Goal: Task Accomplishment & Management: Manage account settings

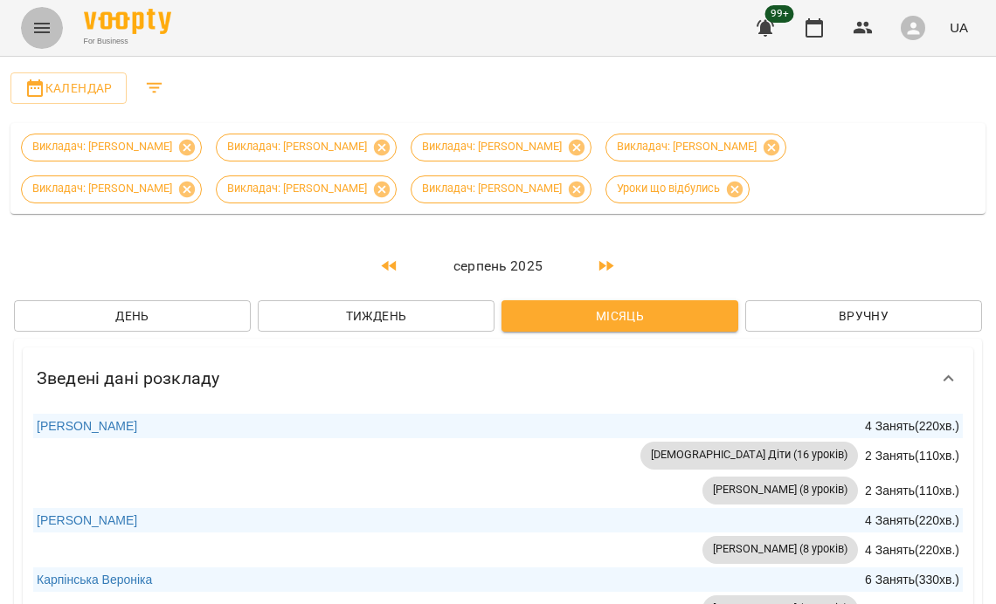
click at [38, 44] on button "Menu" at bounding box center [42, 28] width 42 height 42
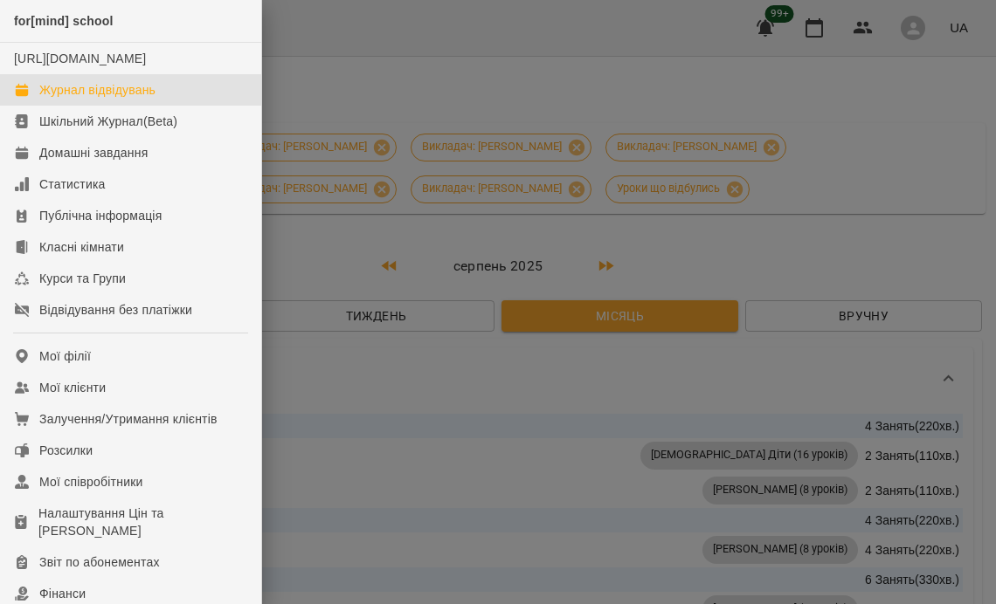
click at [419, 428] on div at bounding box center [498, 302] width 996 height 604
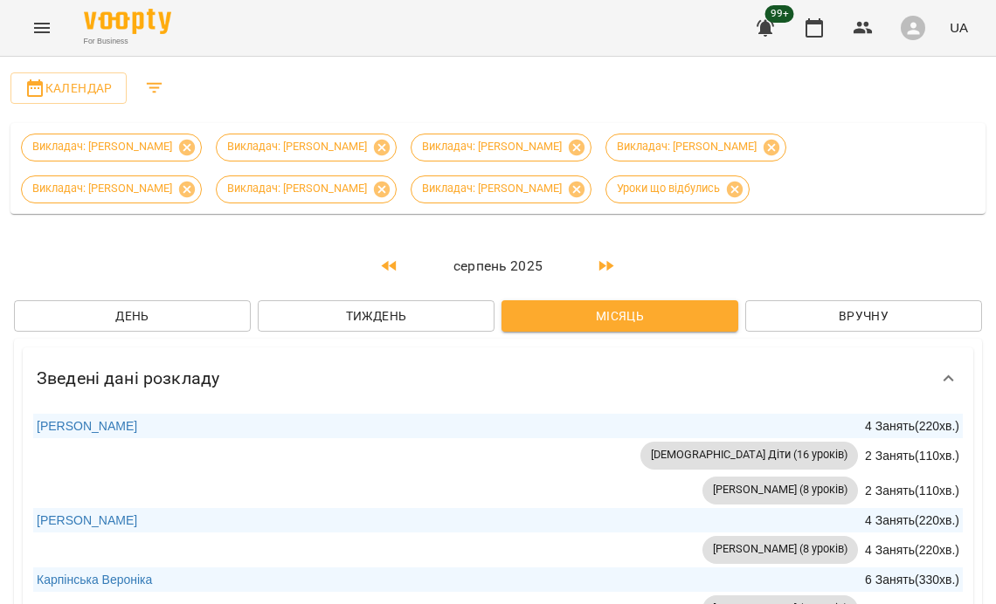
drag, startPoint x: 39, startPoint y: 3, endPoint x: 39, endPoint y: 15, distance: 11.4
click at [39, 4] on div "For Business 99+ UA" at bounding box center [498, 28] width 996 height 56
click at [39, 21] on icon "Menu" at bounding box center [41, 27] width 21 height 21
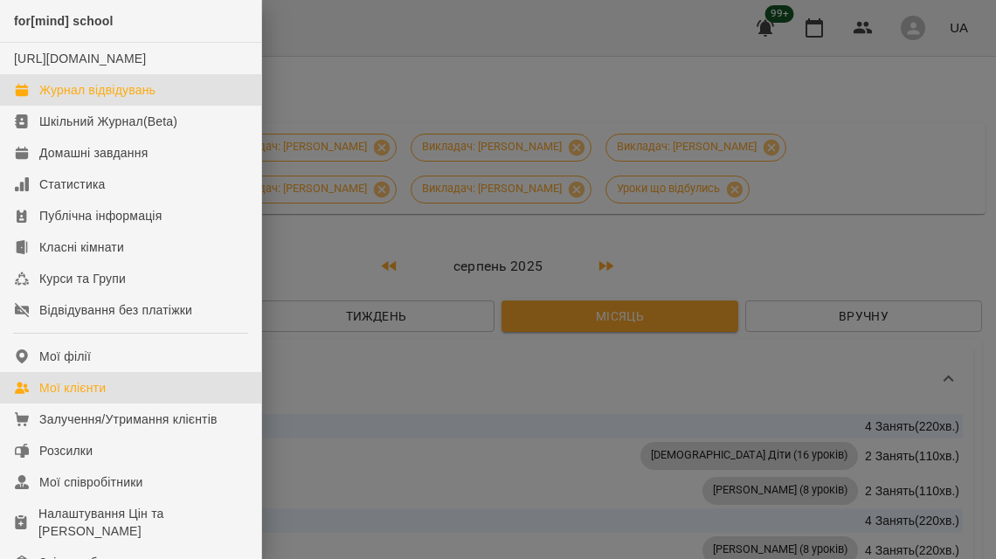
click at [114, 401] on link "Мої клієнти" at bounding box center [130, 387] width 261 height 31
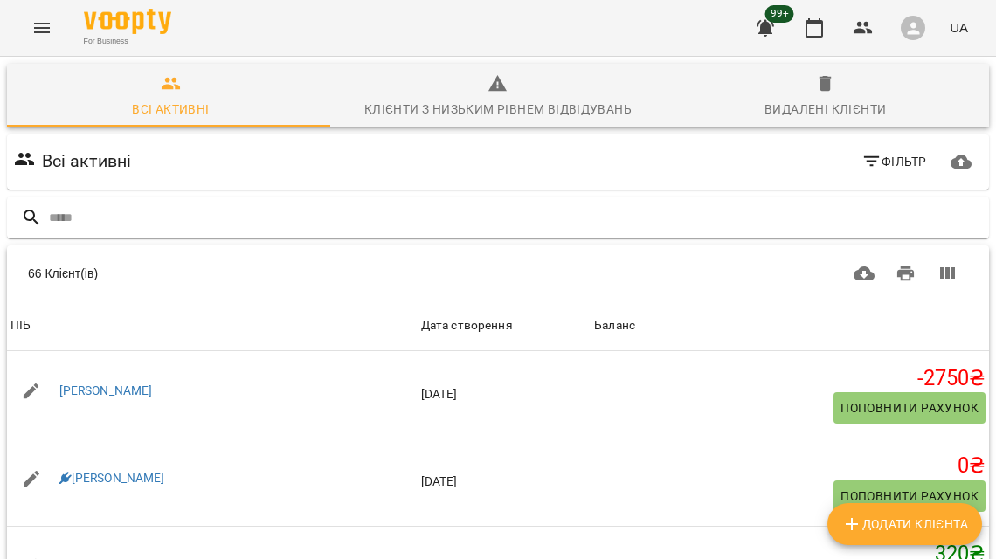
click at [879, 164] on span "Фільтр" at bounding box center [893, 161] width 65 height 21
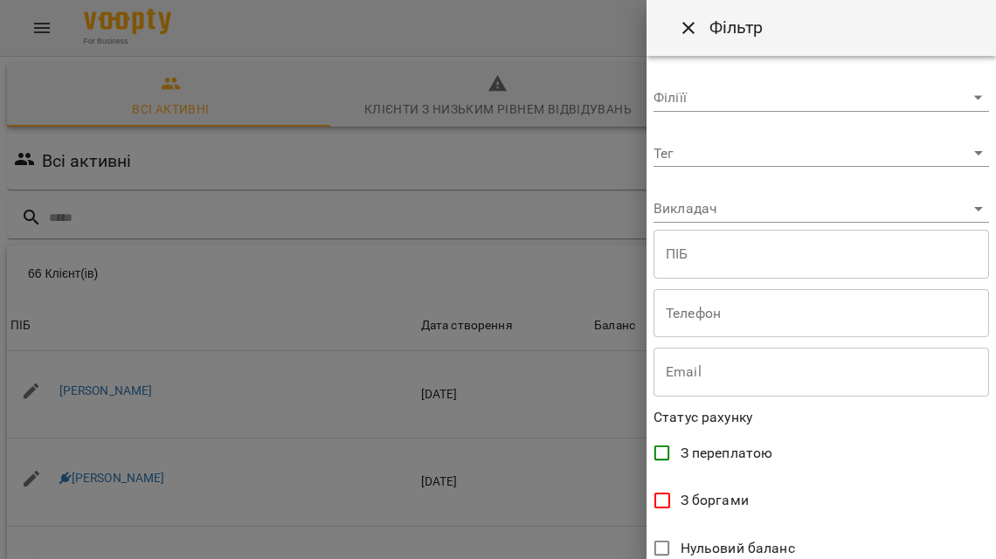
click at [751, 210] on body "For Business 99+ UA Всі активні Клієнти з низьким рівнем відвідувань Видалені к…" at bounding box center [498, 456] width 996 height 913
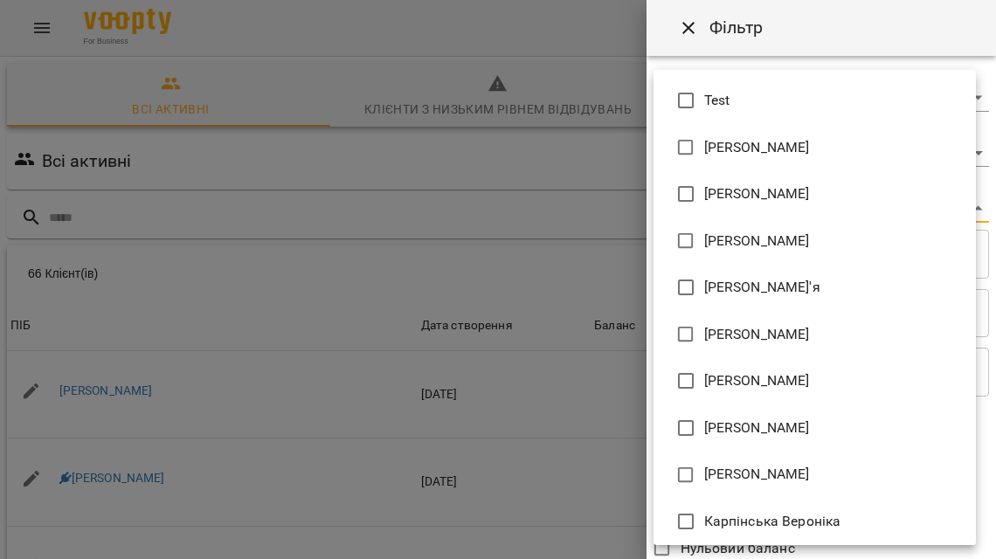
click at [711, 333] on span "[PERSON_NAME]" at bounding box center [757, 334] width 106 height 21
type input "**********"
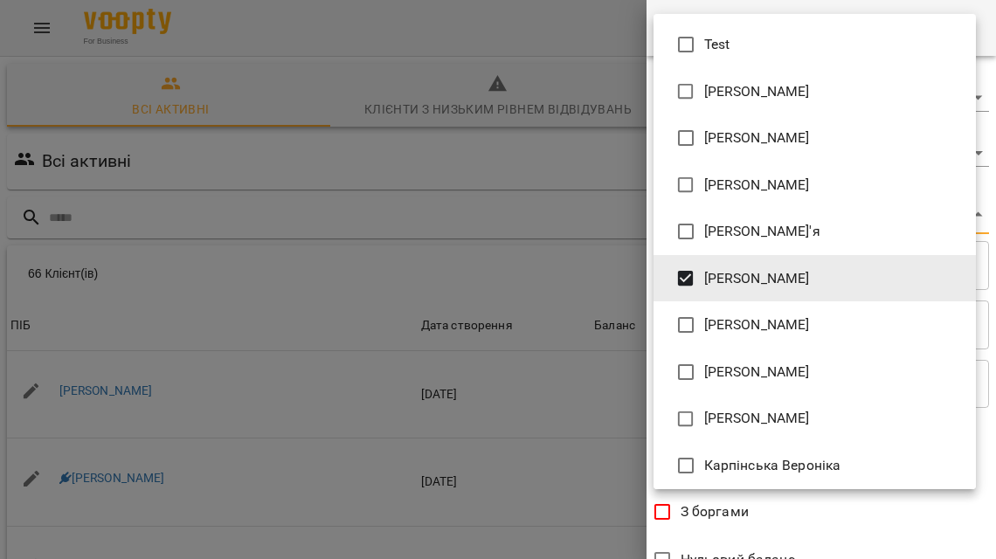
click at [831, 514] on div at bounding box center [498, 279] width 996 height 559
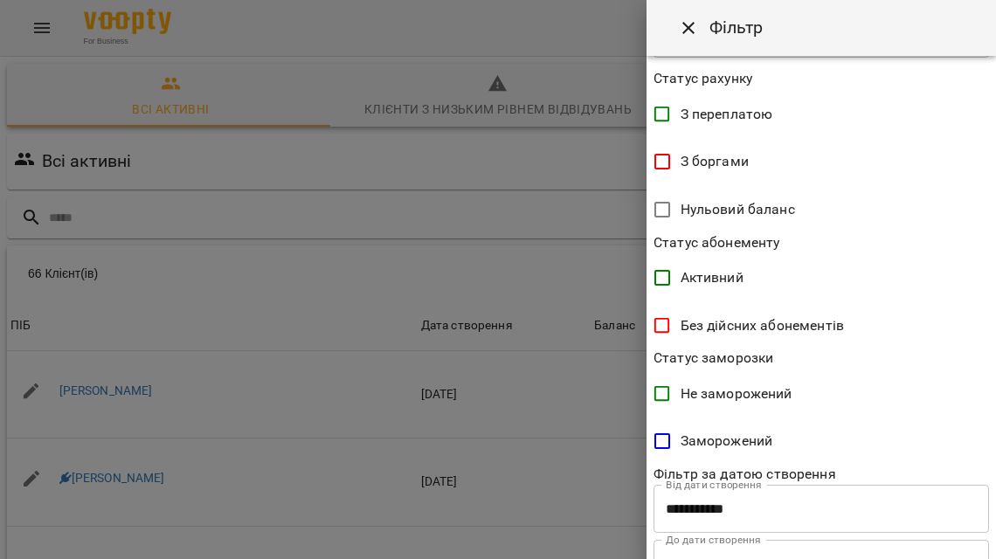
scroll to position [425, 0]
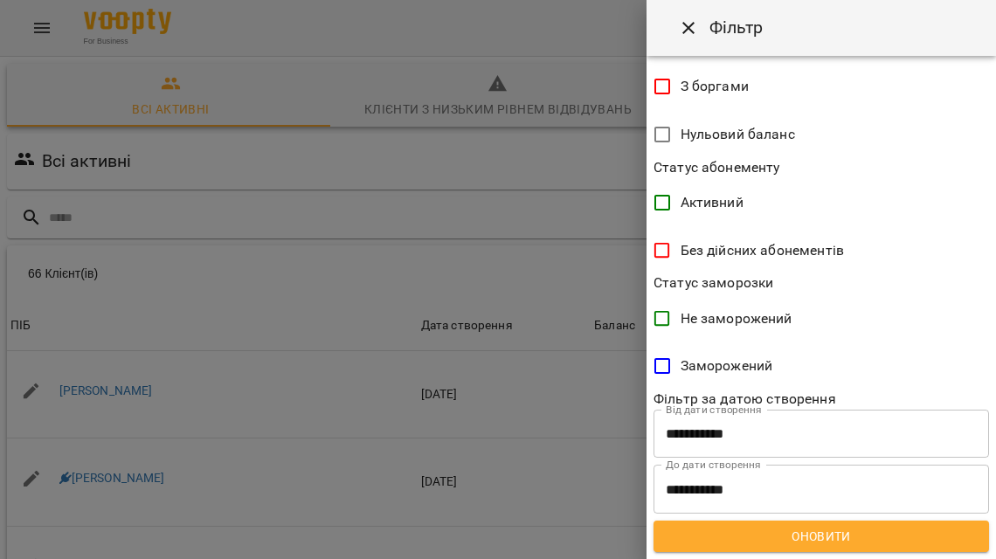
click at [738, 530] on span "Оновити" at bounding box center [820, 536] width 307 height 21
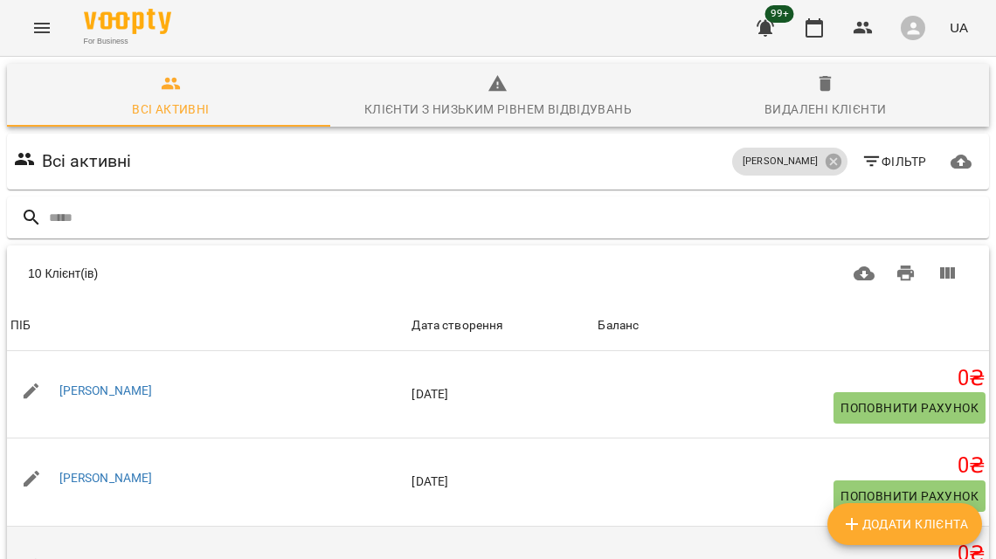
scroll to position [0, 0]
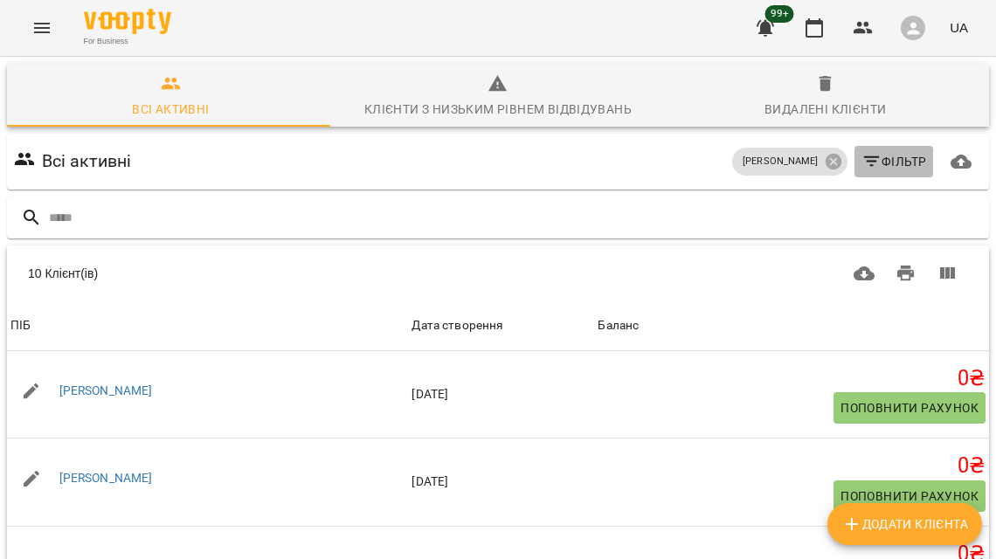
click at [880, 161] on span "Фільтр" at bounding box center [893, 161] width 65 height 21
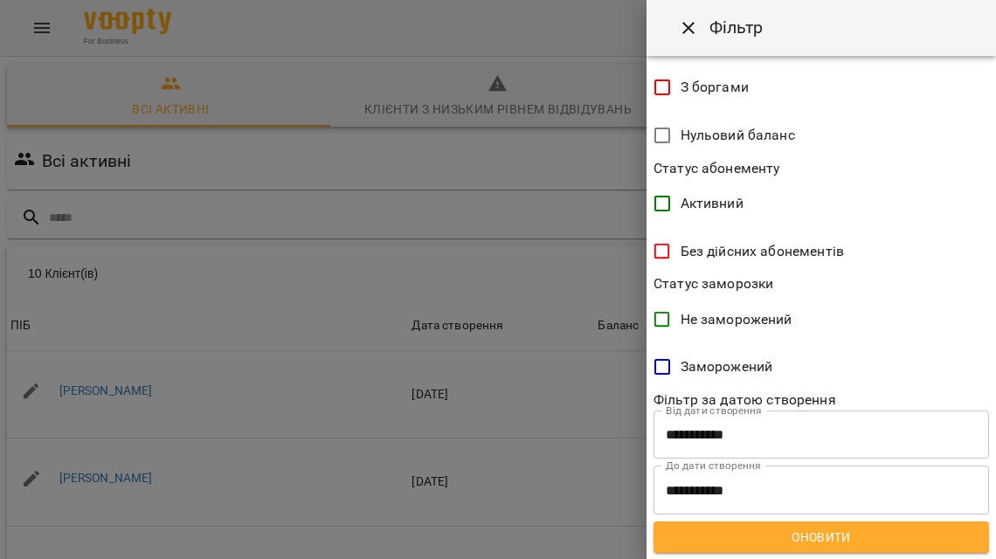
scroll to position [425, 0]
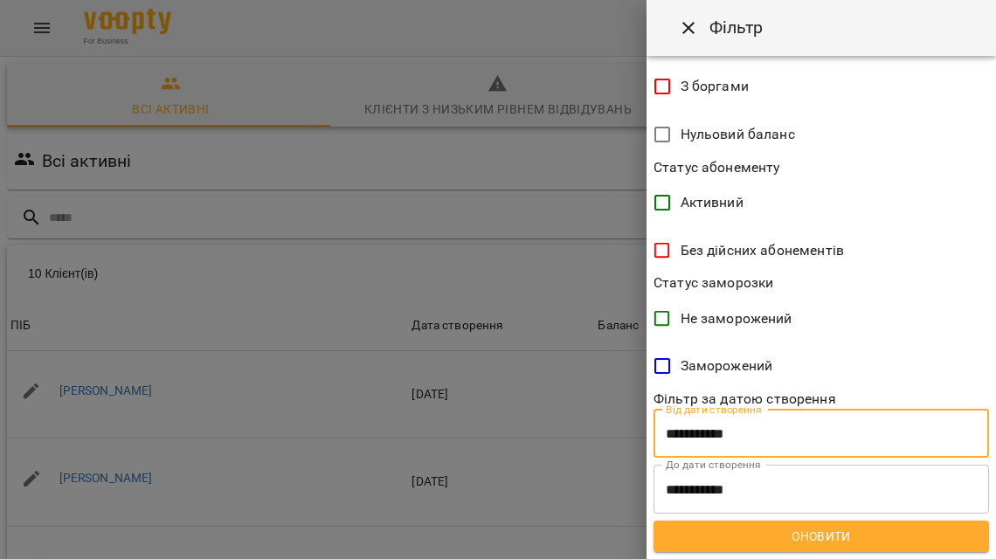
click at [707, 431] on input "**********" at bounding box center [820, 434] width 335 height 49
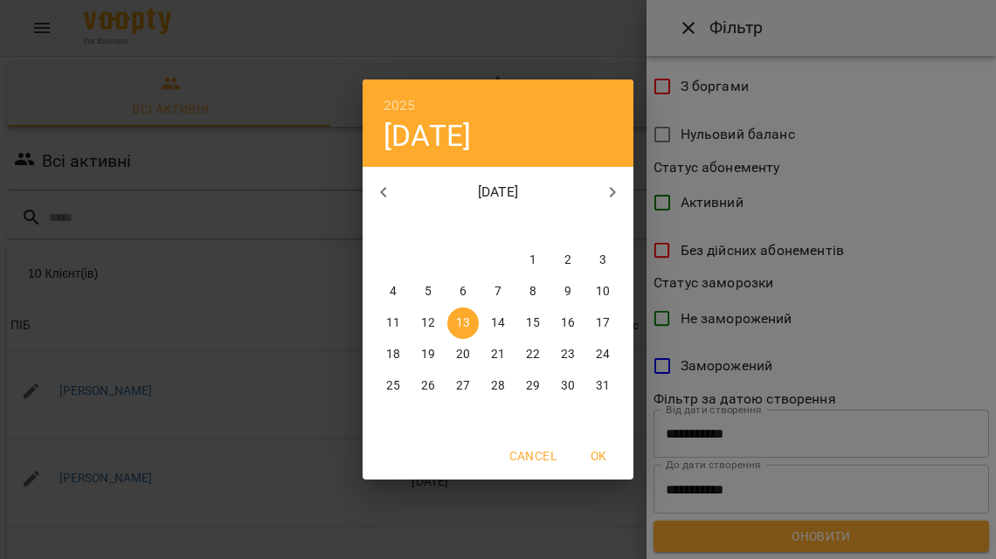
click at [518, 255] on span "1" at bounding box center [532, 260] width 31 height 17
click at [596, 447] on span "OK" at bounding box center [598, 455] width 42 height 21
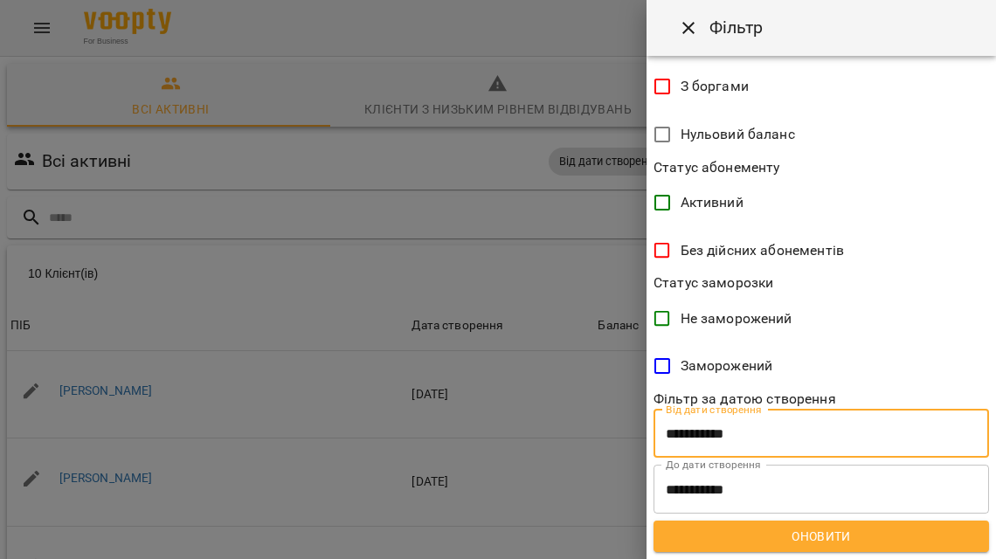
type input "**********"
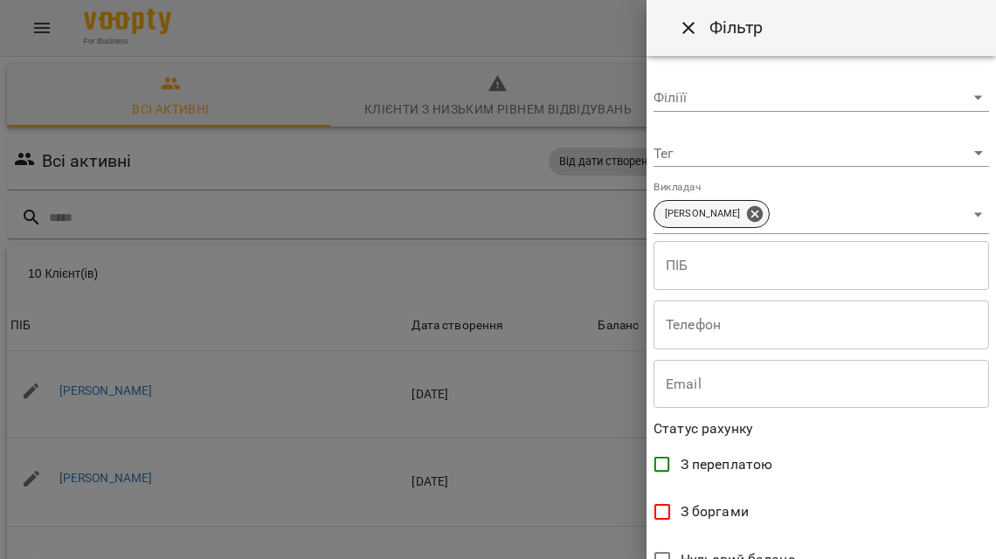
click at [750, 216] on span "[PERSON_NAME]" at bounding box center [702, 214] width 96 height 15
click at [763, 213] on icon at bounding box center [754, 213] width 19 height 19
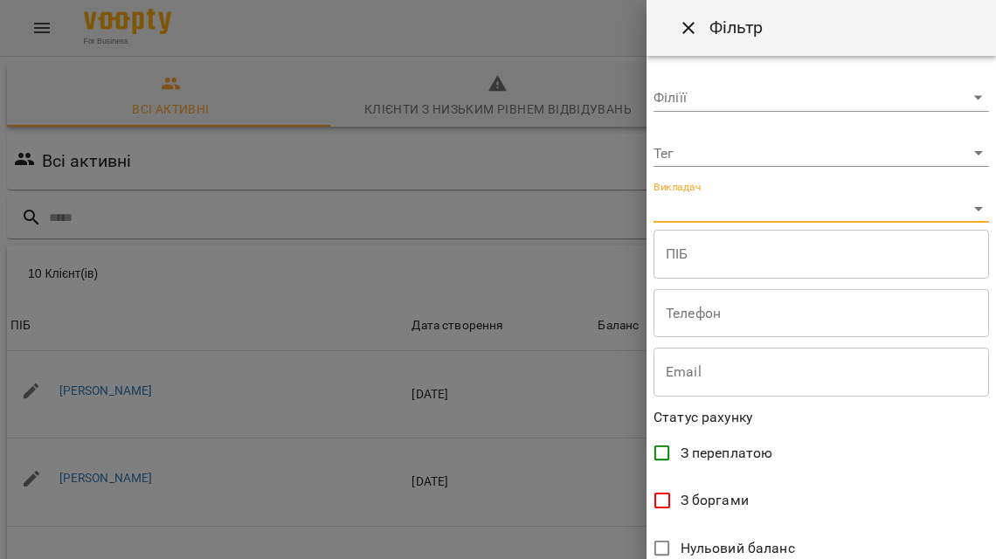
click at [786, 201] on body "For Business 99+ UA Всі активні Клієнти з низьким рівнем відвідувань Видалені к…" at bounding box center [498, 456] width 996 height 913
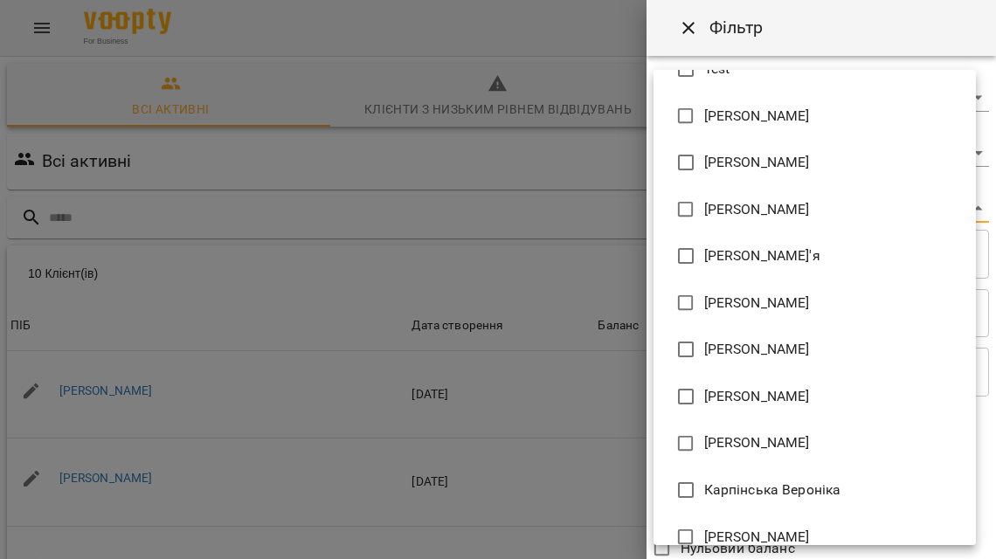
scroll to position [194, 0]
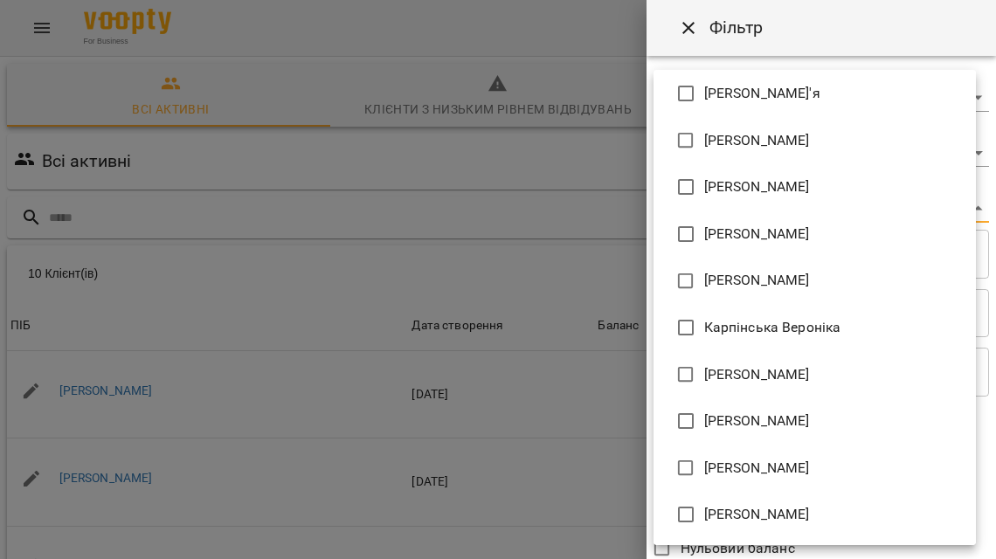
click at [354, 253] on div at bounding box center [498, 279] width 996 height 559
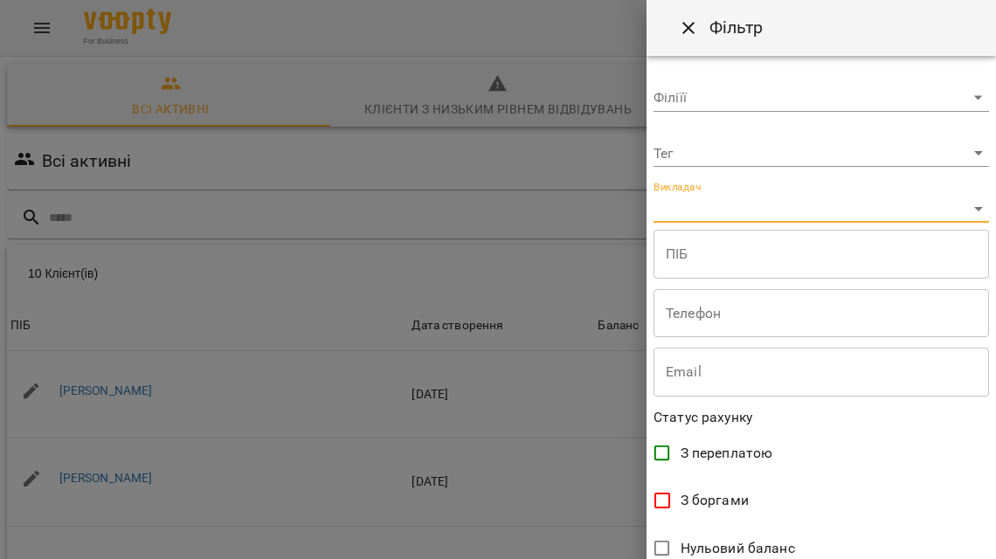
click at [732, 205] on body "For Business 99+ UA Всі активні Клієнти з низьким рівнем відвідувань Видалені к…" at bounding box center [498, 456] width 996 height 913
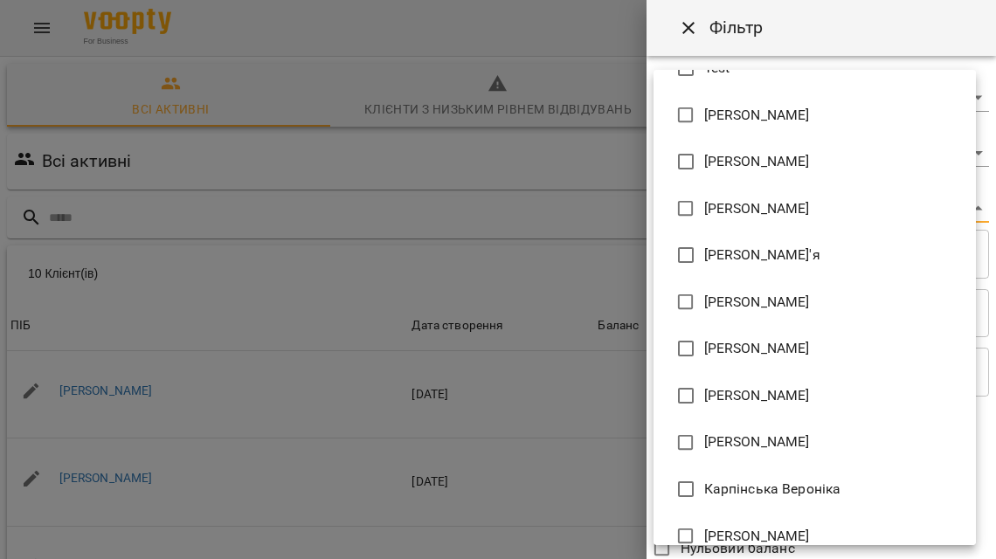
scroll to position [0, 0]
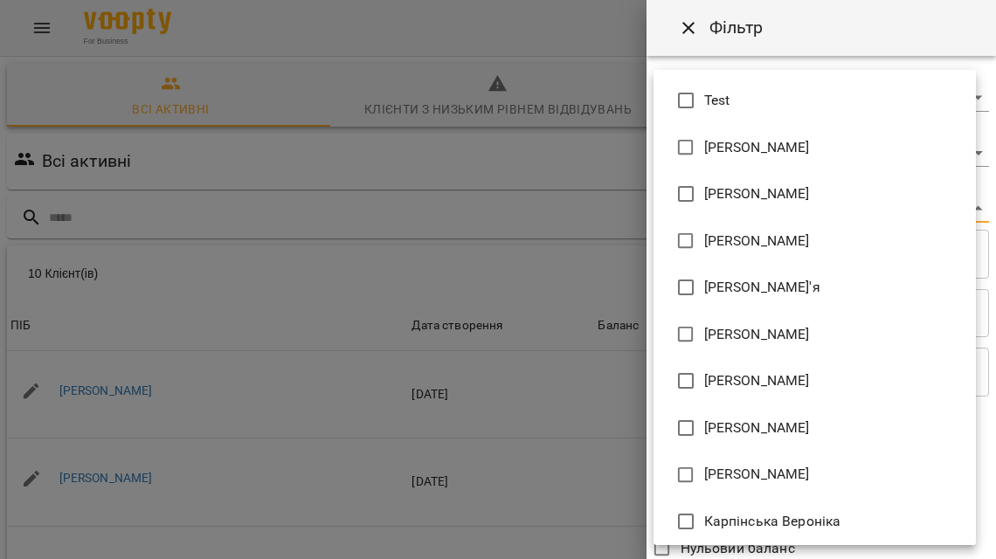
click at [691, 28] on div at bounding box center [498, 279] width 996 height 559
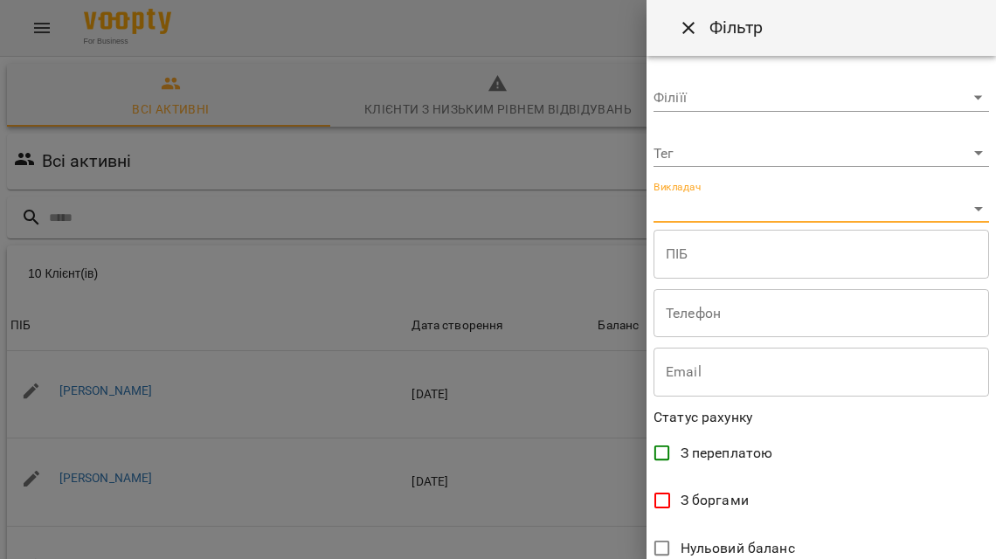
click at [685, 45] on button "Close" at bounding box center [688, 28] width 42 height 42
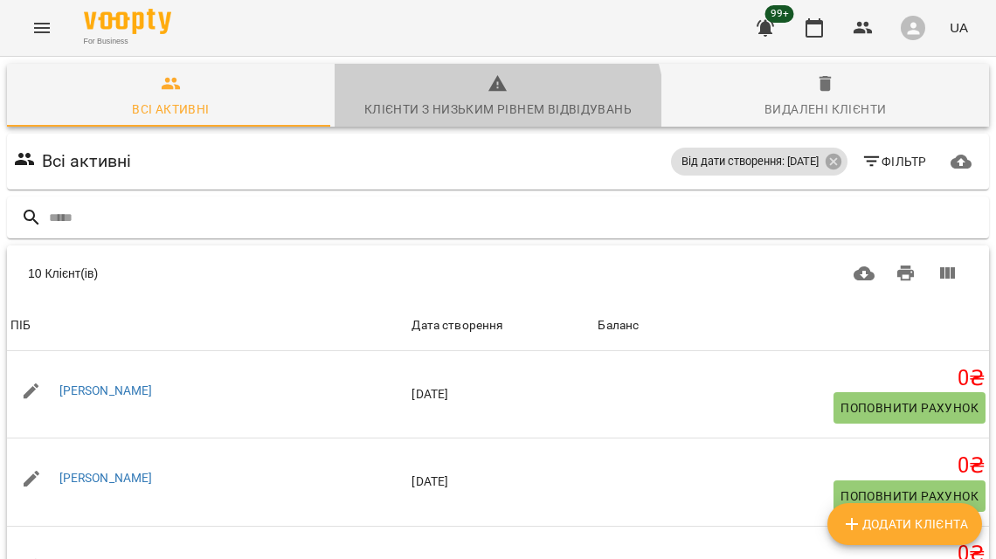
click at [467, 115] on div "Клієнти з низьким рівнем відвідувань" at bounding box center [497, 109] width 267 height 21
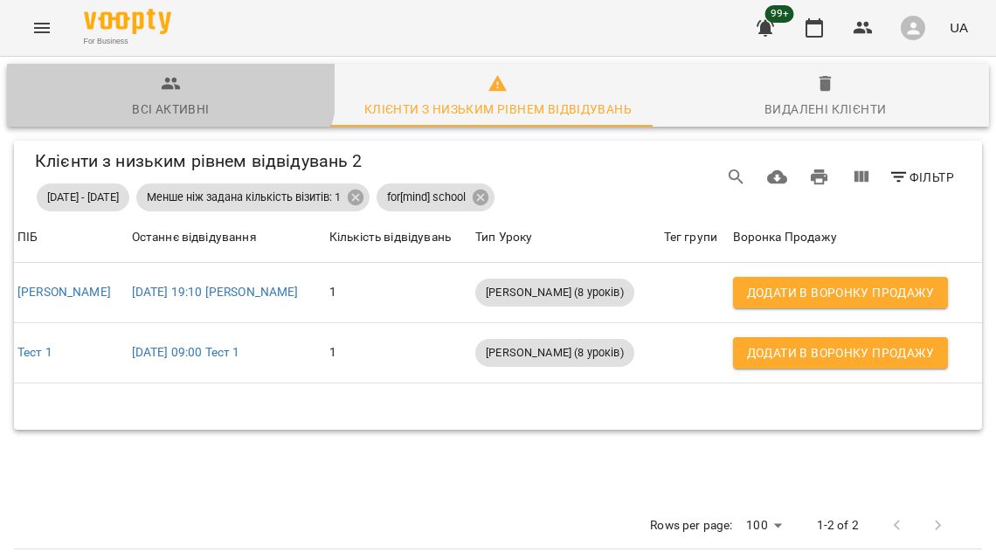
click at [154, 73] on span "Всі активні" at bounding box center [170, 96] width 307 height 47
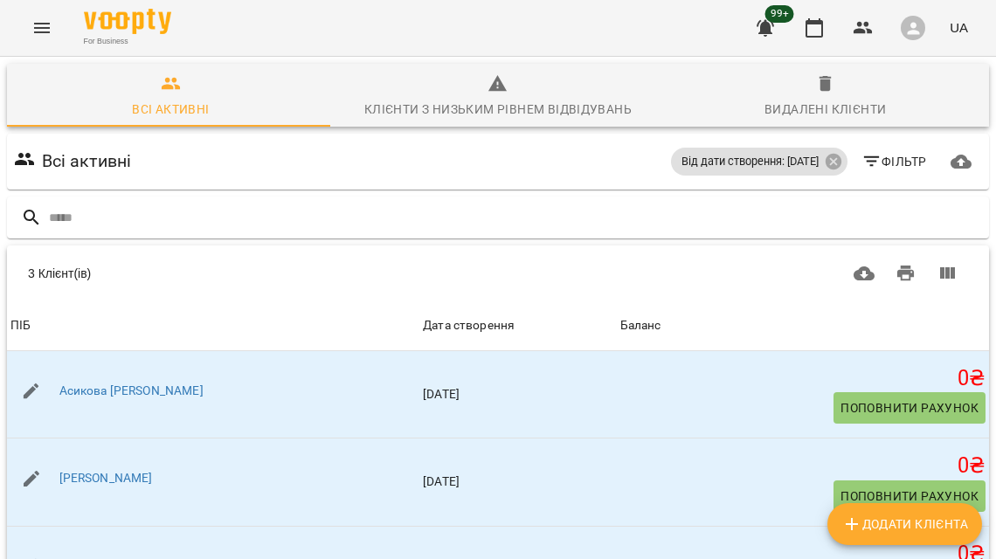
click at [799, 101] on div "Видалені клієнти" at bounding box center [824, 109] width 121 height 21
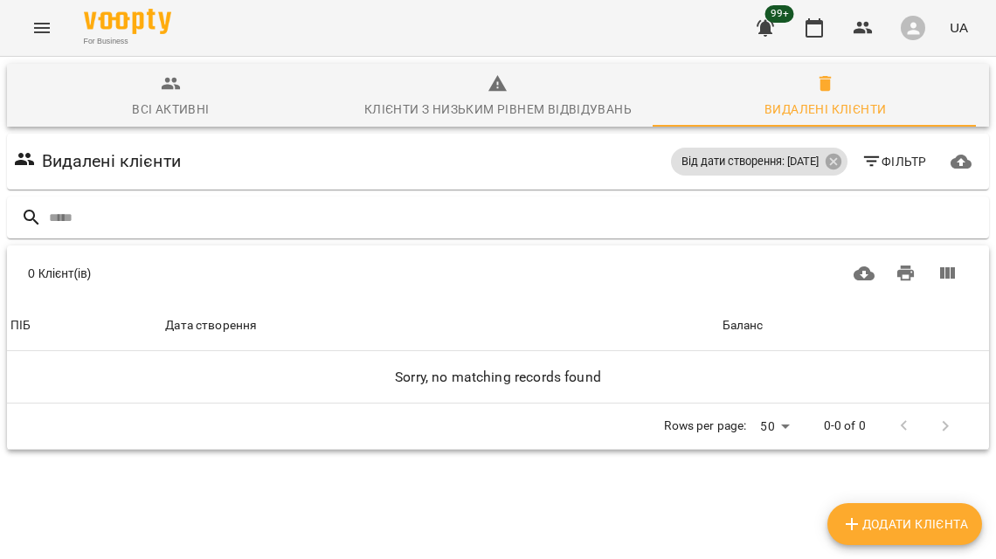
scroll to position [73, 0]
click at [824, 154] on icon at bounding box center [832, 162] width 16 height 16
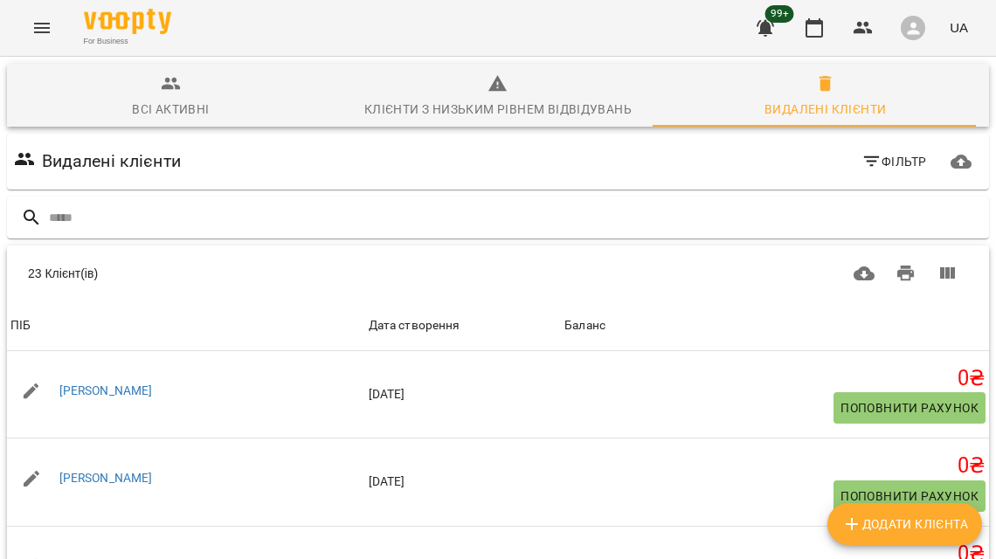
scroll to position [0, 0]
click at [224, 90] on span "Всі активні" at bounding box center [170, 96] width 307 height 47
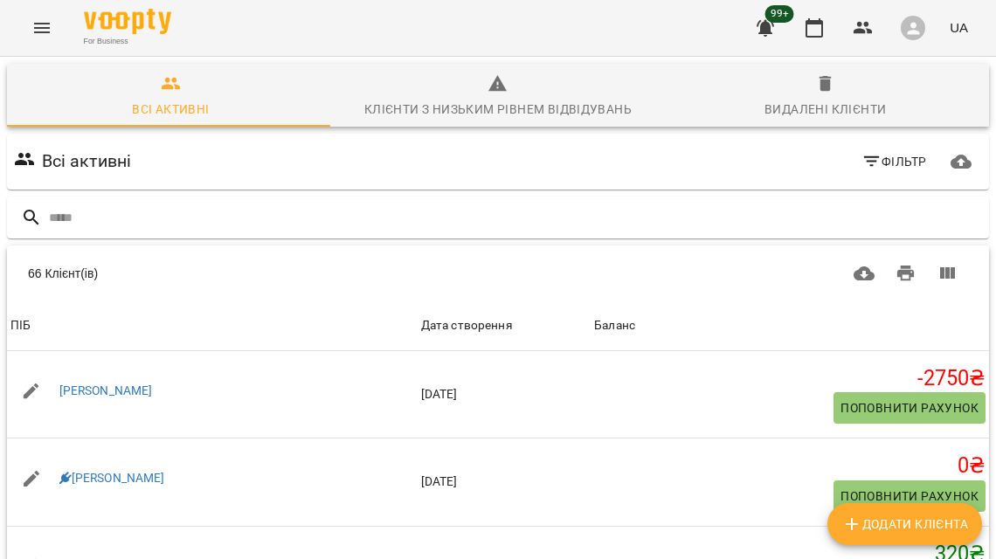
click at [38, 23] on icon "Menu" at bounding box center [42, 28] width 16 height 10
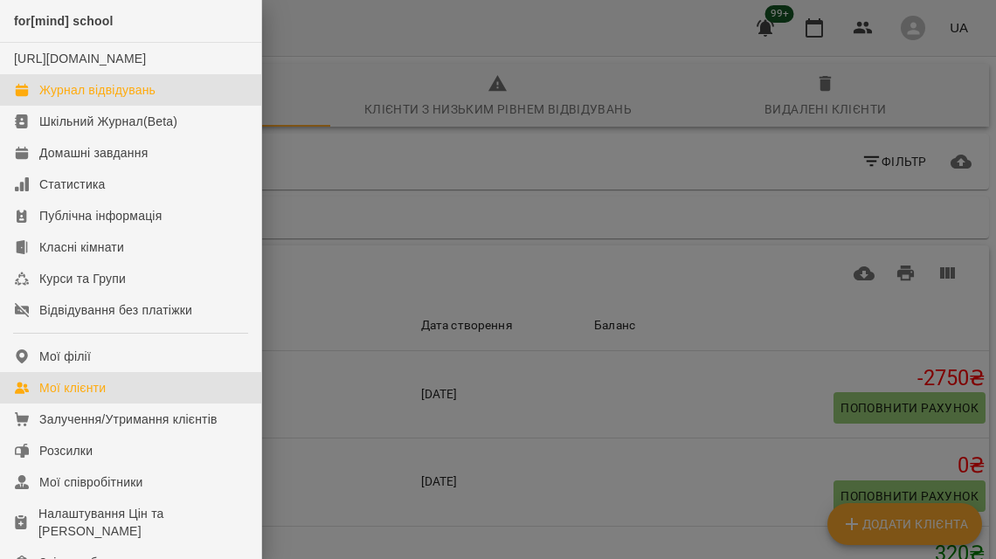
click at [162, 106] on link "Журнал відвідувань" at bounding box center [130, 89] width 261 height 31
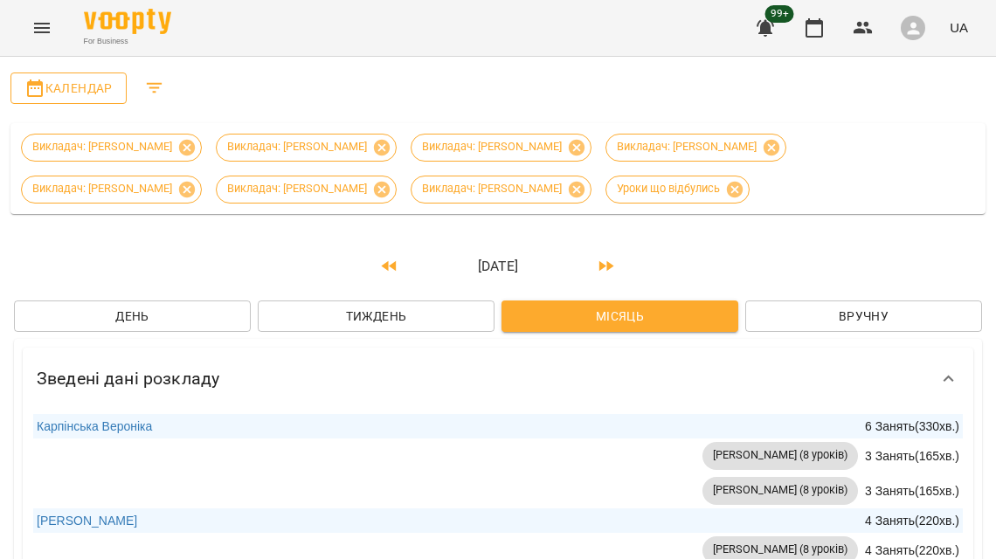
click at [71, 92] on span "Календар" at bounding box center [68, 88] width 88 height 21
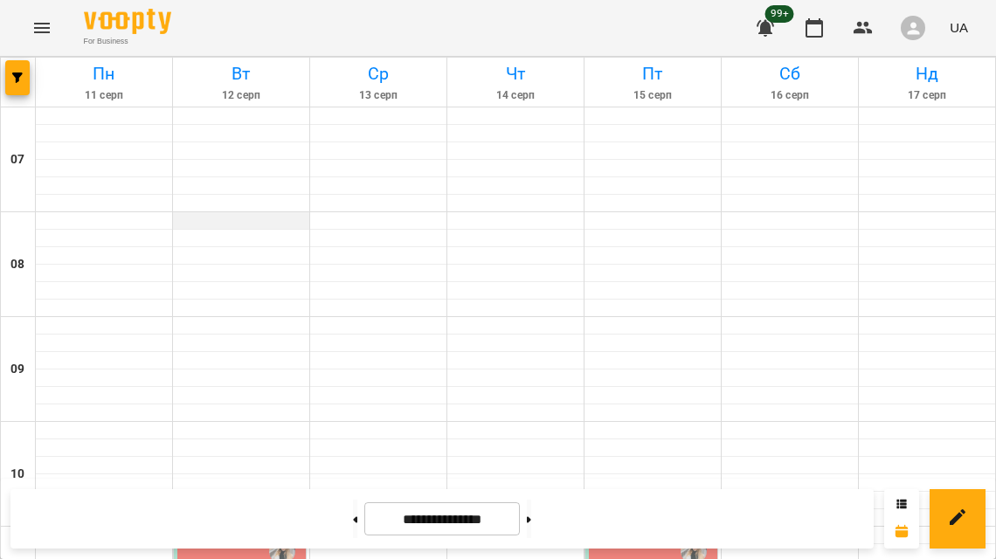
scroll to position [550, 0]
click at [24, 84] on button "button" at bounding box center [17, 77] width 24 height 35
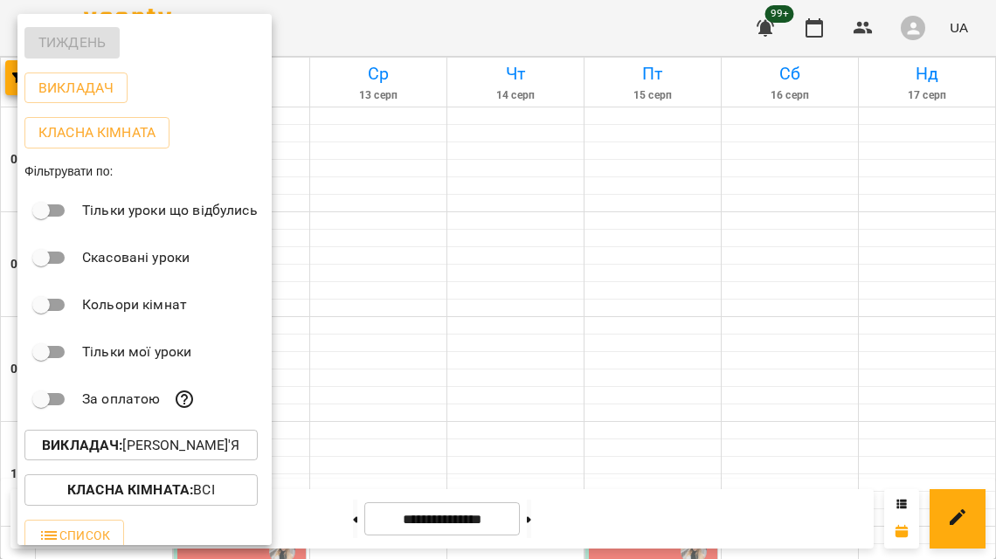
scroll to position [43, 0]
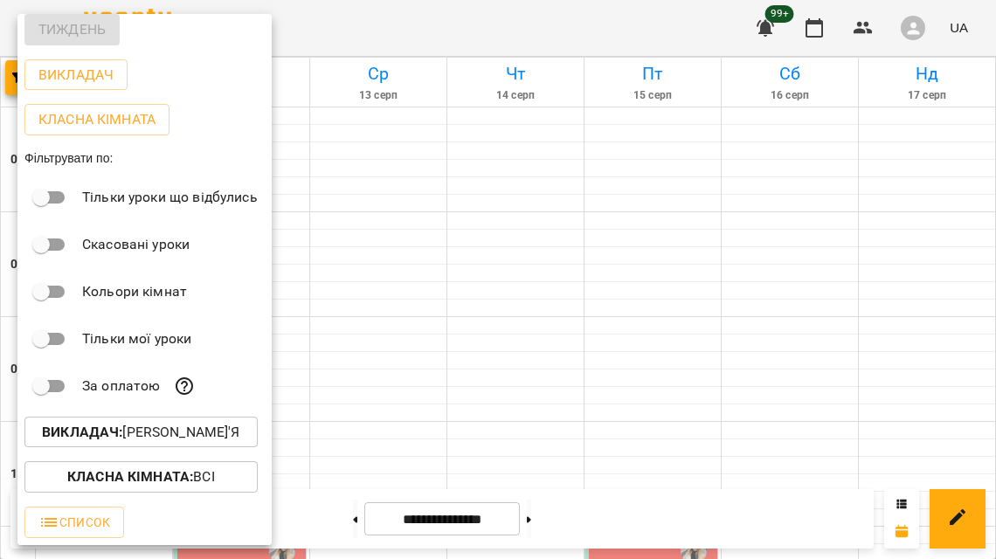
click at [162, 436] on p "Викладач : [PERSON_NAME]'я" at bounding box center [141, 432] width 198 height 21
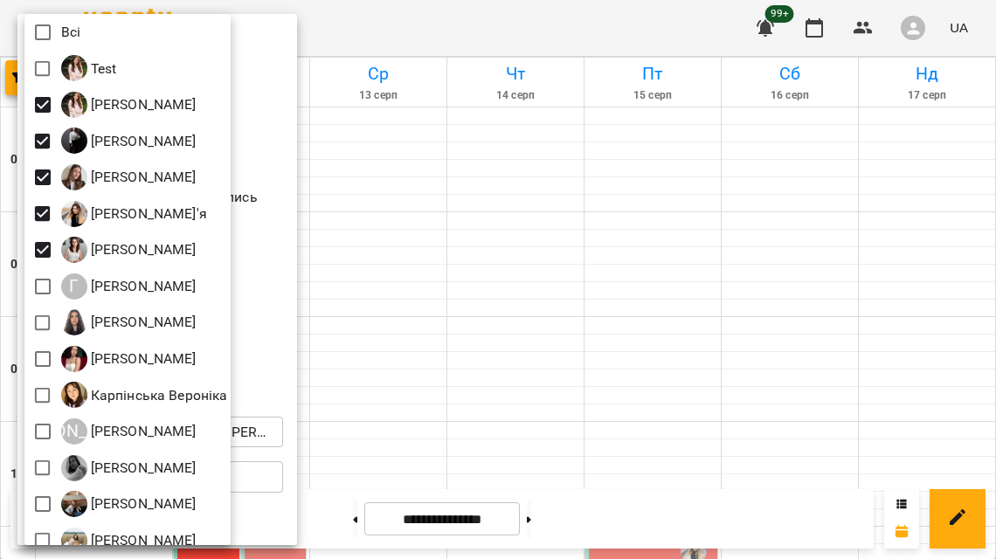
scroll to position [17, 0]
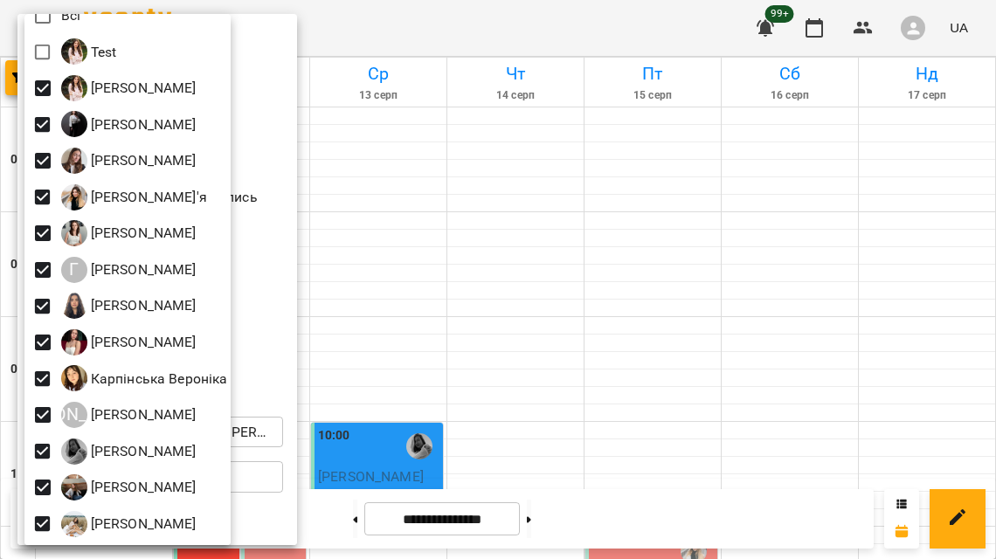
click at [287, 343] on div at bounding box center [498, 279] width 996 height 559
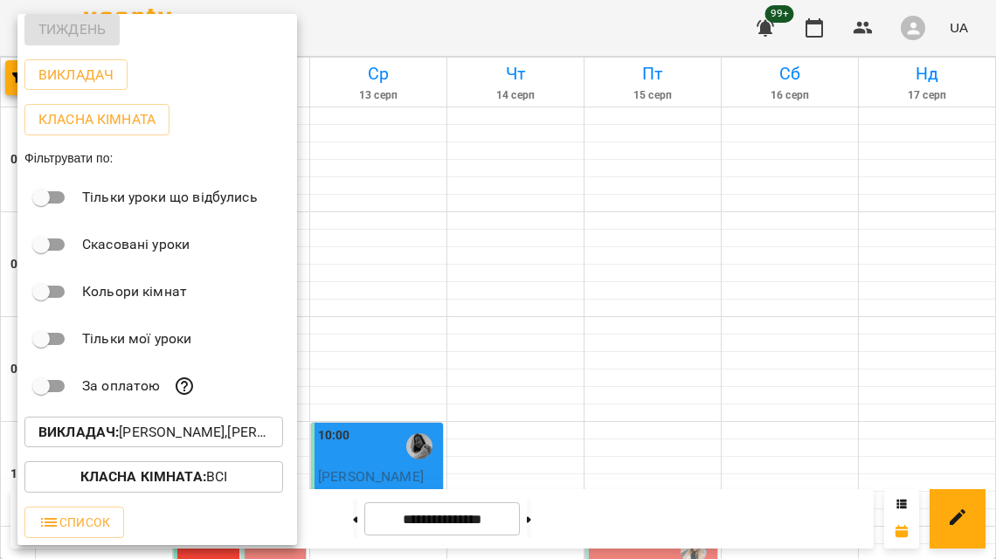
click at [552, 375] on div at bounding box center [498, 279] width 996 height 559
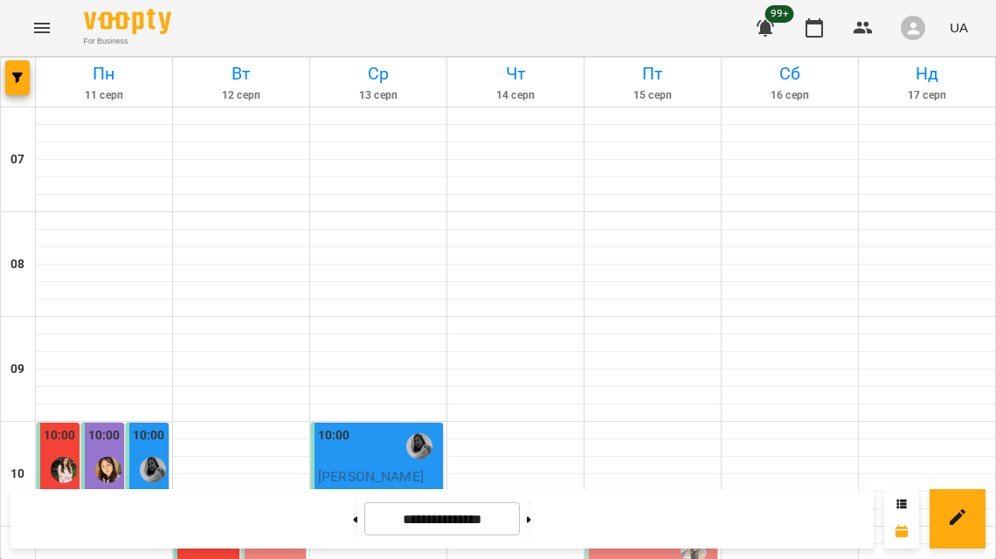
scroll to position [265, 0]
click at [353, 514] on button at bounding box center [355, 519] width 4 height 38
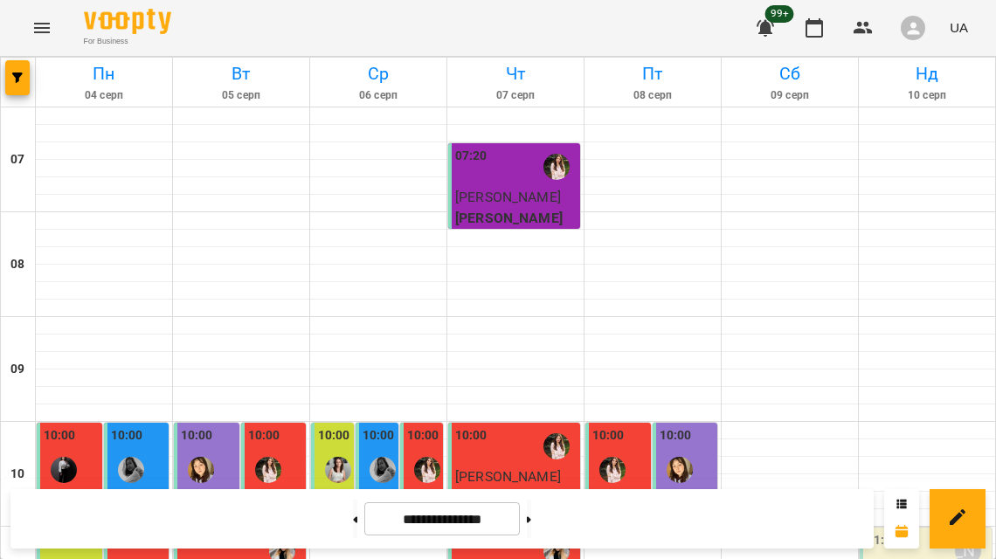
scroll to position [1304, 0]
click at [353, 513] on button at bounding box center [355, 519] width 4 height 38
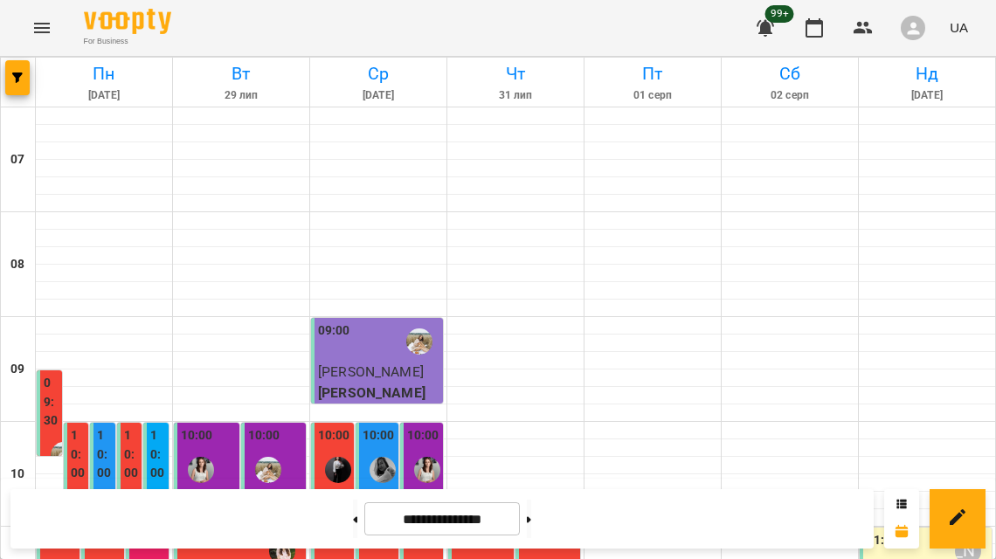
scroll to position [243, 0]
click at [353, 536] on button at bounding box center [355, 519] width 4 height 38
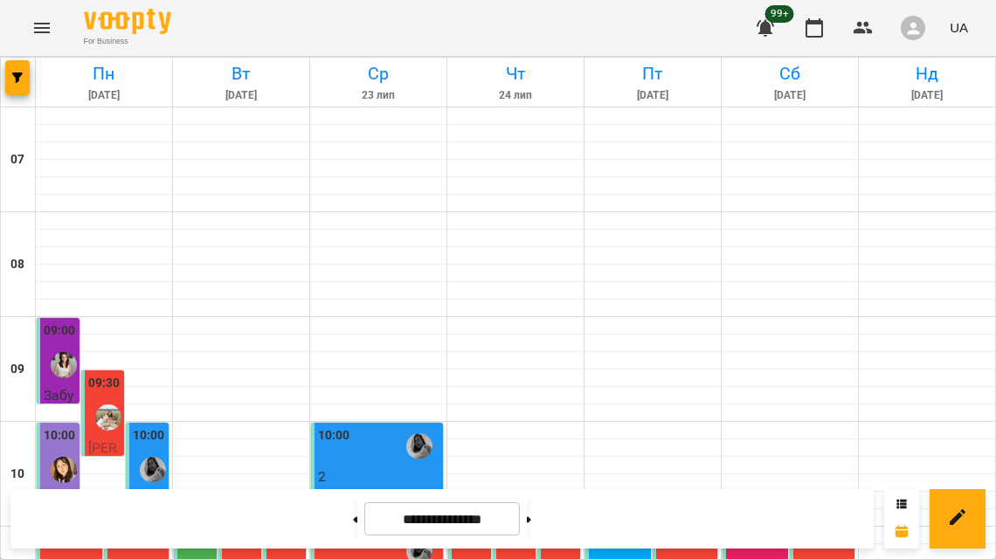
scroll to position [360, 0]
click at [21, 76] on icon "button" at bounding box center [17, 77] width 10 height 10
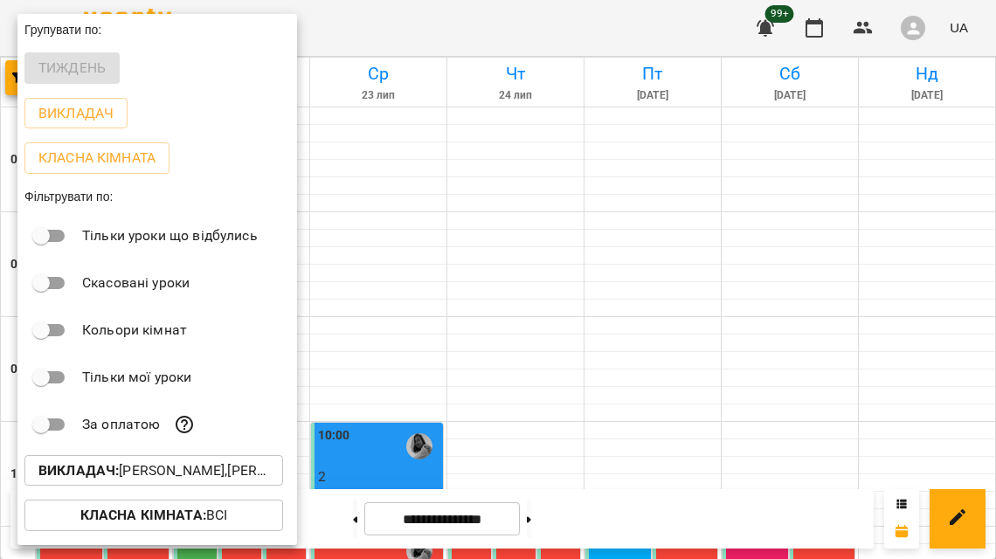
click at [127, 469] on p "Викладач : [PERSON_NAME],[PERSON_NAME],[PERSON_NAME],[PERSON_NAME]'я ,[PERSON_N…" at bounding box center [153, 470] width 231 height 21
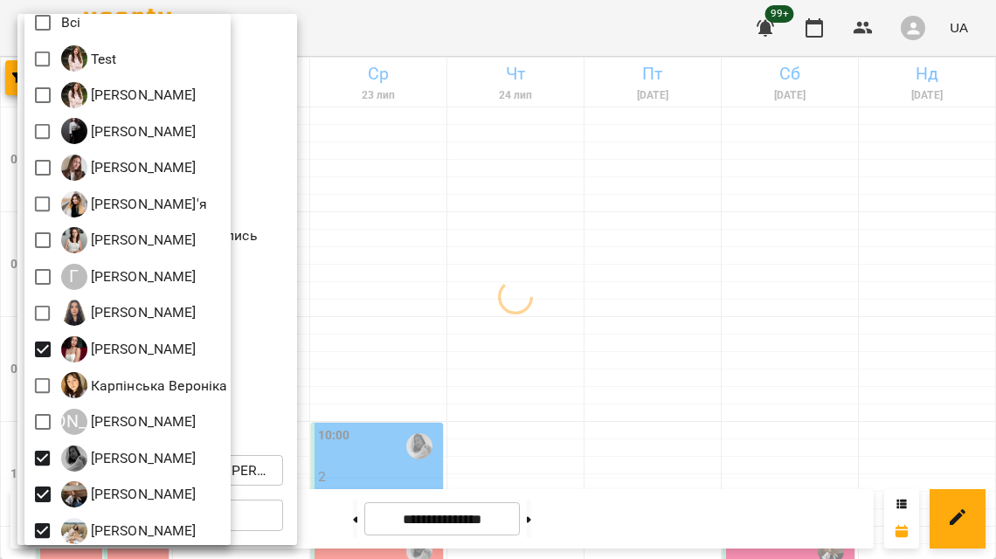
scroll to position [17, 0]
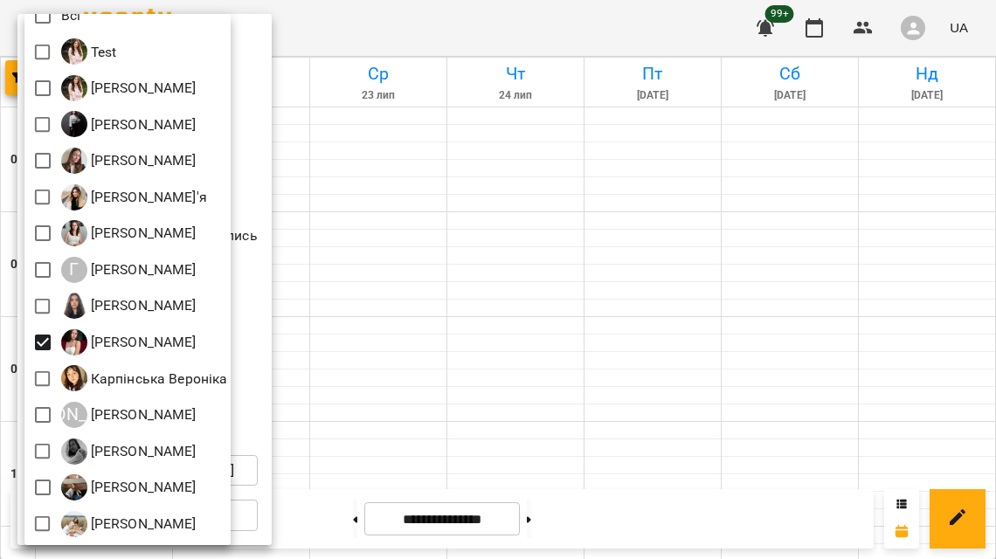
click at [463, 418] on div at bounding box center [498, 279] width 996 height 559
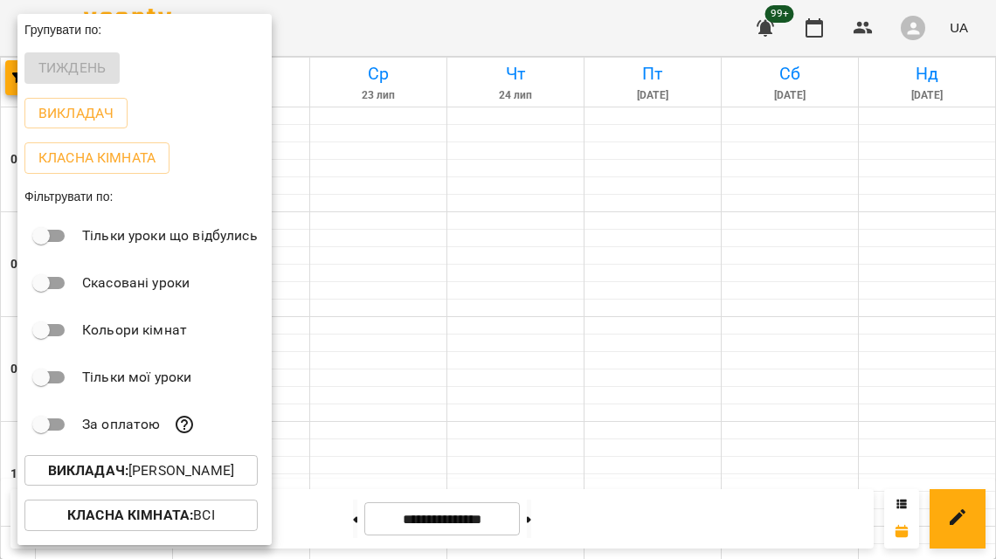
click at [465, 419] on div at bounding box center [498, 279] width 996 height 559
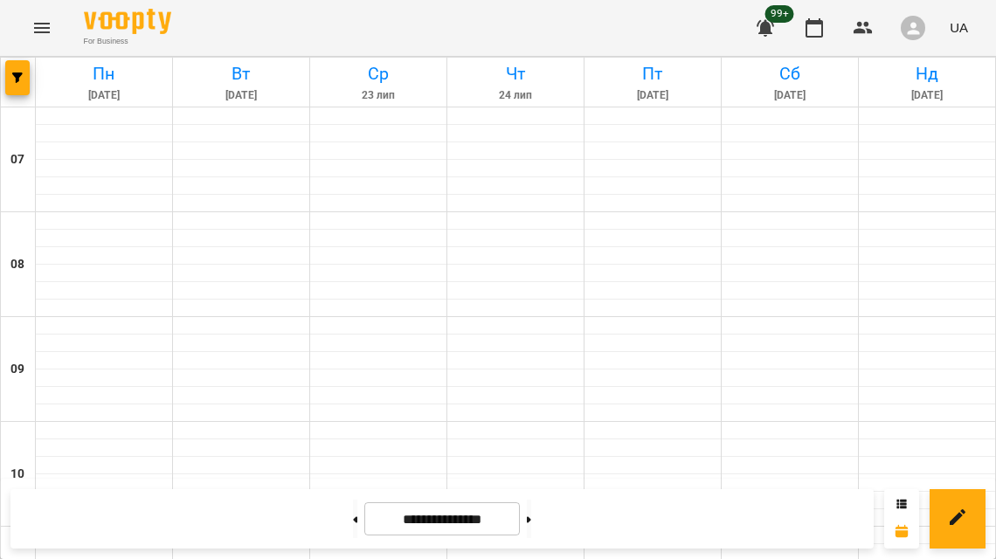
scroll to position [0, 0]
click at [531, 518] on button at bounding box center [529, 519] width 4 height 38
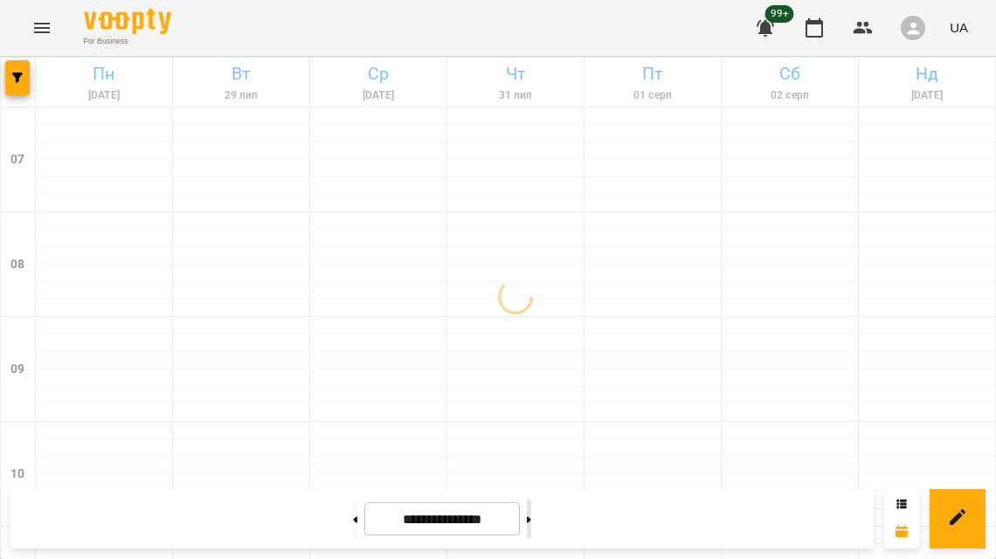
click at [531, 519] on button at bounding box center [529, 519] width 4 height 38
click at [531, 520] on button at bounding box center [529, 519] width 4 height 38
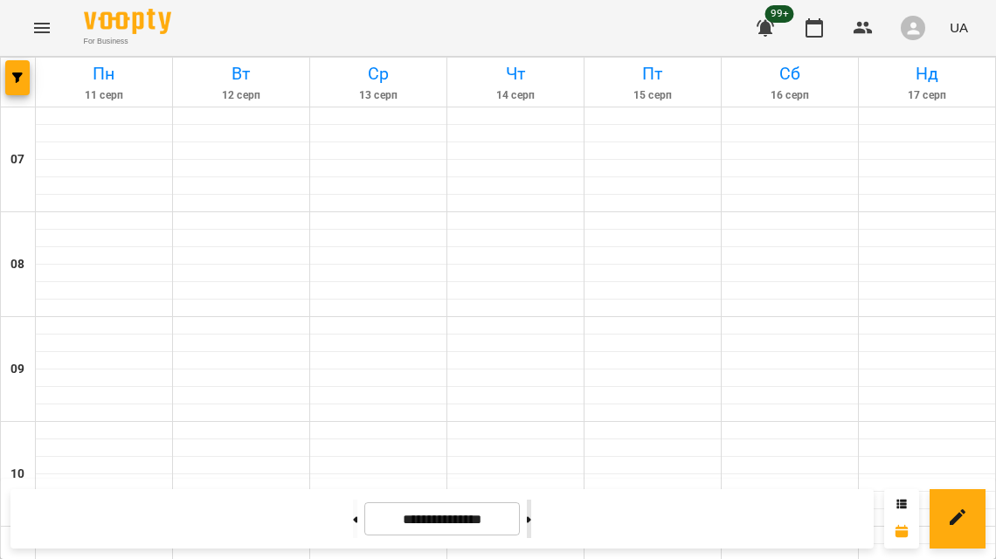
type input "**********"
click at [31, 88] on div at bounding box center [18, 82] width 35 height 49
click at [22, 86] on button "button" at bounding box center [17, 77] width 24 height 35
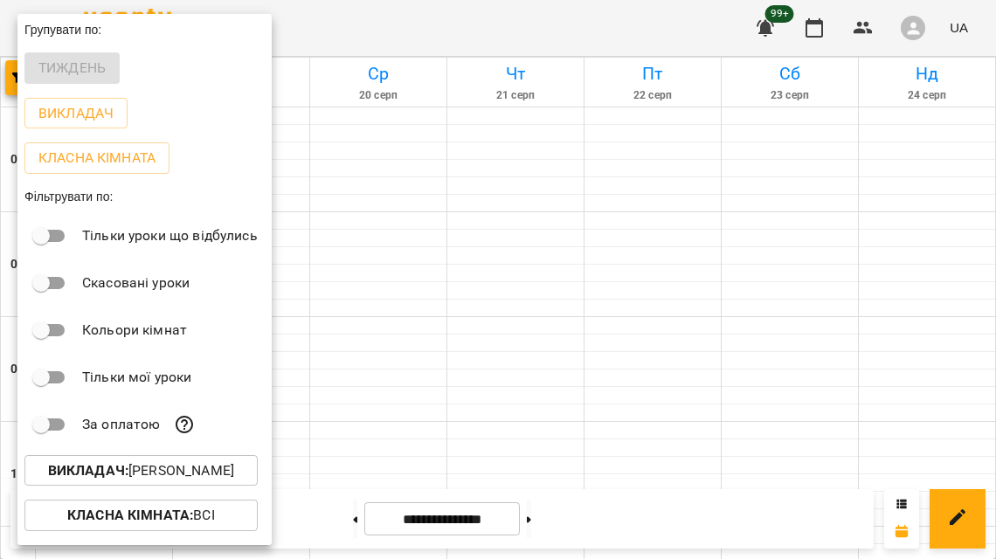
click at [103, 481] on p "Викладач : [PERSON_NAME]" at bounding box center [141, 470] width 186 height 21
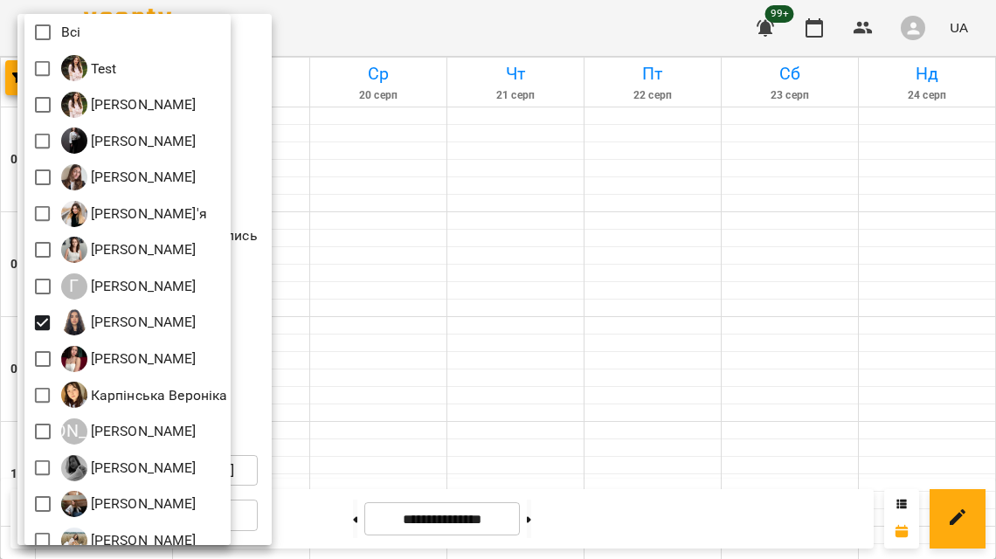
click at [522, 362] on div at bounding box center [498, 279] width 996 height 559
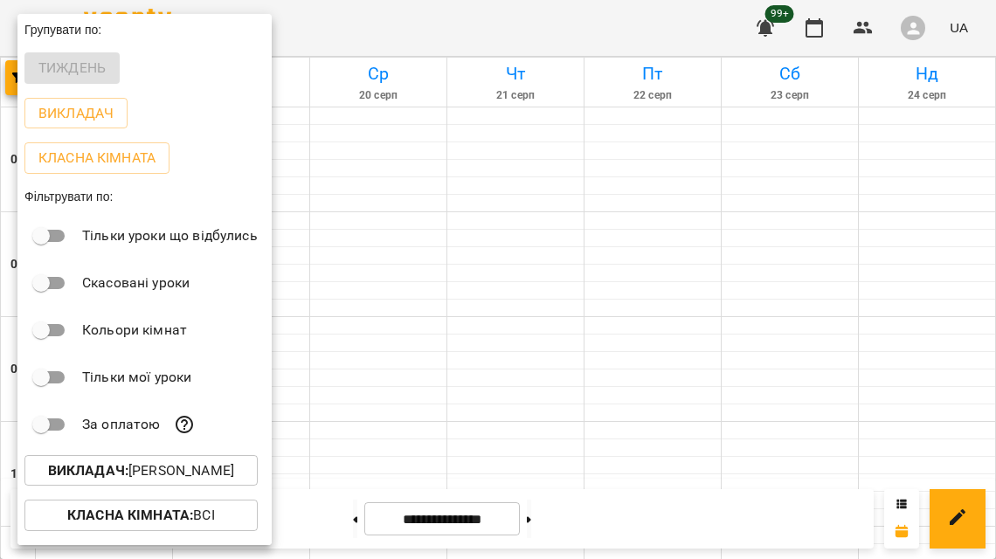
click at [523, 365] on div at bounding box center [498, 279] width 996 height 559
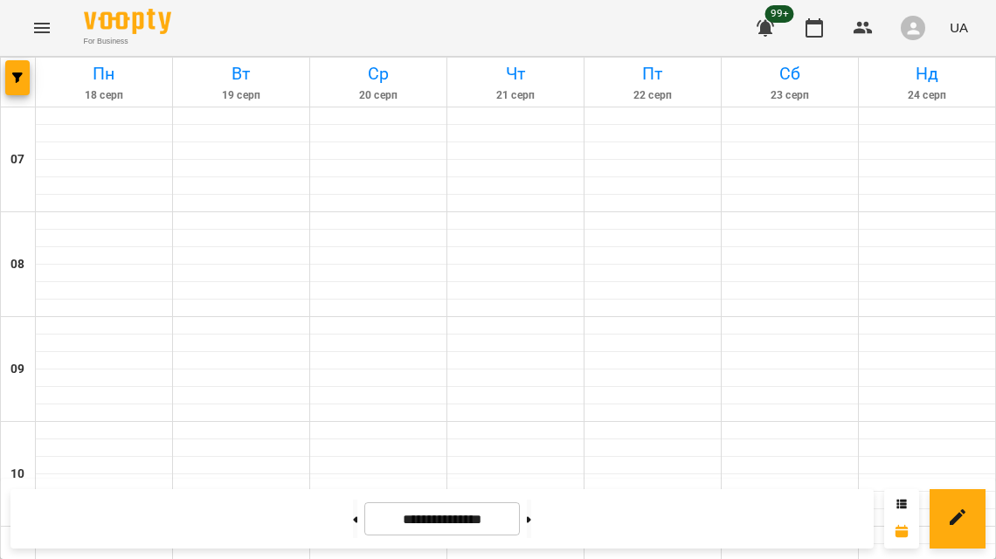
scroll to position [1304, 0]
click at [20, 83] on button "button" at bounding box center [17, 77] width 24 height 35
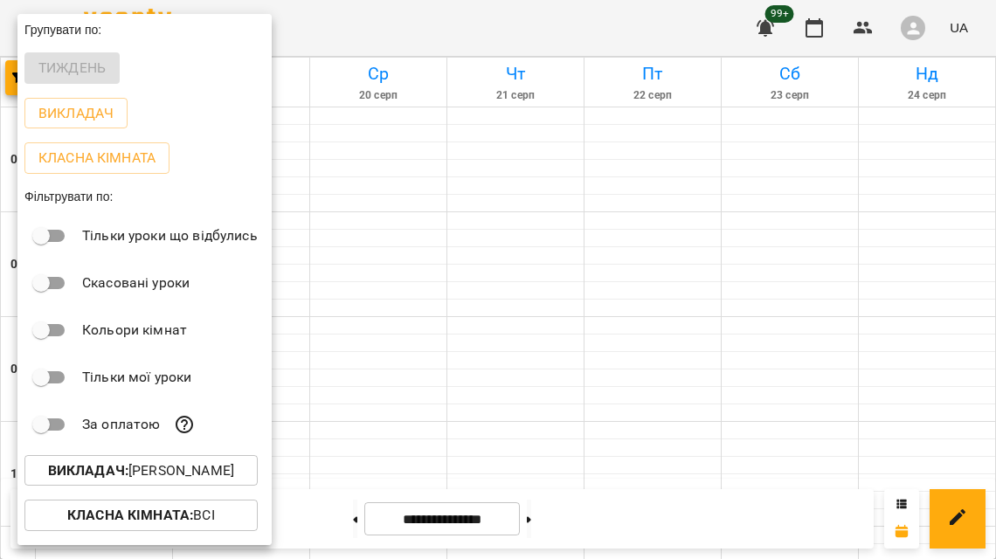
click at [141, 480] on p "Викладач : [PERSON_NAME]" at bounding box center [141, 470] width 186 height 21
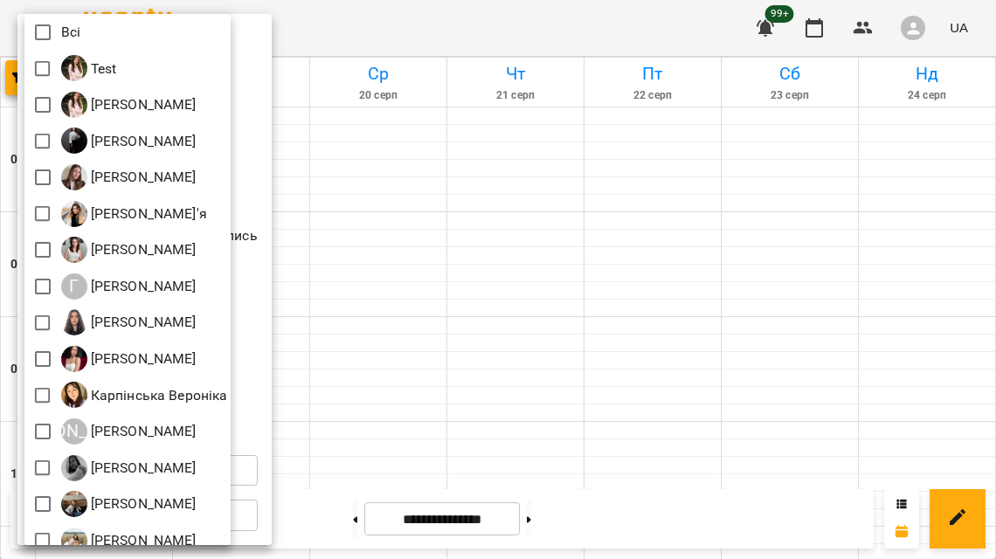
click at [490, 259] on div at bounding box center [498, 279] width 996 height 559
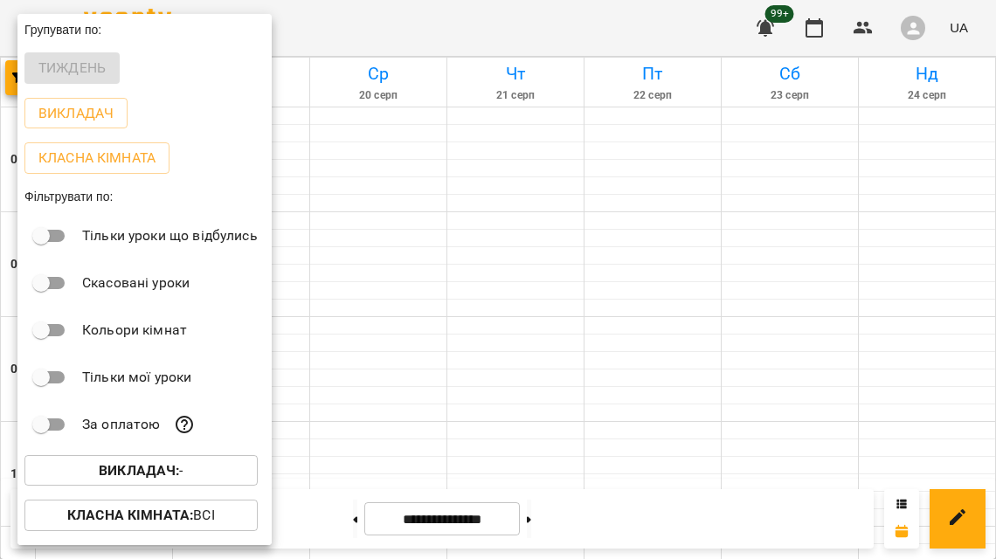
click at [86, 465] on span "Викладач : -" at bounding box center [140, 470] width 205 height 21
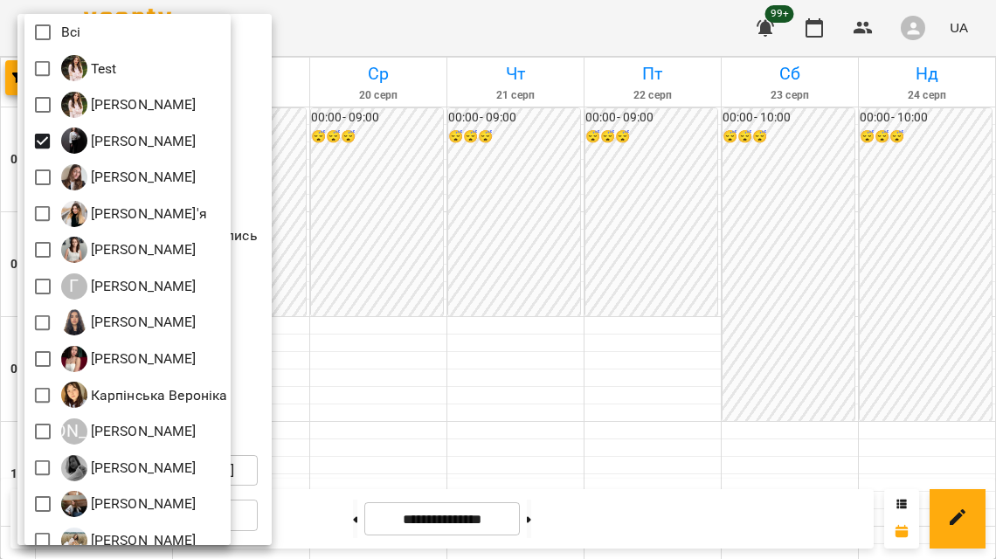
click at [540, 288] on div at bounding box center [498, 279] width 996 height 559
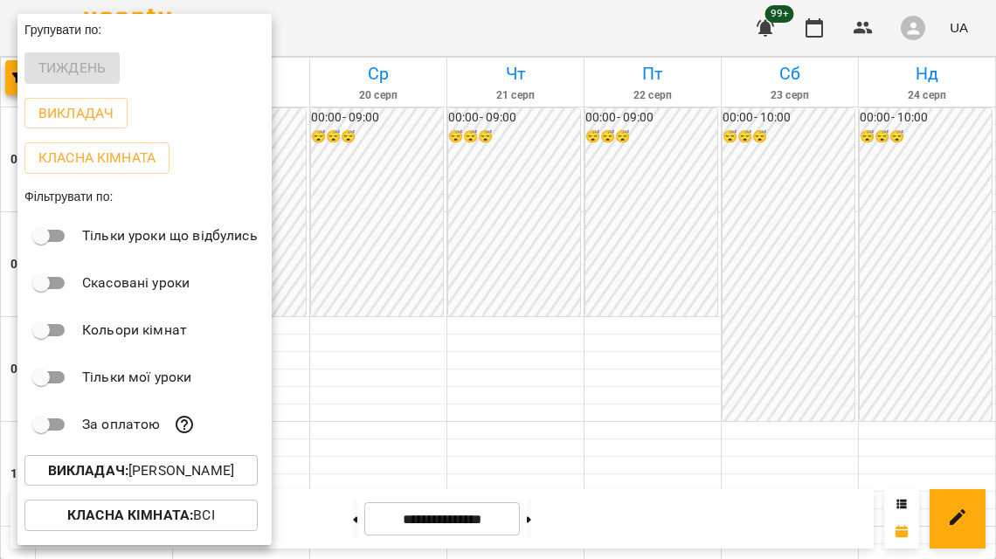
click at [541, 291] on div at bounding box center [498, 279] width 996 height 559
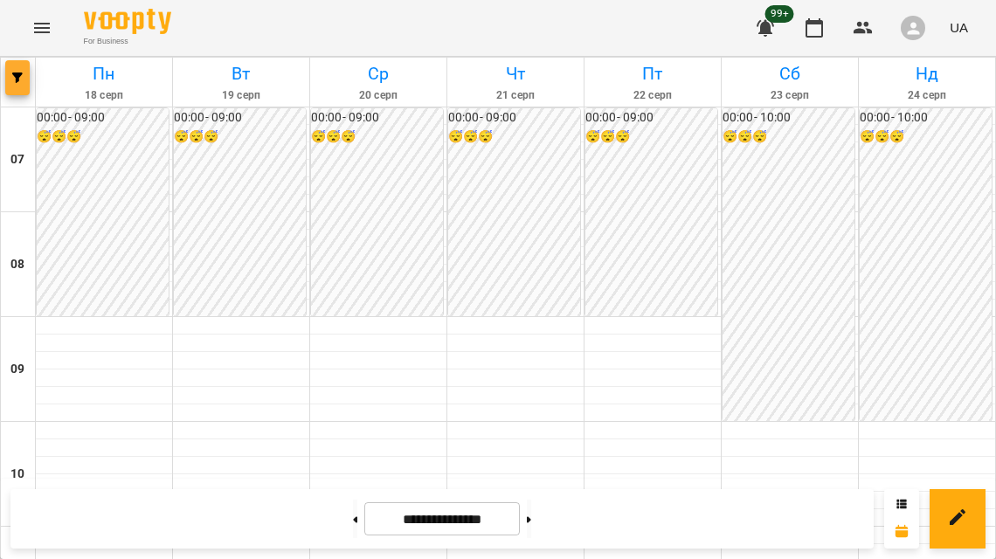
click at [24, 86] on button "button" at bounding box center [17, 77] width 24 height 35
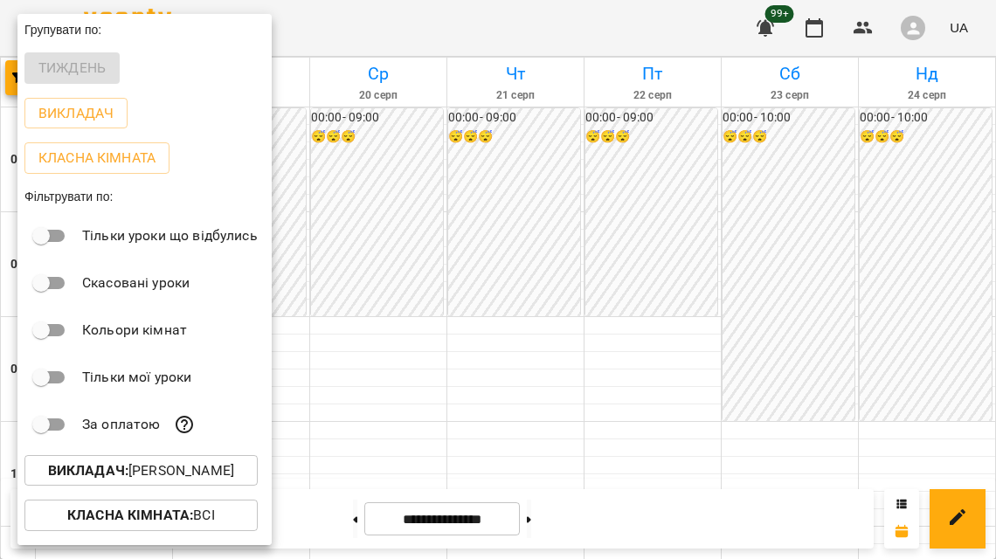
click at [486, 373] on div at bounding box center [498, 279] width 996 height 559
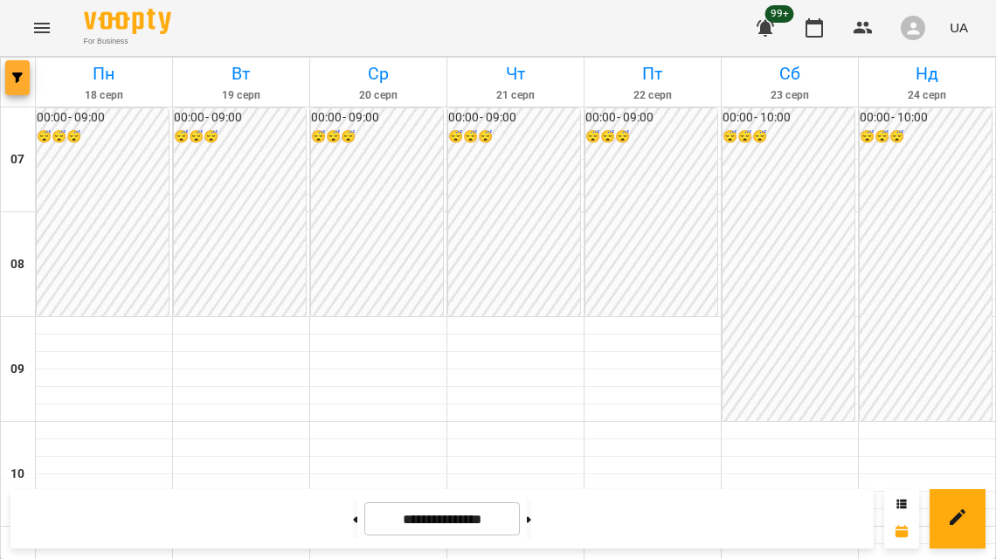
click at [18, 60] on button "button" at bounding box center [17, 77] width 24 height 35
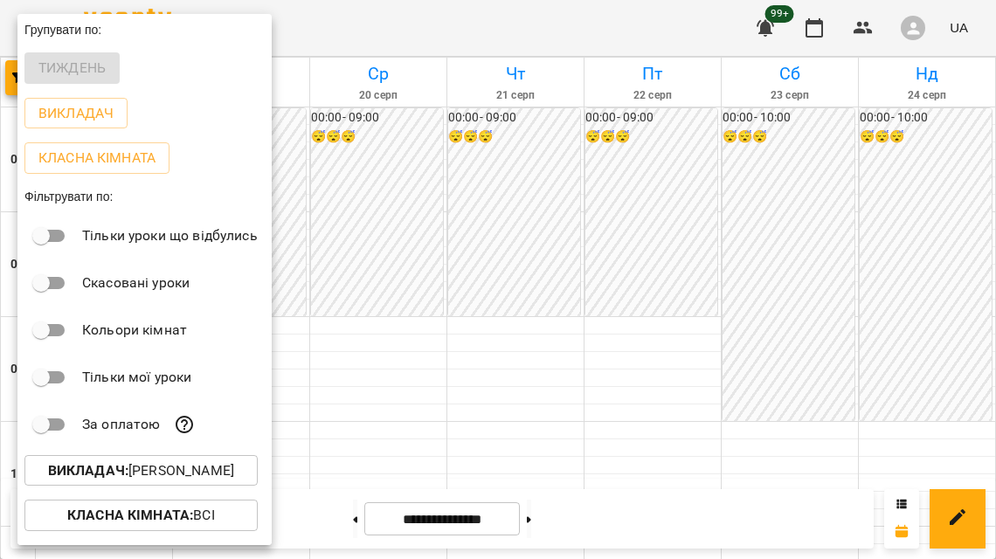
click at [107, 477] on b "Викладач :" at bounding box center [88, 470] width 80 height 17
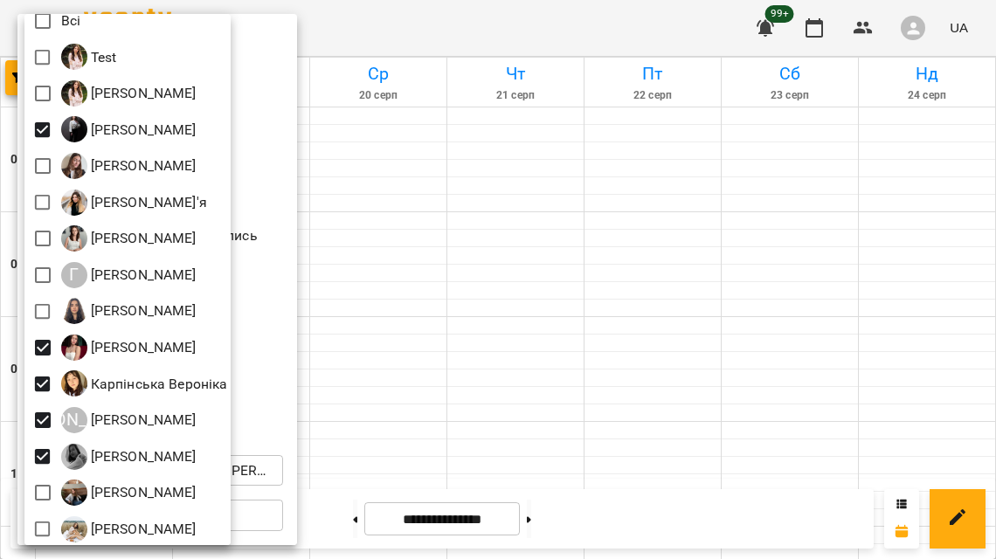
scroll to position [17, 0]
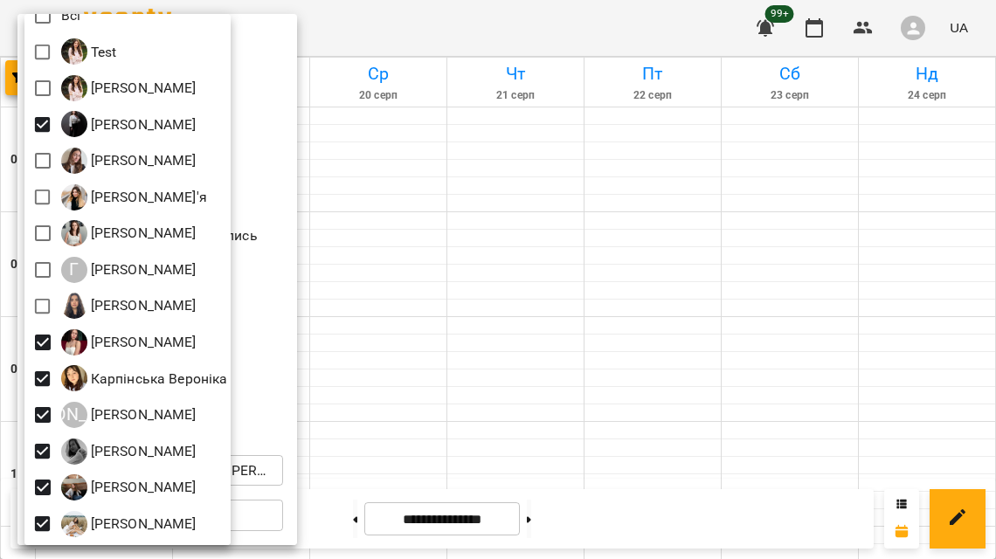
click at [287, 403] on div at bounding box center [498, 279] width 996 height 559
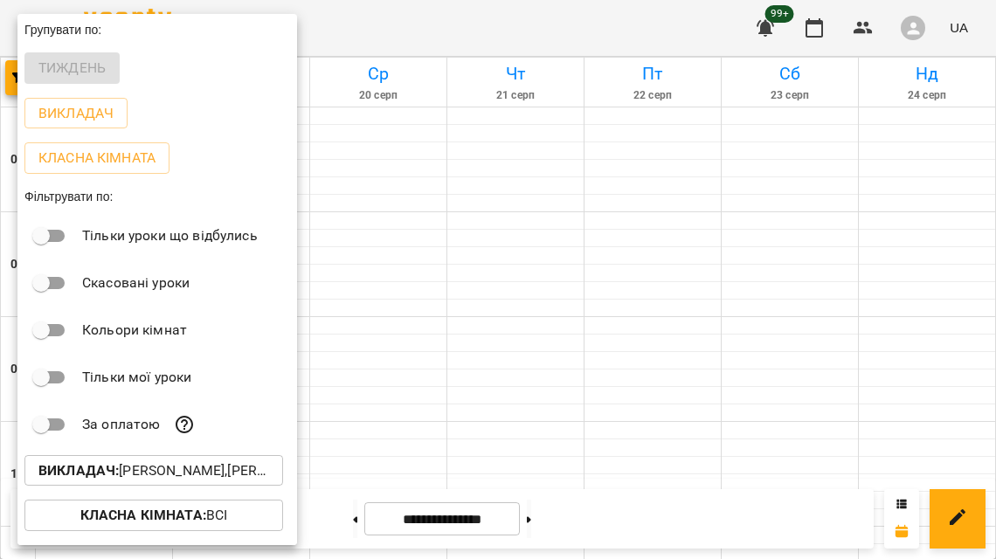
scroll to position [43, 0]
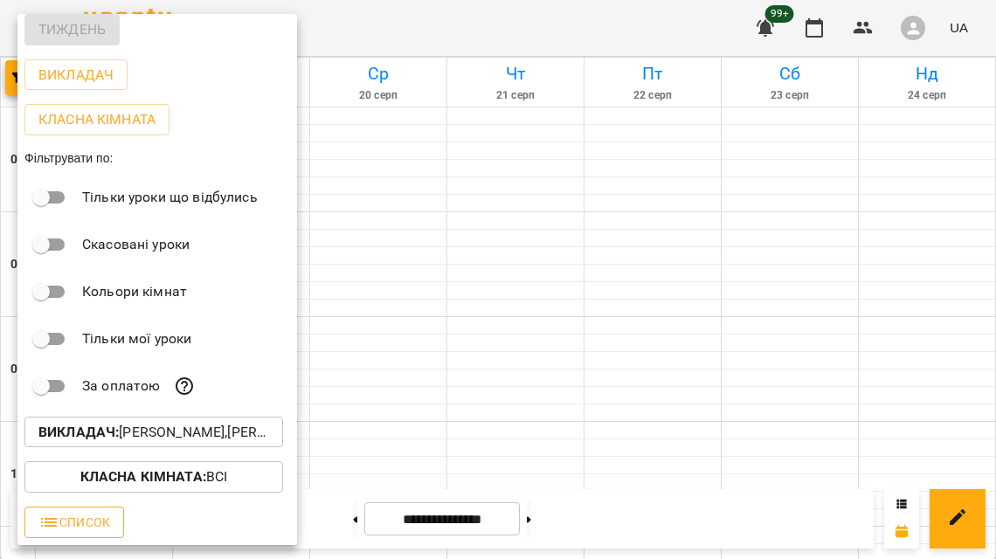
click at [68, 527] on span "Список" at bounding box center [74, 522] width 72 height 21
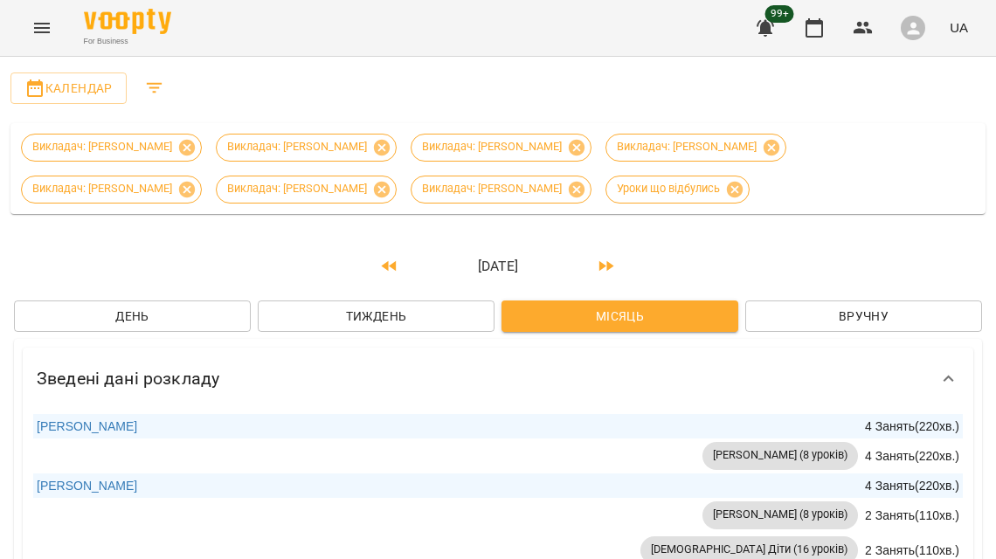
scroll to position [0, 0]
click at [389, 262] on icon "button" at bounding box center [389, 265] width 15 height 10
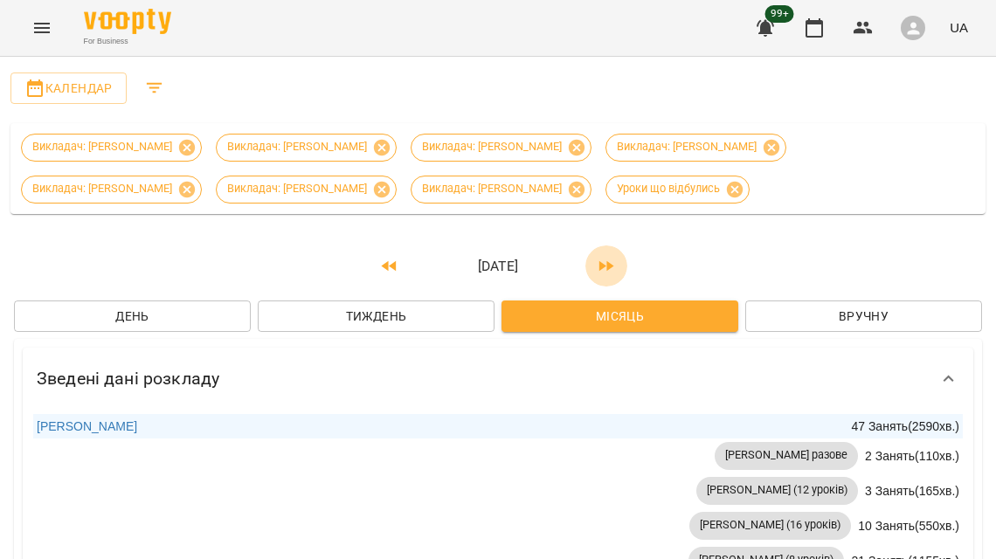
click at [585, 269] on button "button" at bounding box center [606, 266] width 42 height 42
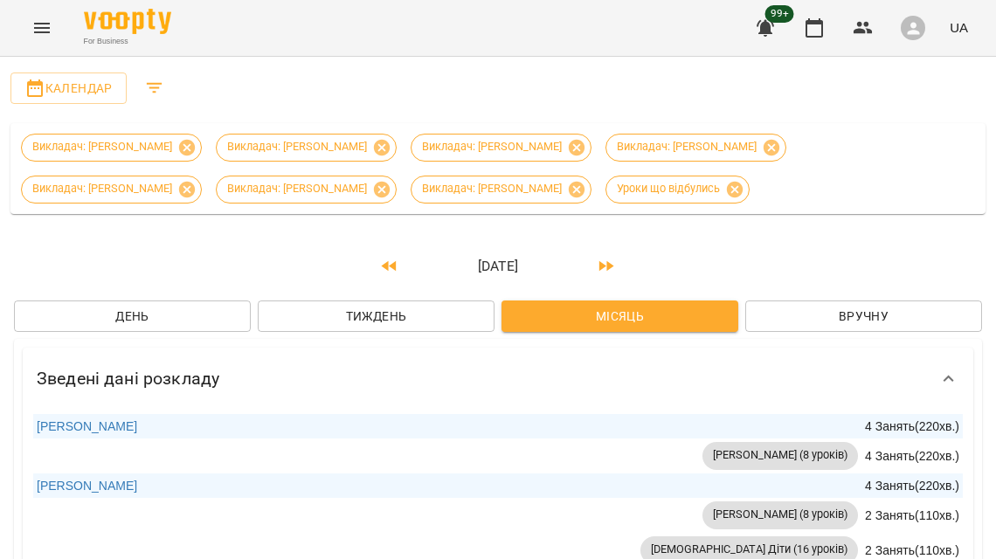
click at [844, 182] on div "Викладач: [PERSON_NAME]: [PERSON_NAME] Викладач: [PERSON_NAME]: [PERSON_NAME]: …" at bounding box center [497, 168] width 961 height 77
click at [173, 91] on button "Filters" at bounding box center [155, 88] width 42 height 42
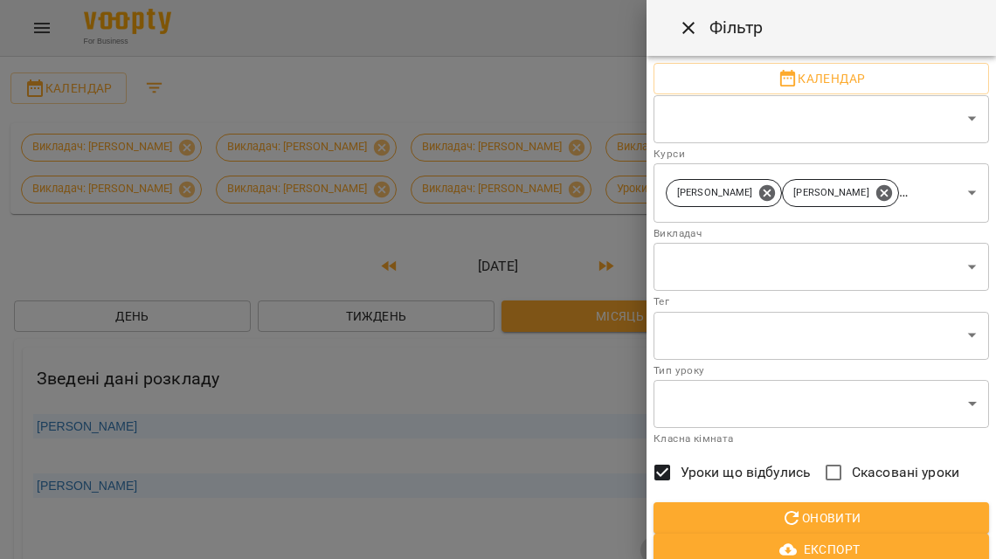
click at [924, 196] on p "[PERSON_NAME]" at bounding box center [947, 193] width 75 height 15
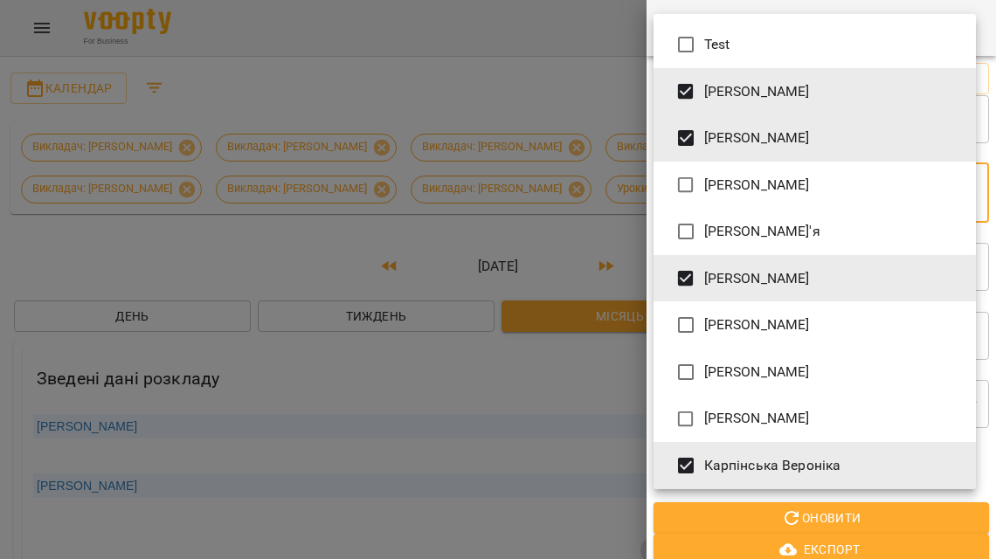
scroll to position [194, 0]
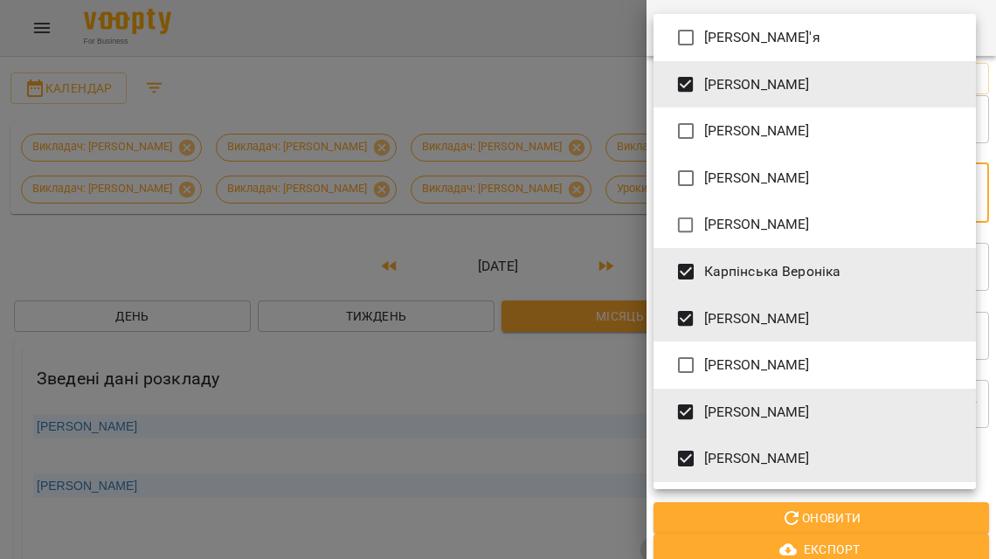
click at [703, 207] on li "[PERSON_NAME]" at bounding box center [814, 225] width 322 height 47
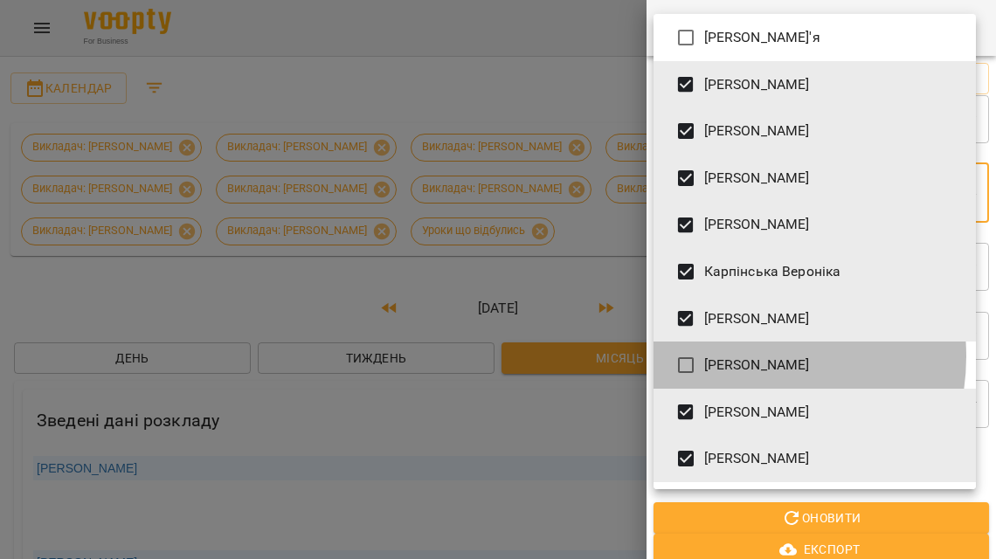
click at [735, 356] on span "[PERSON_NAME]" at bounding box center [757, 365] width 106 height 21
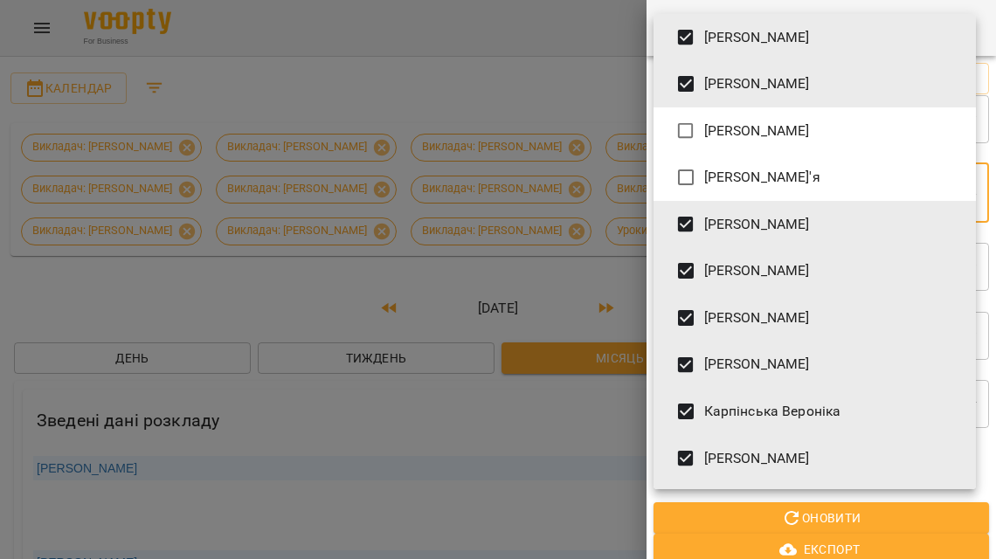
scroll to position [0, 0]
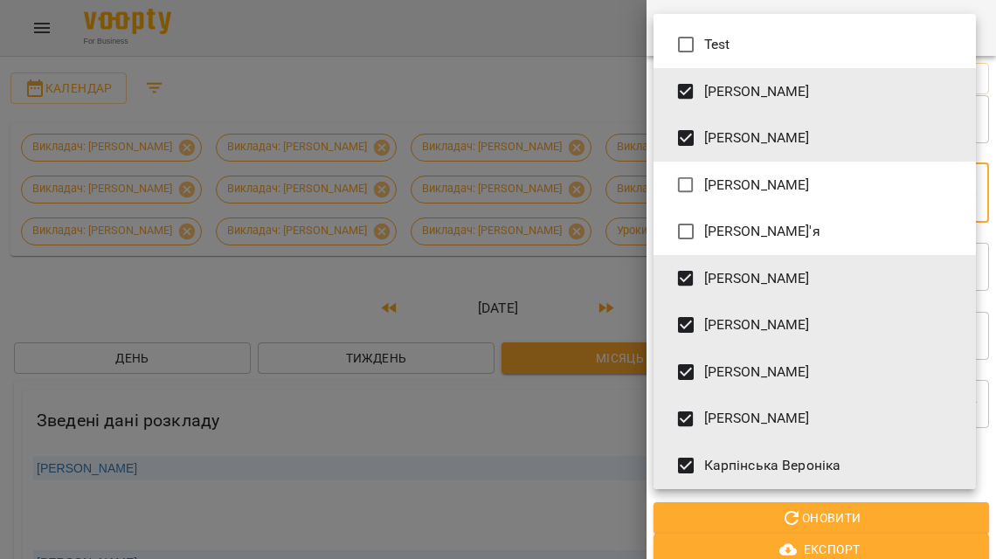
type input "**********"
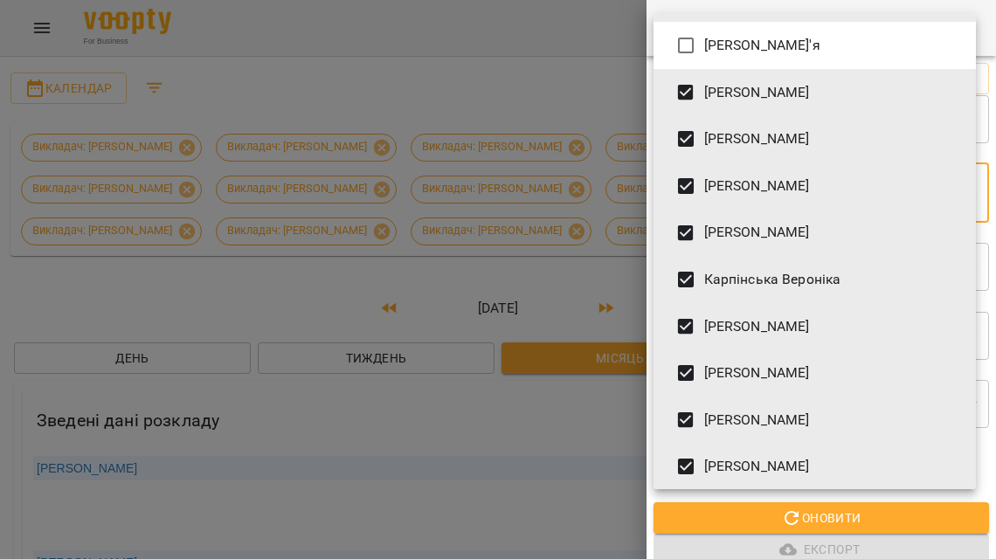
scroll to position [194, 0]
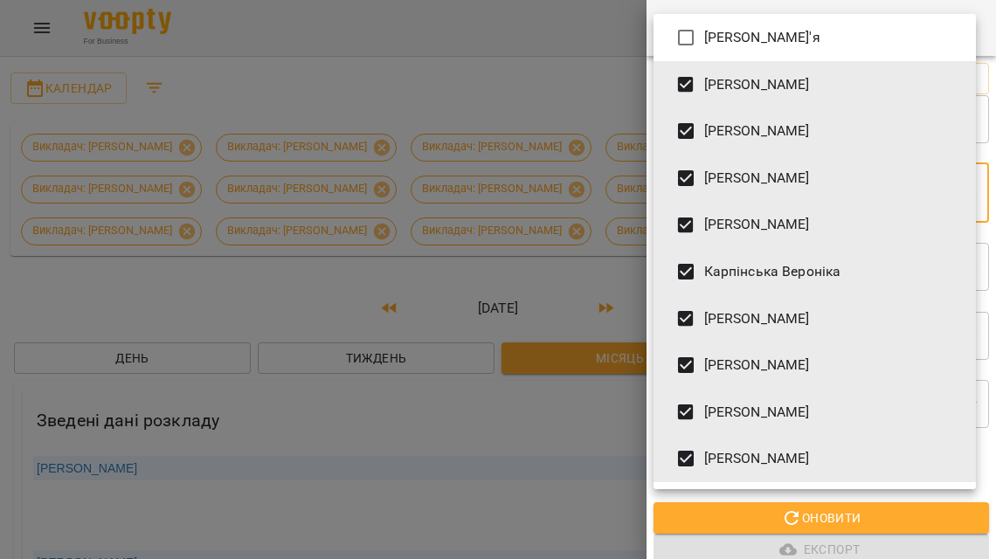
click at [803, 514] on div at bounding box center [498, 279] width 996 height 559
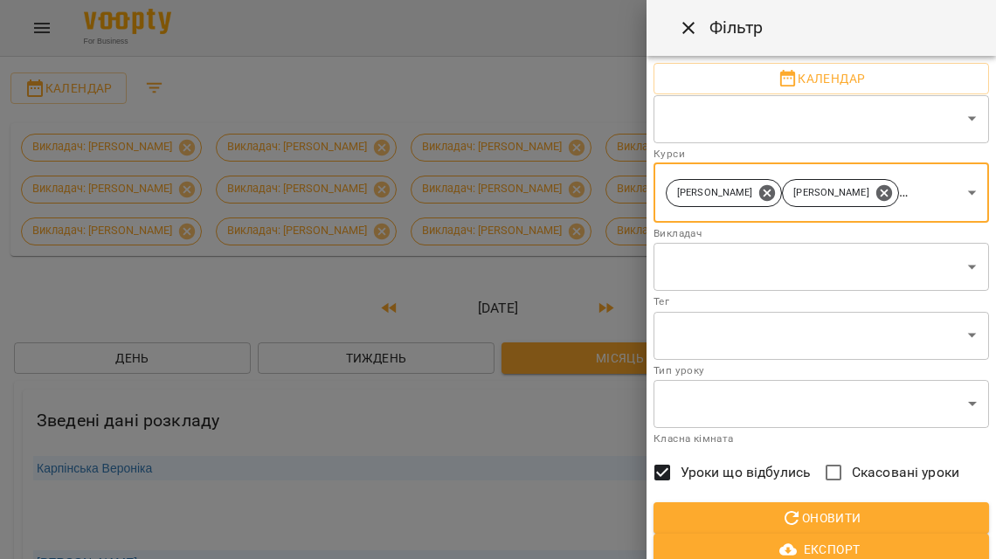
click at [803, 515] on div "Test [PERSON_NAME] [PERSON_NAME] Ніколаєвських [PERSON_NAME] [PERSON_NAME]'я [P…" at bounding box center [498, 279] width 996 height 559
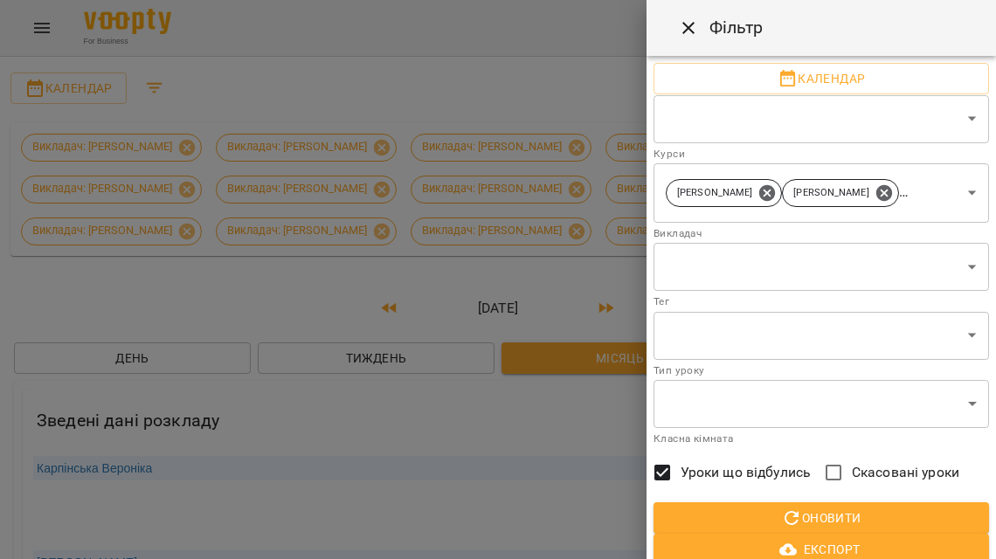
click at [803, 520] on span "Оновити" at bounding box center [820, 517] width 307 height 21
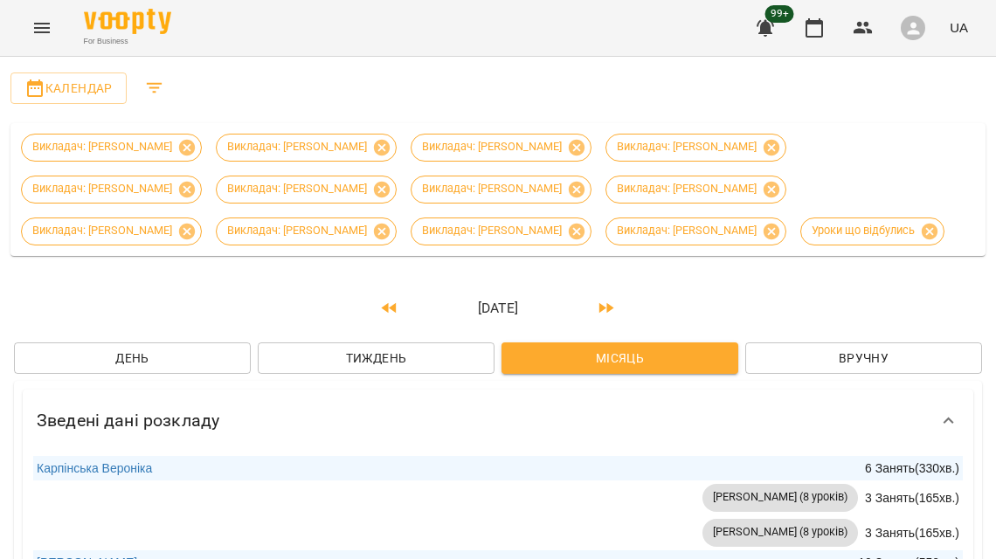
scroll to position [817, 0]
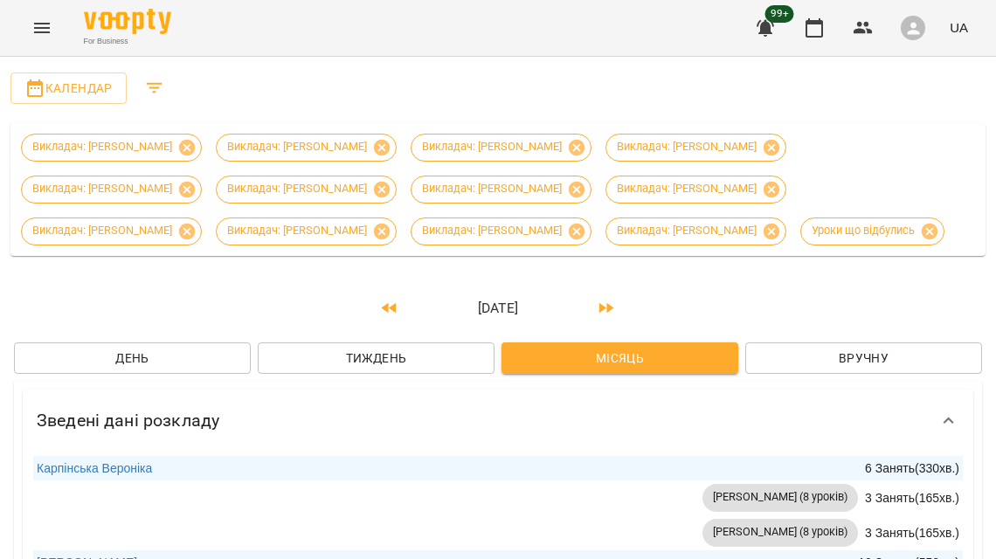
click at [45, 39] on button "Menu" at bounding box center [42, 28] width 42 height 42
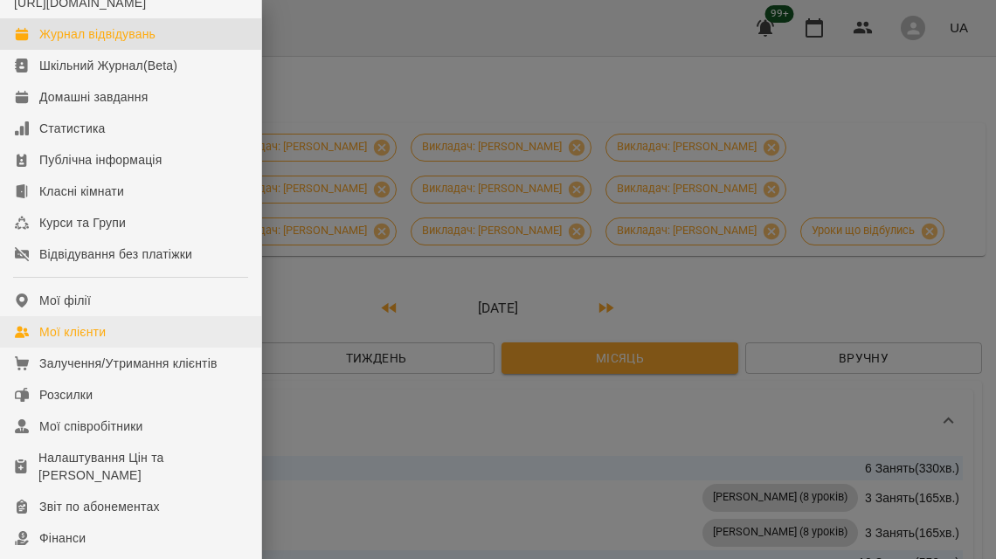
scroll to position [269, 0]
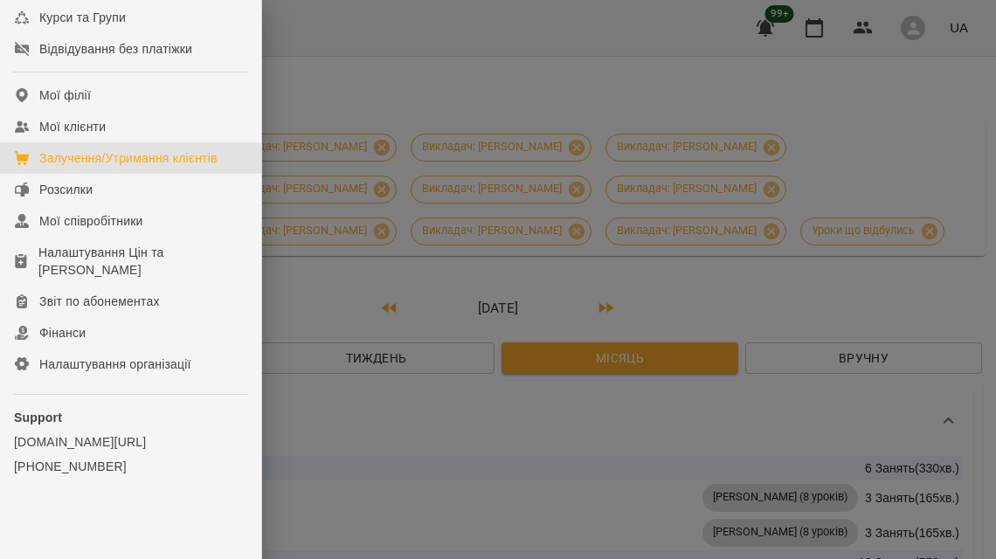
click at [114, 163] on div "Залучення/Утримання клієнтів" at bounding box center [128, 157] width 178 height 17
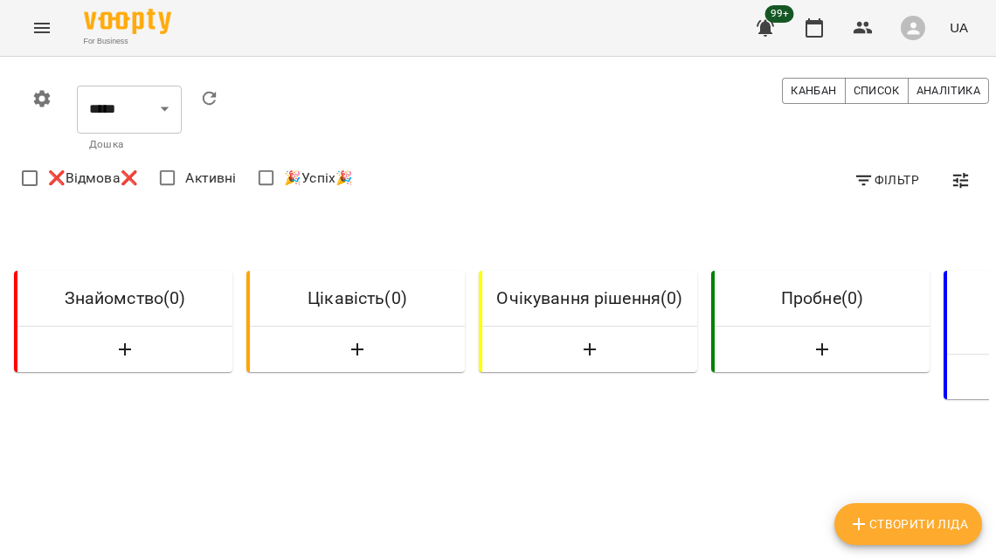
click at [38, 28] on icon "Menu" at bounding box center [42, 28] width 16 height 10
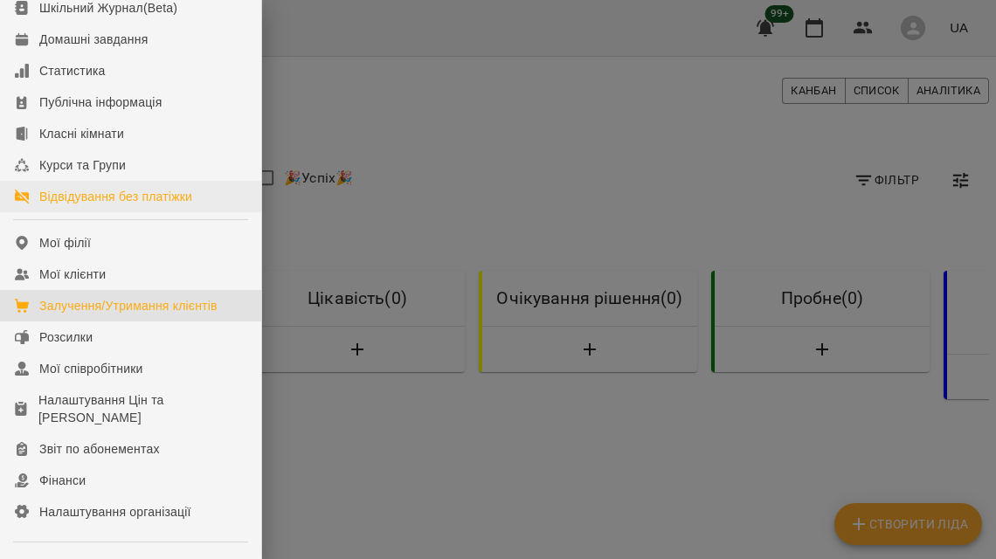
scroll to position [70, 0]
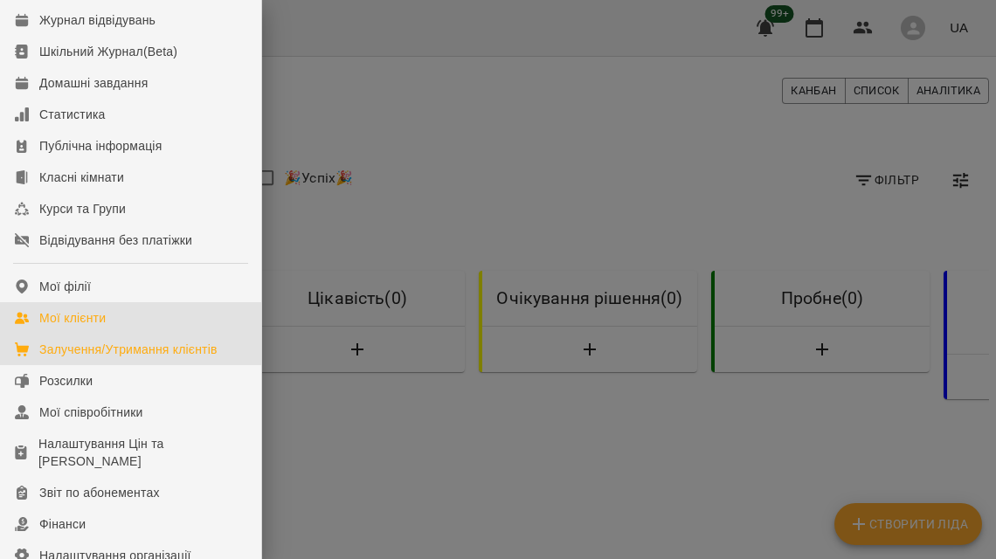
click at [125, 327] on link "Мої клієнти" at bounding box center [130, 317] width 261 height 31
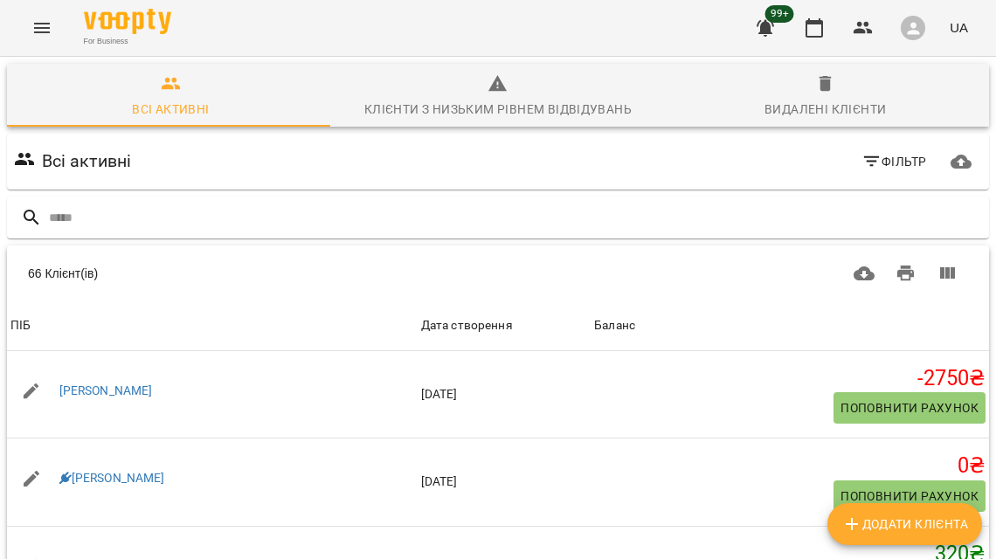
scroll to position [32, 0]
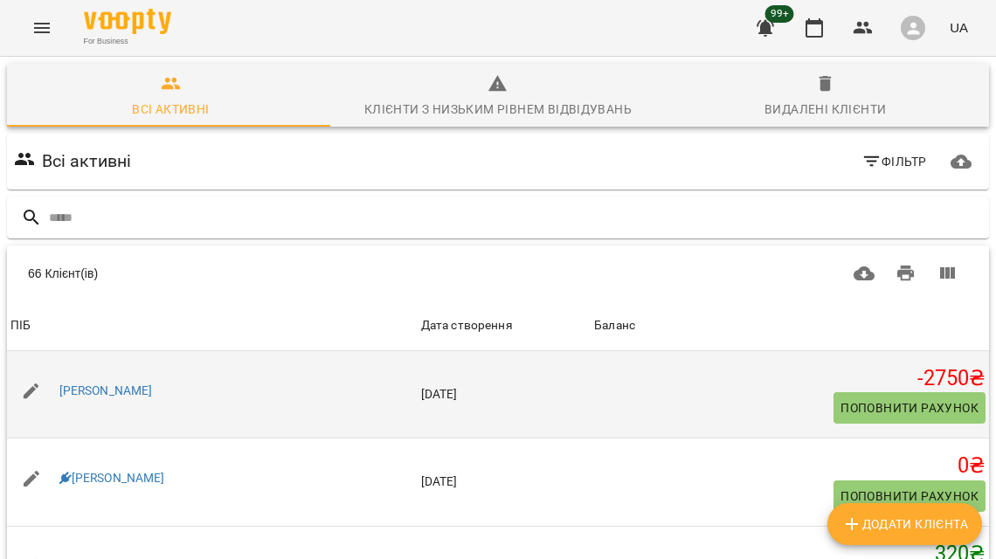
click at [83, 379] on div "[PERSON_NAME]" at bounding box center [106, 391] width 100 height 24
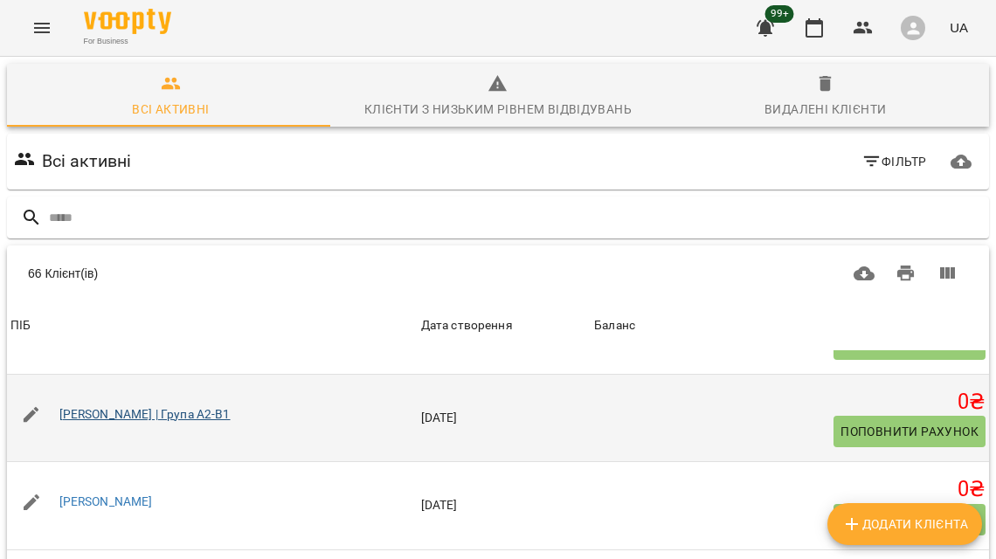
scroll to position [560, 0]
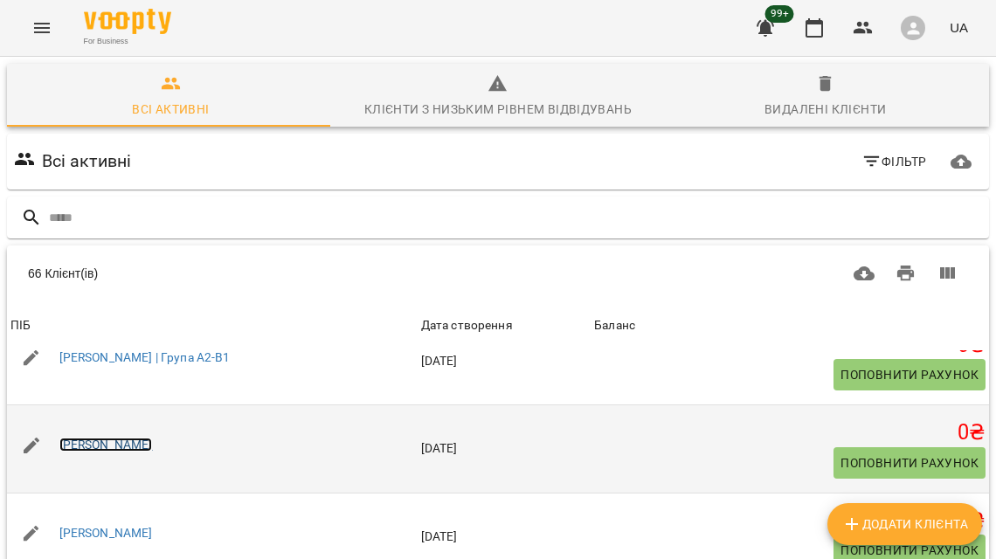
click at [119, 438] on link "[PERSON_NAME]" at bounding box center [105, 445] width 93 height 14
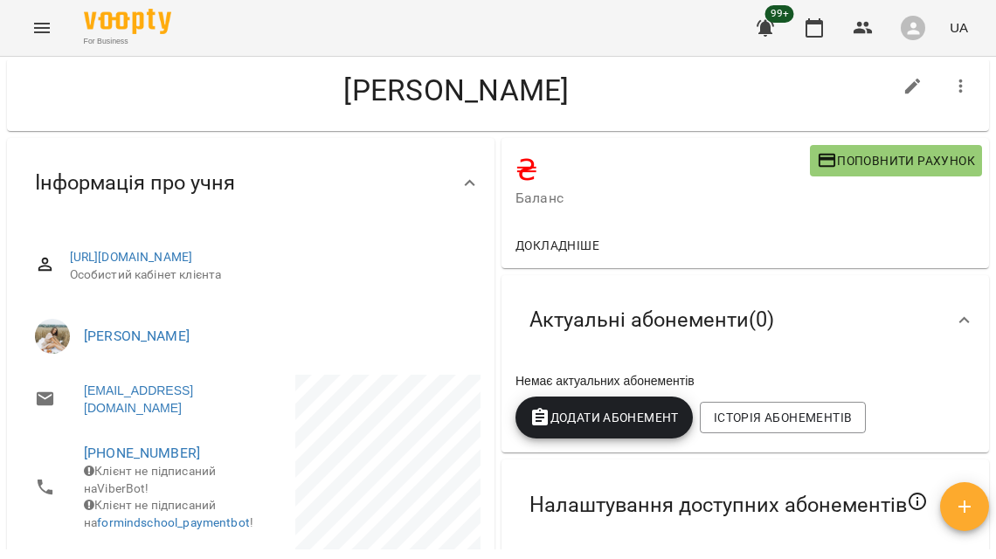
scroll to position [33, 0]
click at [848, 166] on span "Поповнити рахунок" at bounding box center [896, 160] width 158 height 21
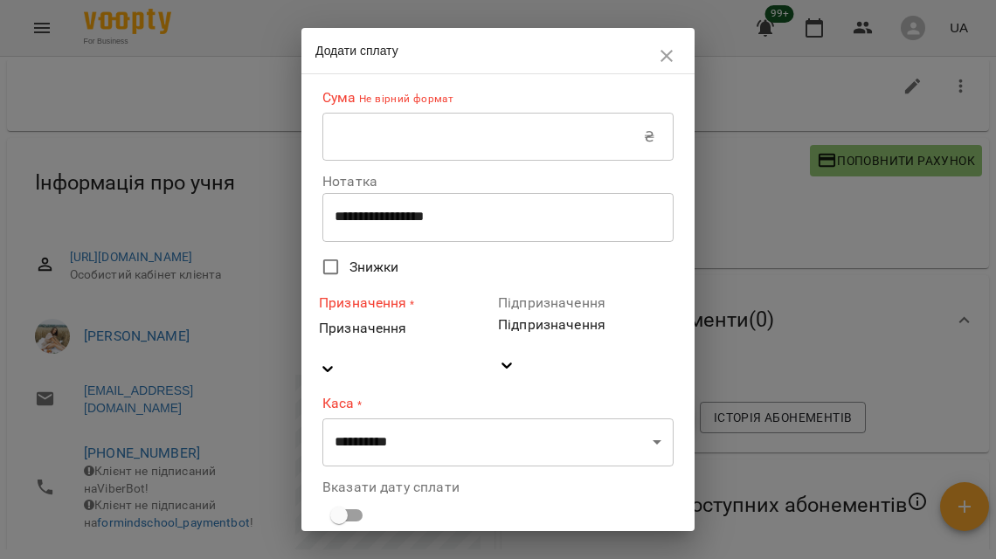
click at [526, 140] on input "text" at bounding box center [482, 137] width 321 height 49
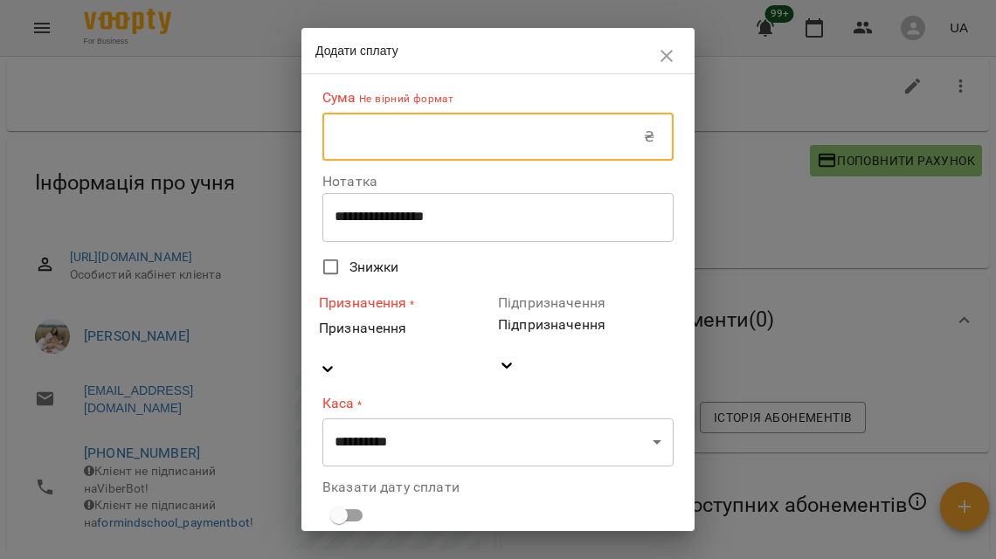
type input "****"
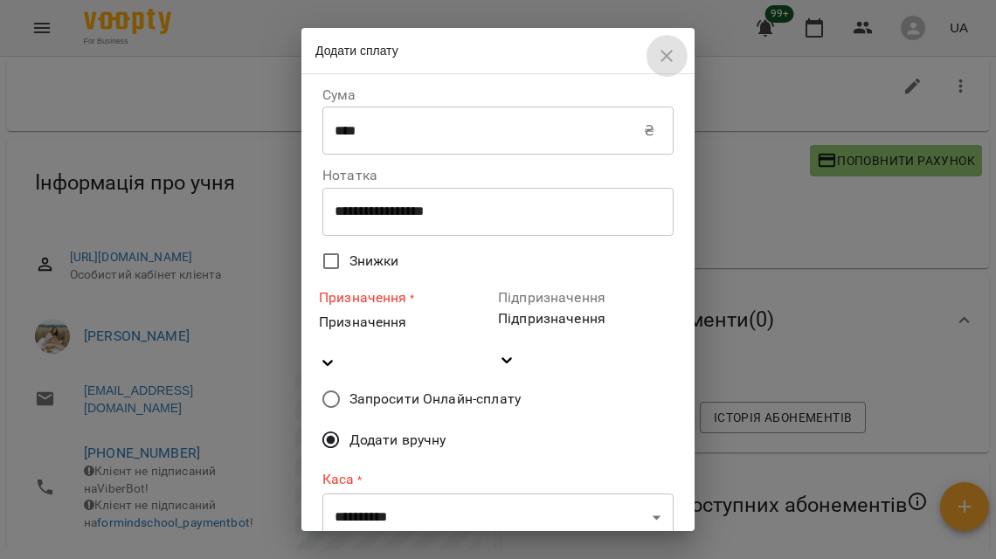
click at [662, 54] on icon "button" at bounding box center [666, 55] width 21 height 21
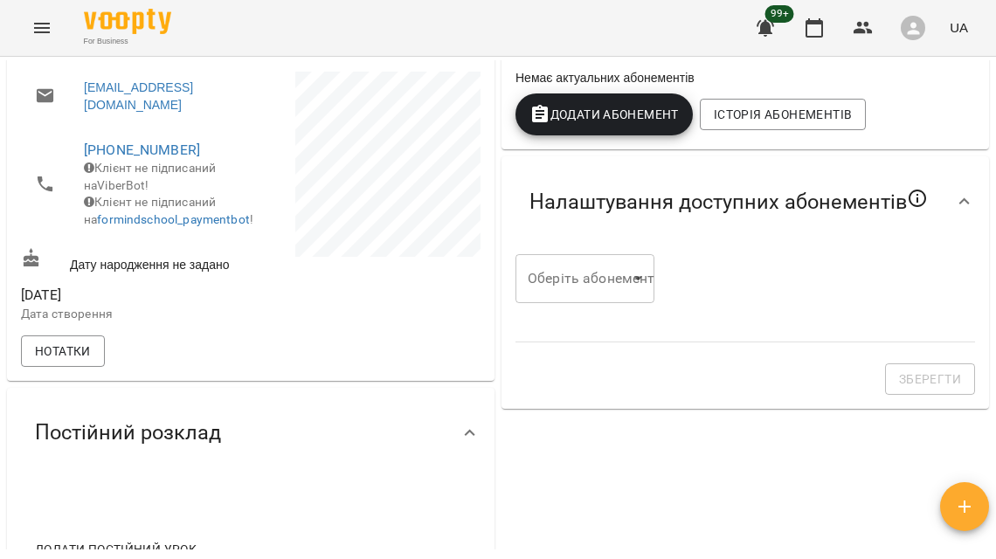
scroll to position [335, 0]
click at [642, 314] on body "For Business 99+ UA Мої клієнти / [PERSON_NAME] [PERSON_NAME] ₴ Баланс Поповнит…" at bounding box center [498, 308] width 996 height 616
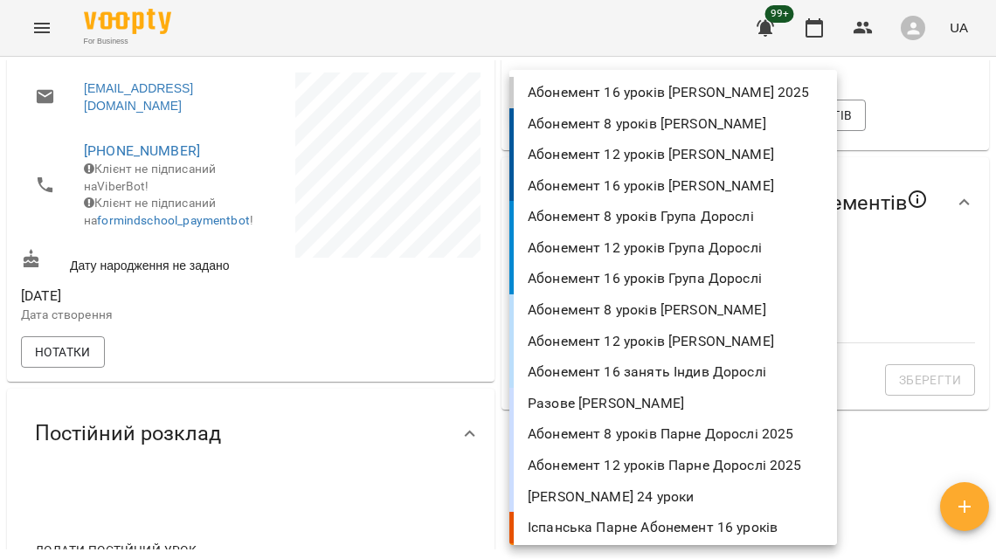
click at [621, 310] on li "Абонемент 8 уроків [PERSON_NAME]" at bounding box center [672, 309] width 327 height 31
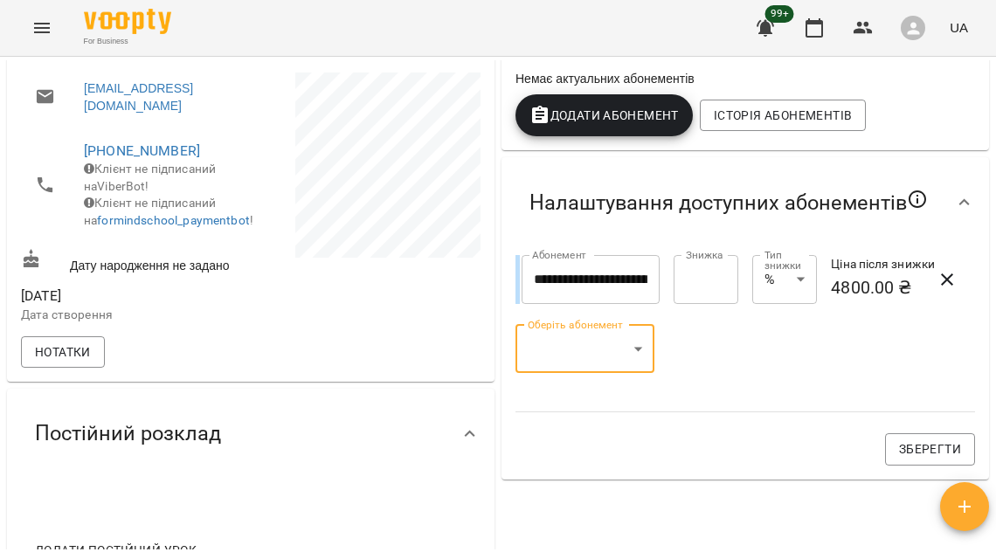
click at [598, 369] on body "**********" at bounding box center [498, 308] width 996 height 616
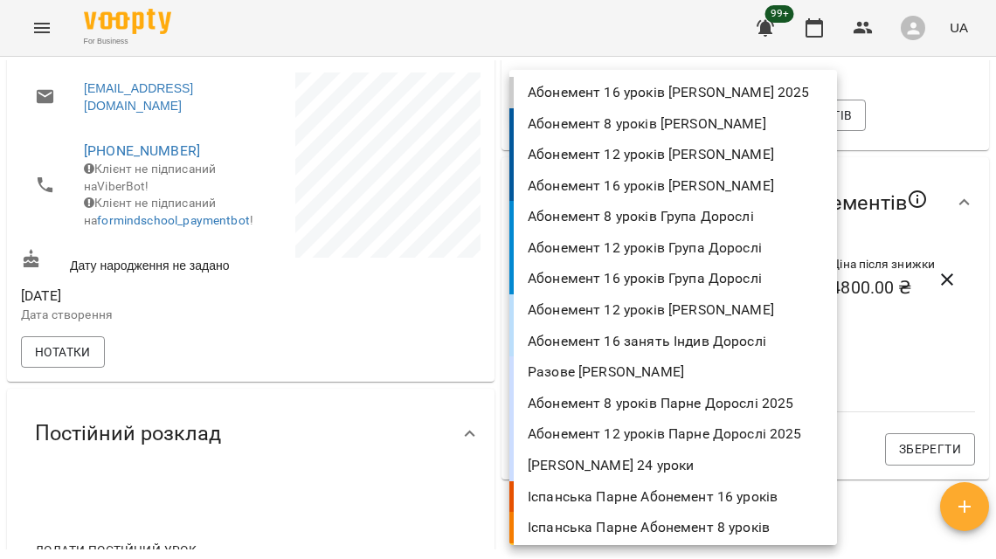
click at [612, 255] on li "Абонемент 12 уроків Група Дорослі" at bounding box center [672, 247] width 327 height 31
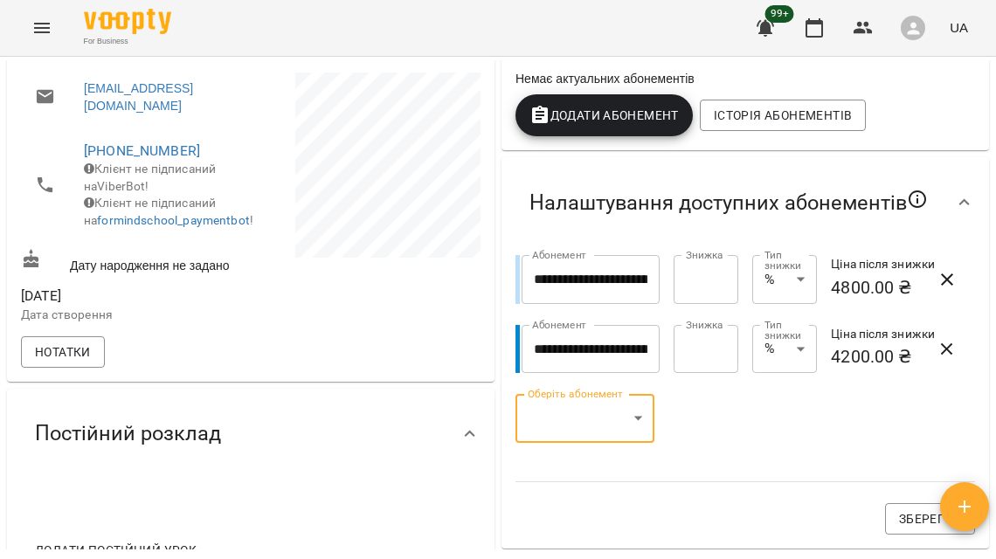
click at [941, 355] on icon "button" at bounding box center [947, 349] width 12 height 12
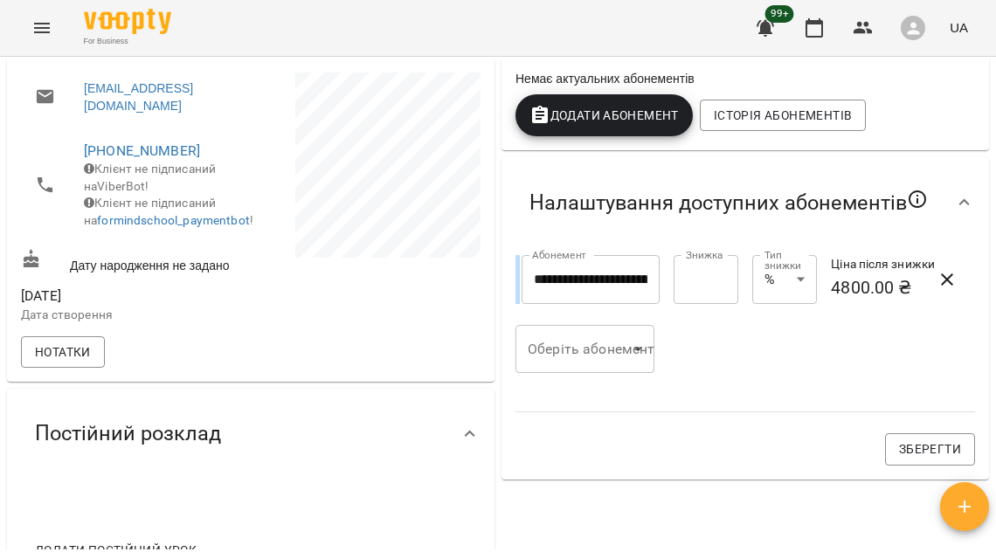
click at [574, 405] on body "**********" at bounding box center [498, 308] width 996 height 616
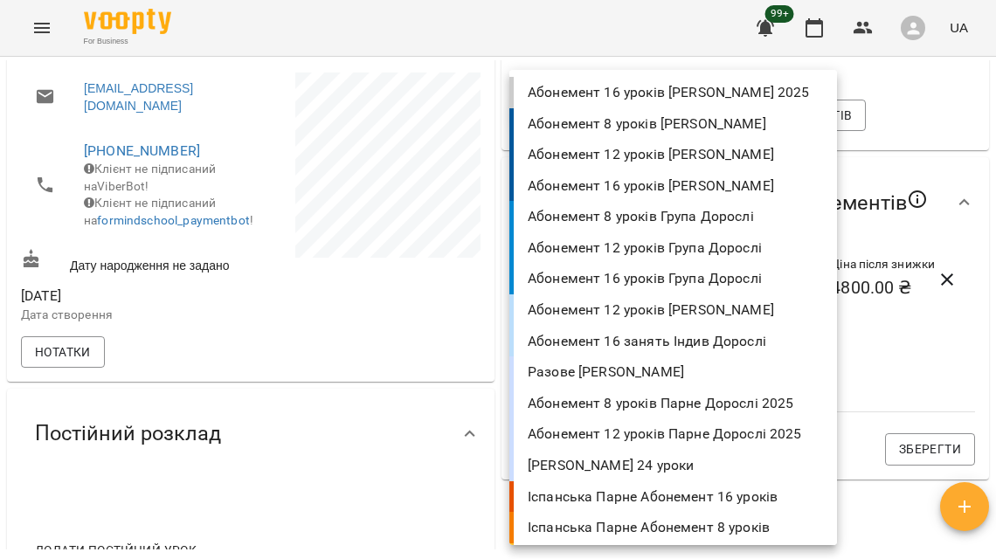
click at [595, 312] on li "Абонемент 12 уроків [PERSON_NAME]" at bounding box center [672, 309] width 327 height 31
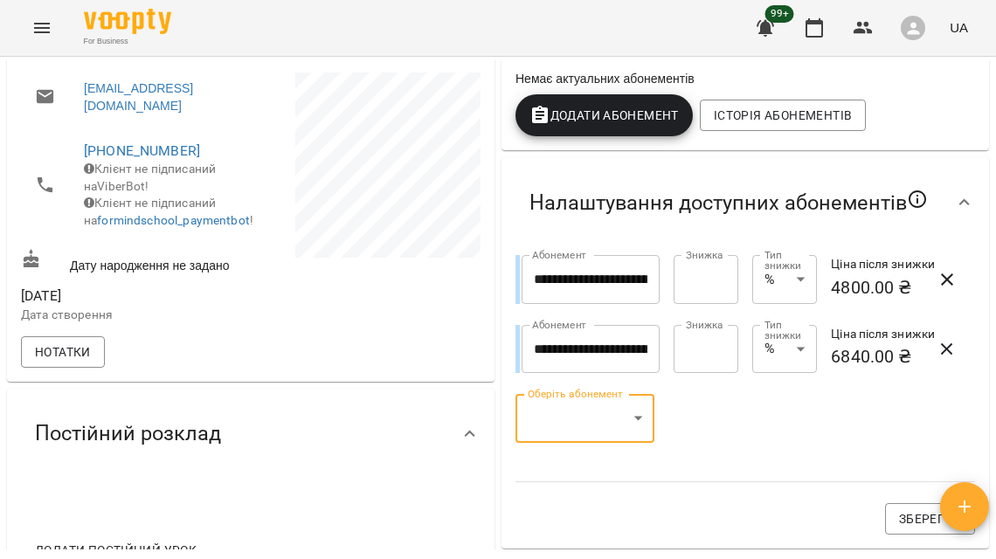
click at [589, 494] on body "**********" at bounding box center [498, 308] width 996 height 616
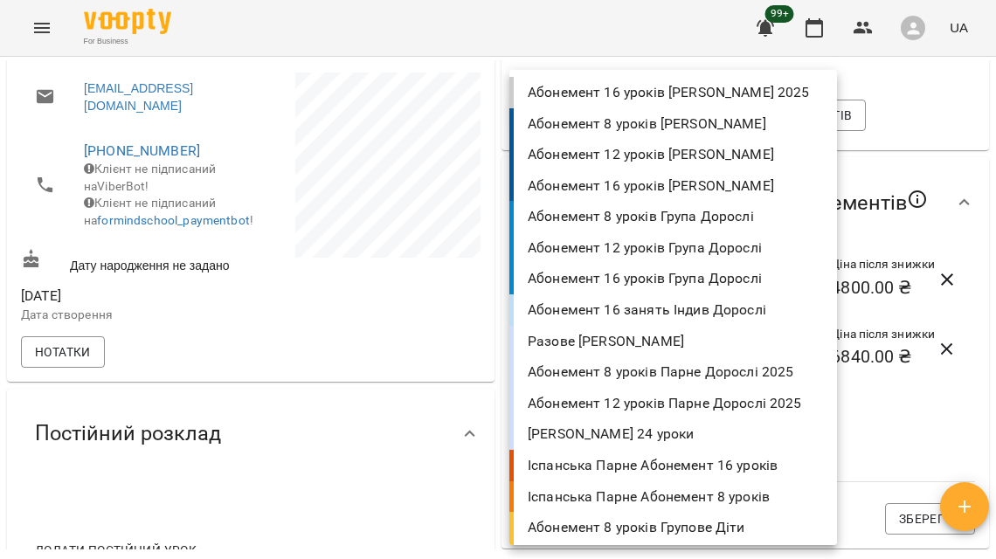
click at [606, 314] on li "Абонемент 16 занять Індив Дорослі" at bounding box center [672, 309] width 327 height 31
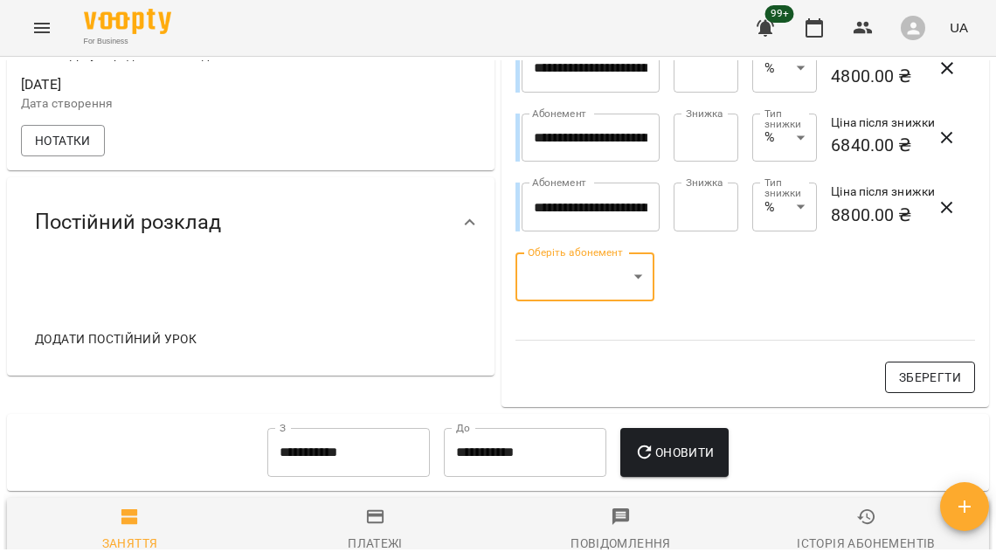
click at [900, 388] on span "Зберегти" at bounding box center [930, 377] width 62 height 21
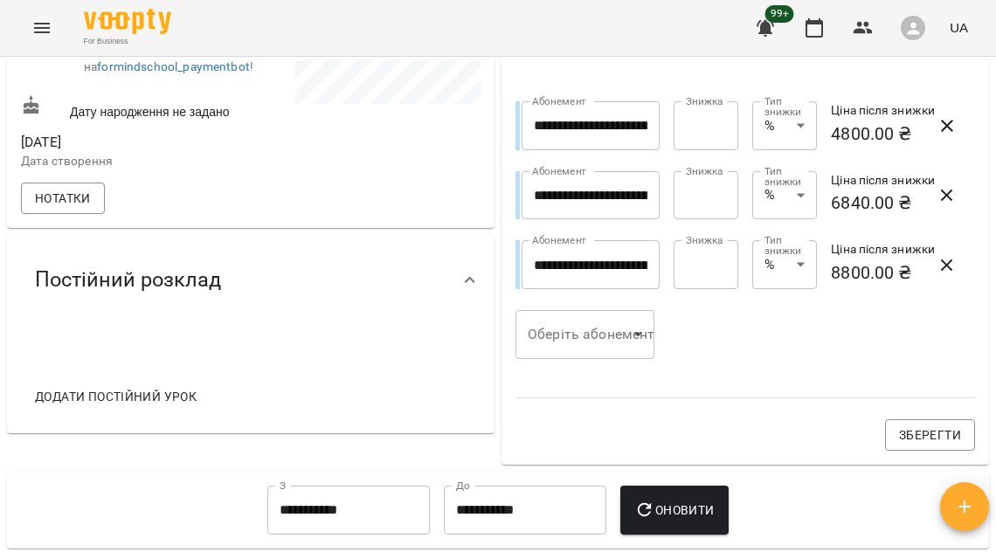
scroll to position [470, 0]
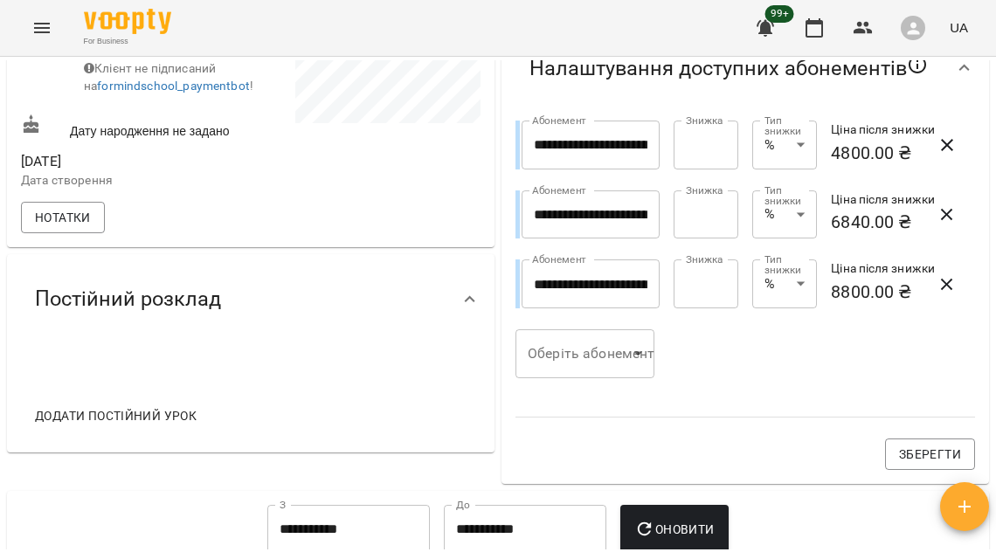
click at [848, 167] on h6 "4800.00 ₴" at bounding box center [883, 153] width 105 height 27
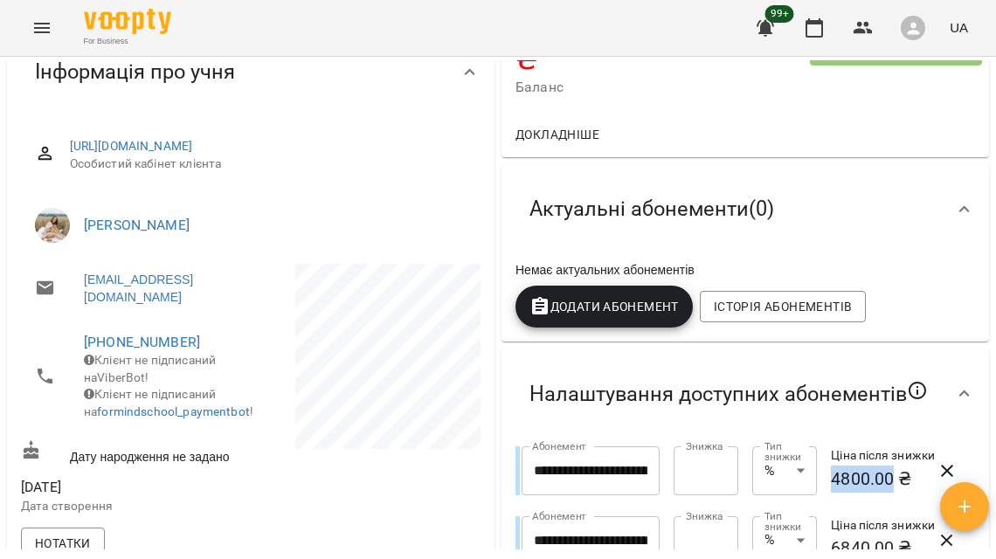
scroll to position [0, 0]
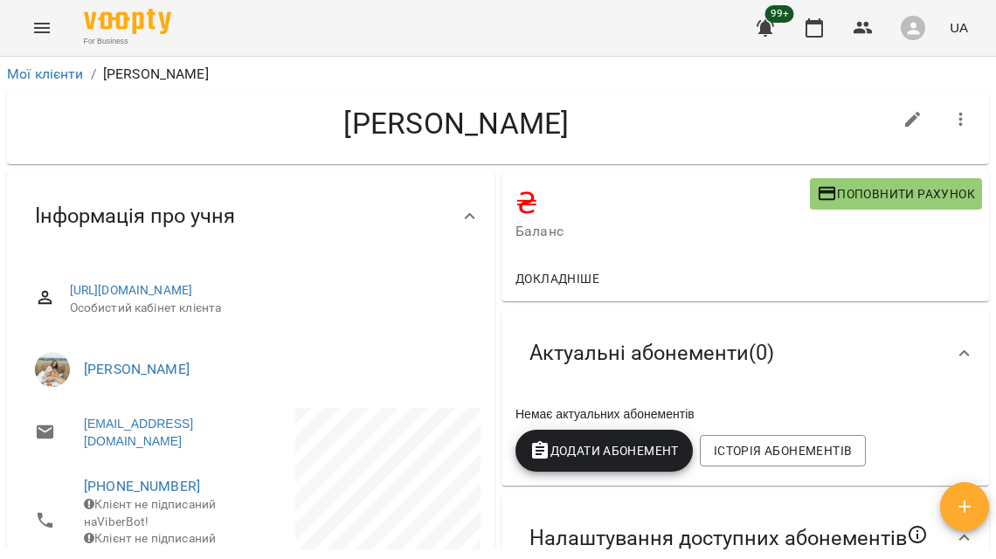
click at [851, 190] on span "Поповнити рахунок" at bounding box center [896, 193] width 158 height 21
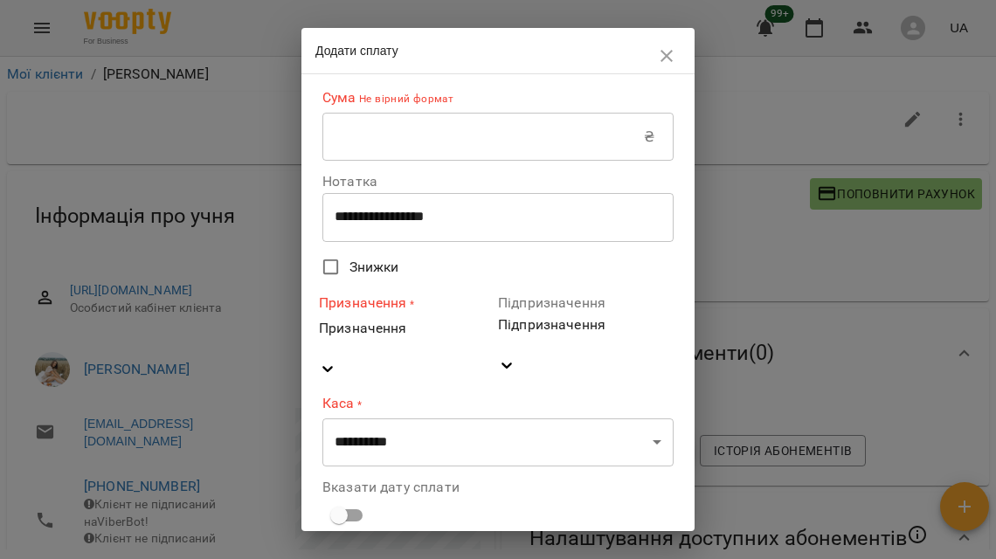
click at [530, 138] on input "text" at bounding box center [482, 137] width 321 height 49
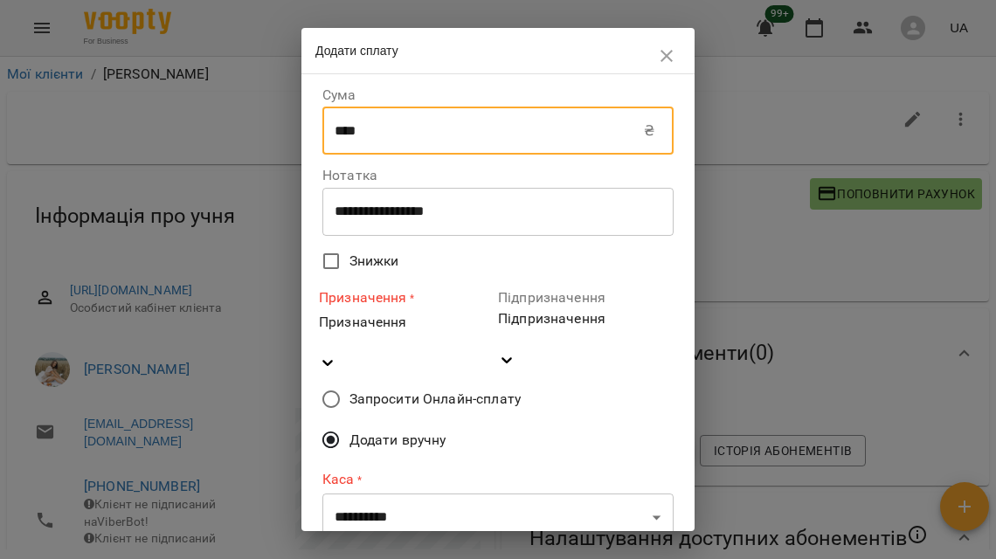
type input "****"
click at [380, 341] on div "Призначення" at bounding box center [407, 333] width 176 height 42
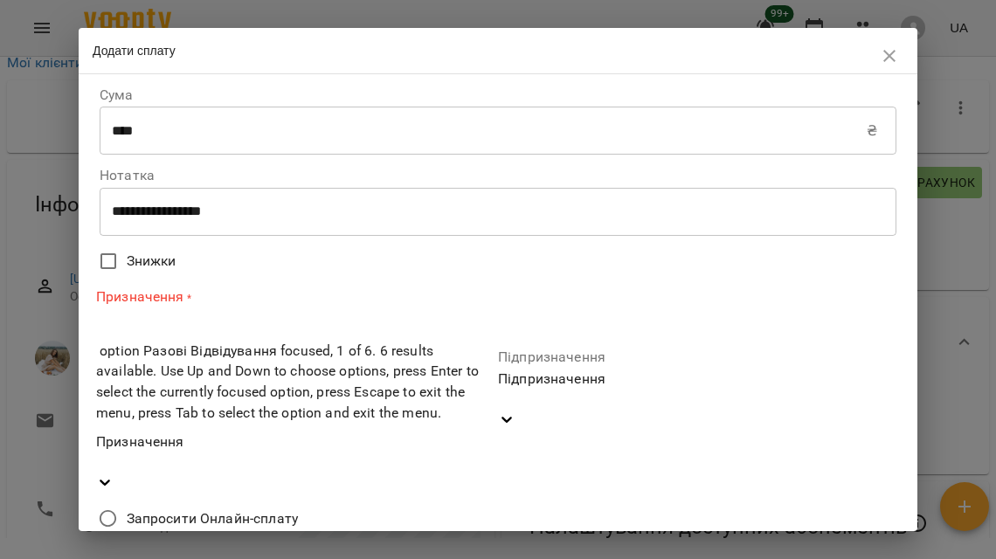
scroll to position [12, 0]
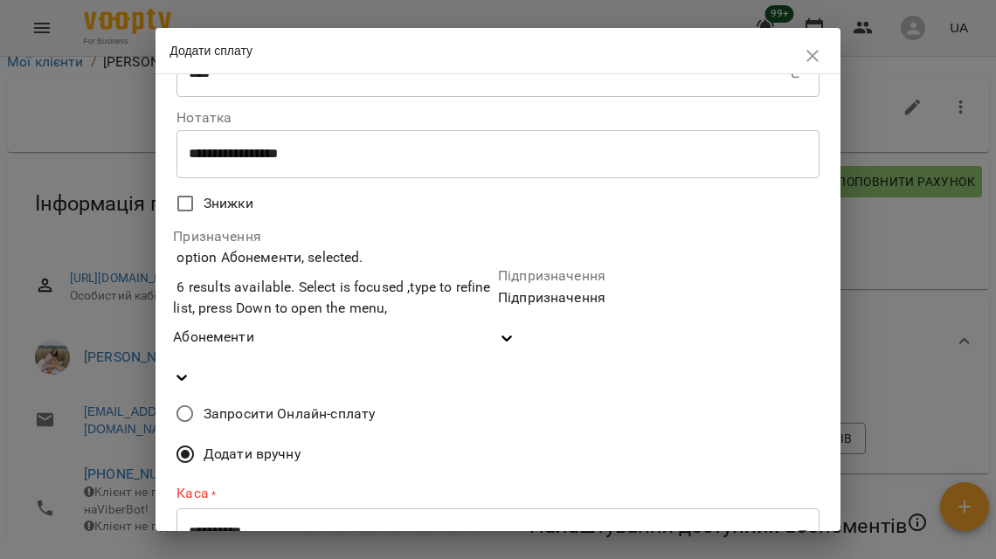
scroll to position [63, 0]
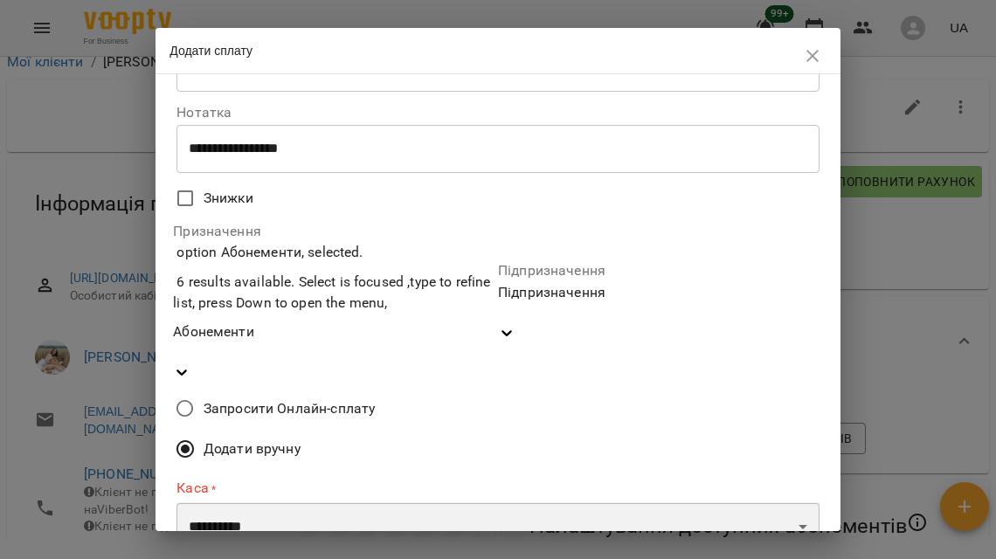
click at [389, 502] on select "**********" at bounding box center [497, 526] width 642 height 49
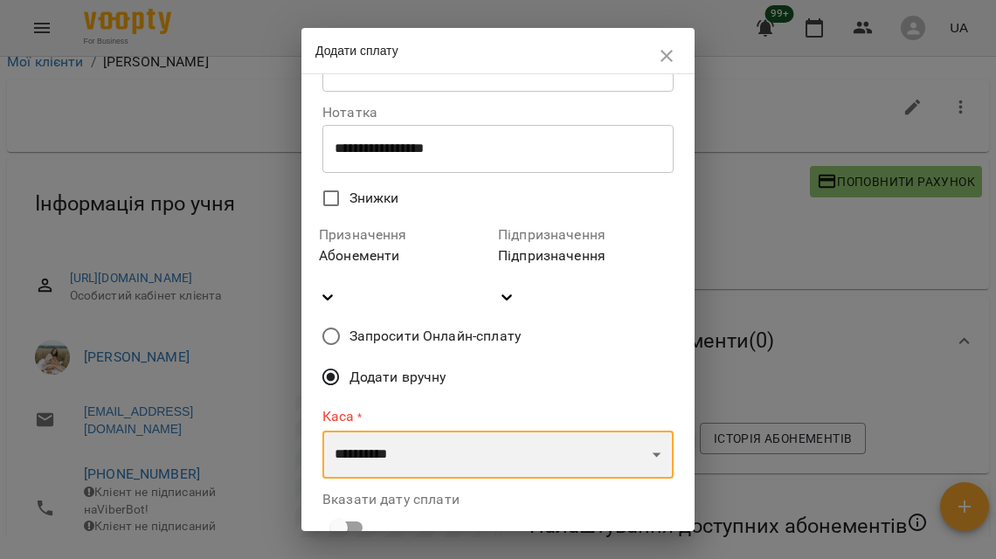
select select "****"
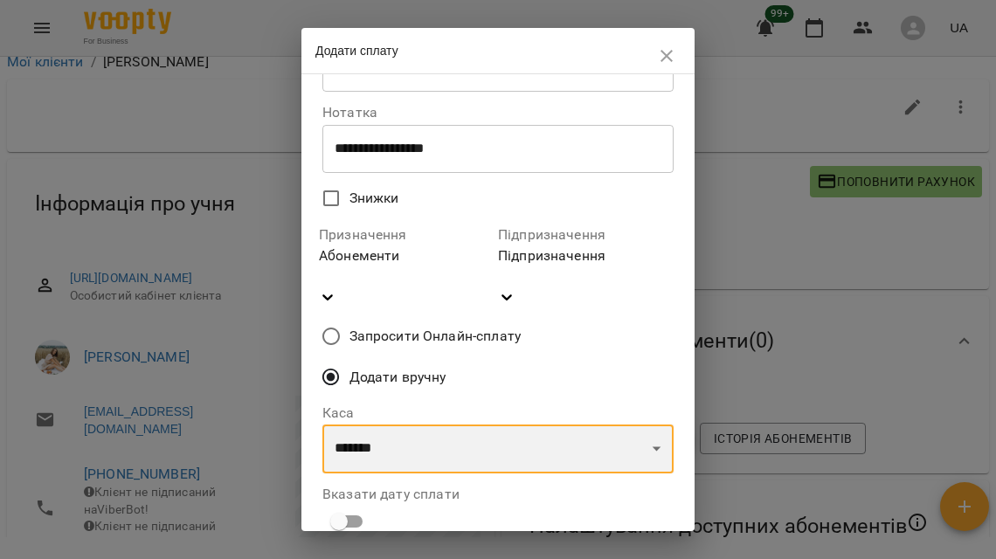
scroll to position [160, 0]
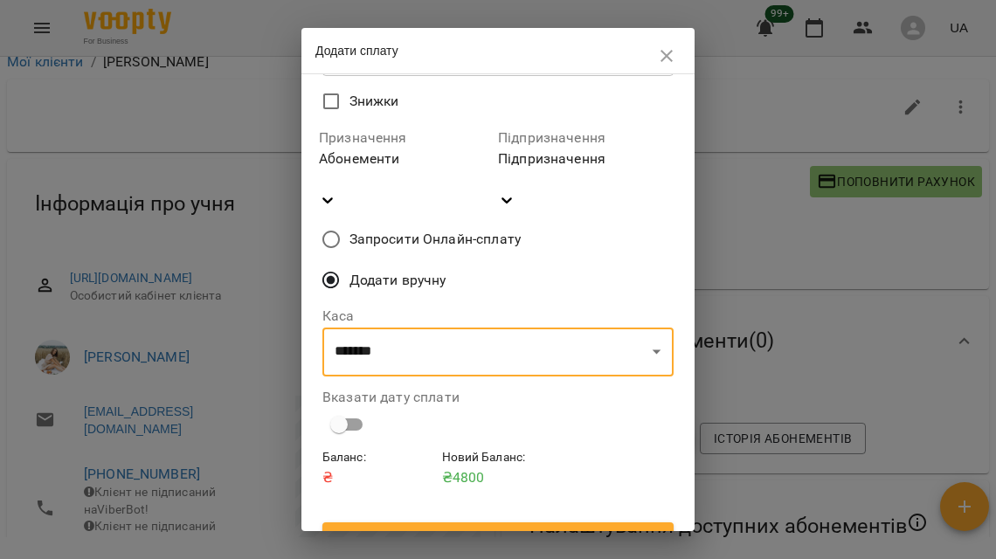
click at [514, 527] on span "Підтвердити" at bounding box center [497, 537] width 323 height 21
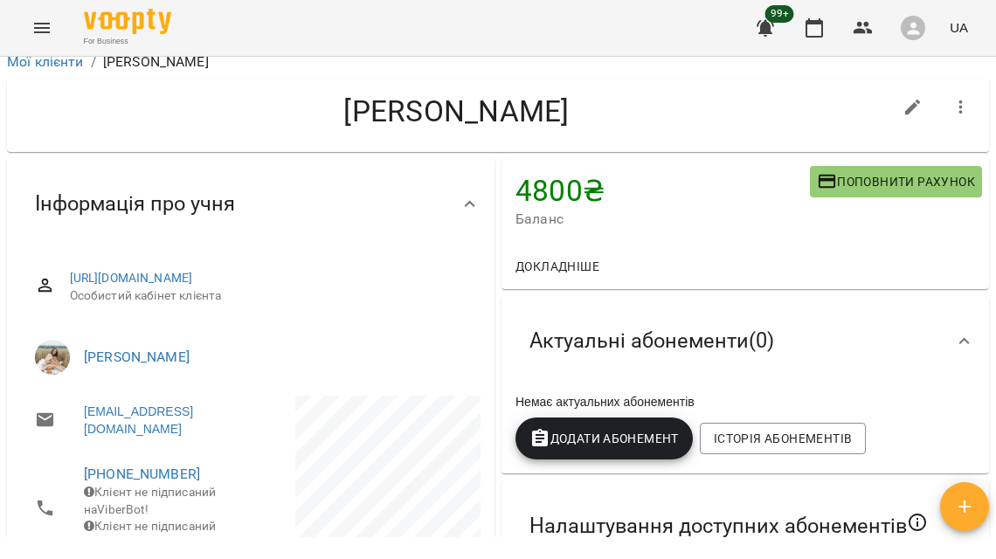
click at [614, 449] on span "Додати Абонемент" at bounding box center [603, 438] width 149 height 21
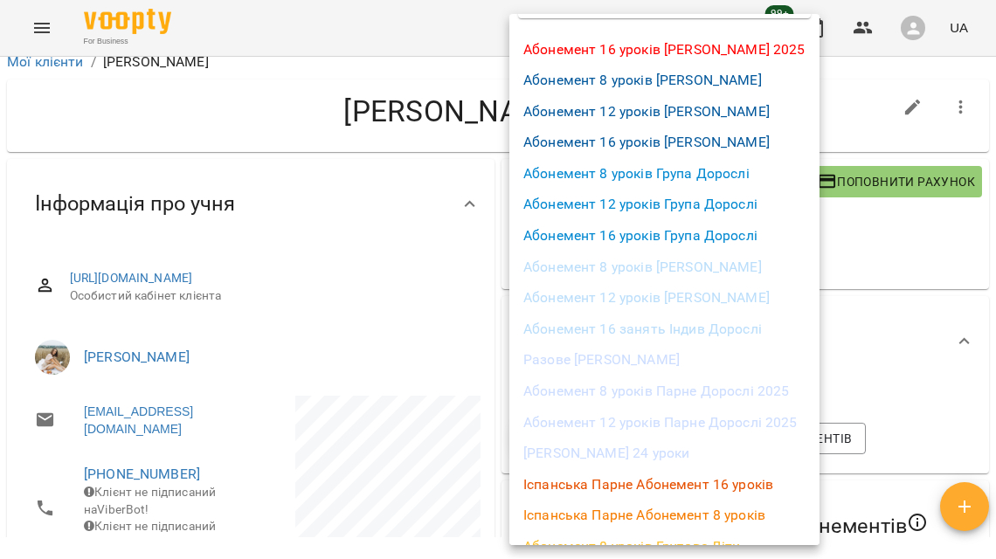
scroll to position [23, 0]
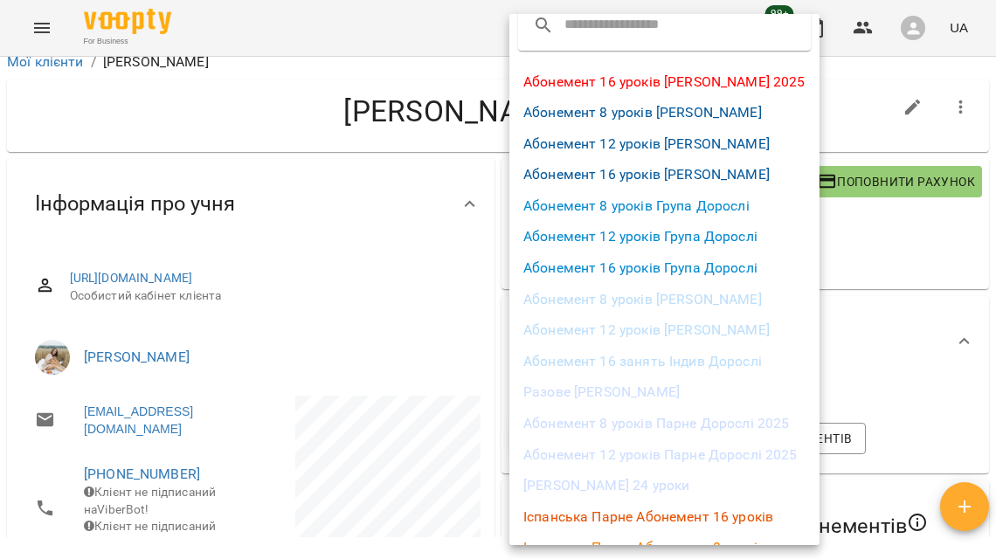
click at [643, 298] on li "Абонемент 8 уроків [PERSON_NAME]" at bounding box center [664, 299] width 310 height 31
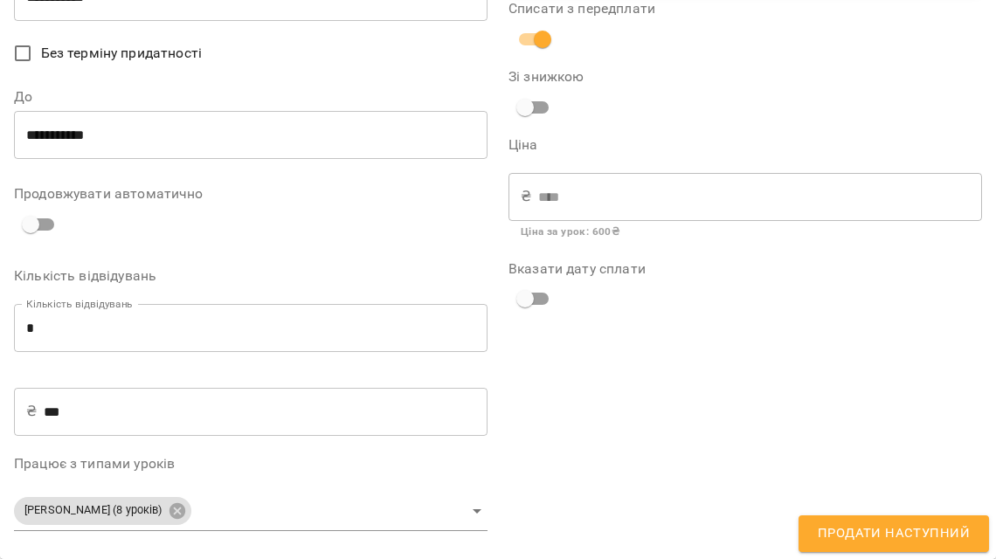
scroll to position [0, 0]
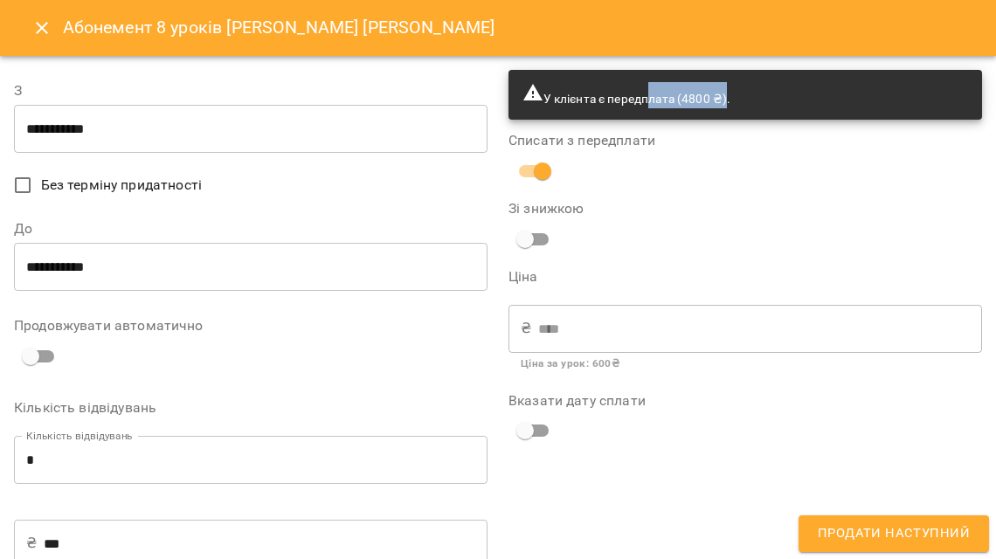
drag, startPoint x: 719, startPoint y: 99, endPoint x: 648, endPoint y: 100, distance: 70.7
click at [647, 100] on span "У клієнта є передплата (4800 ₴)." at bounding box center [626, 99] width 208 height 14
click at [648, 100] on span "У клієнта є передплата (4800 ₴)." at bounding box center [626, 99] width 208 height 14
click at [74, 121] on input "**********" at bounding box center [250, 129] width 473 height 49
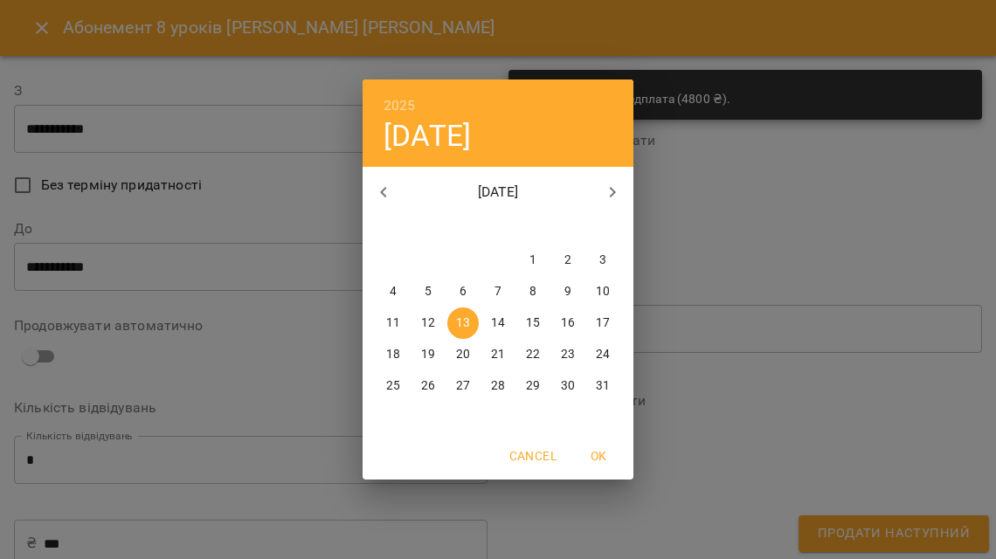
click at [389, 284] on p "4" at bounding box center [392, 291] width 7 height 17
type input "**********"
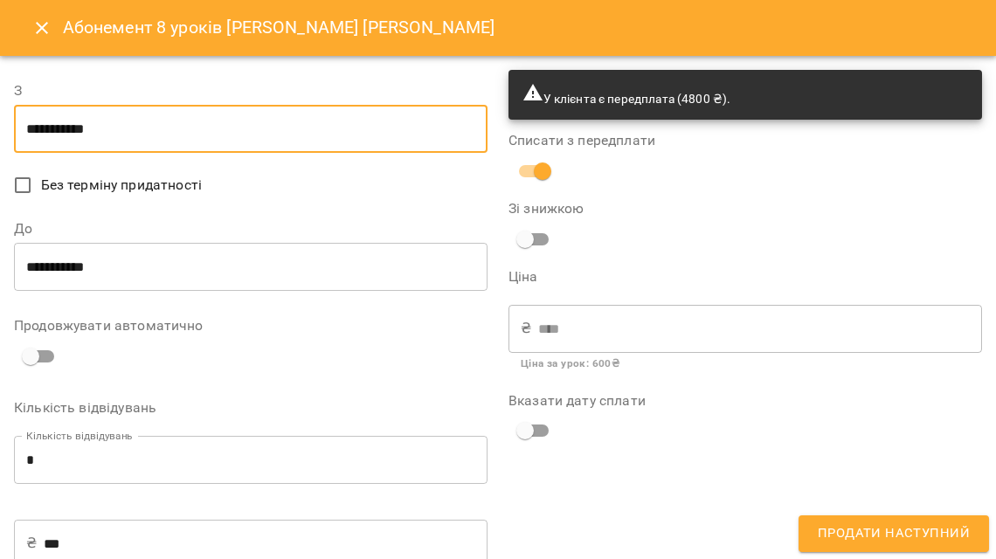
click at [49, 32] on icon "Close" at bounding box center [41, 27] width 21 height 21
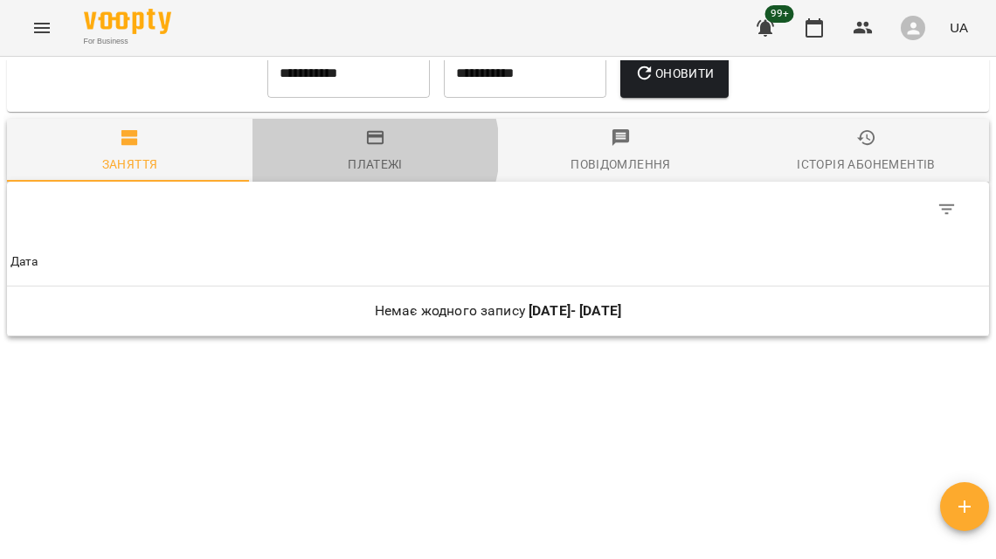
click at [365, 175] on span "Платежі" at bounding box center [375, 151] width 224 height 47
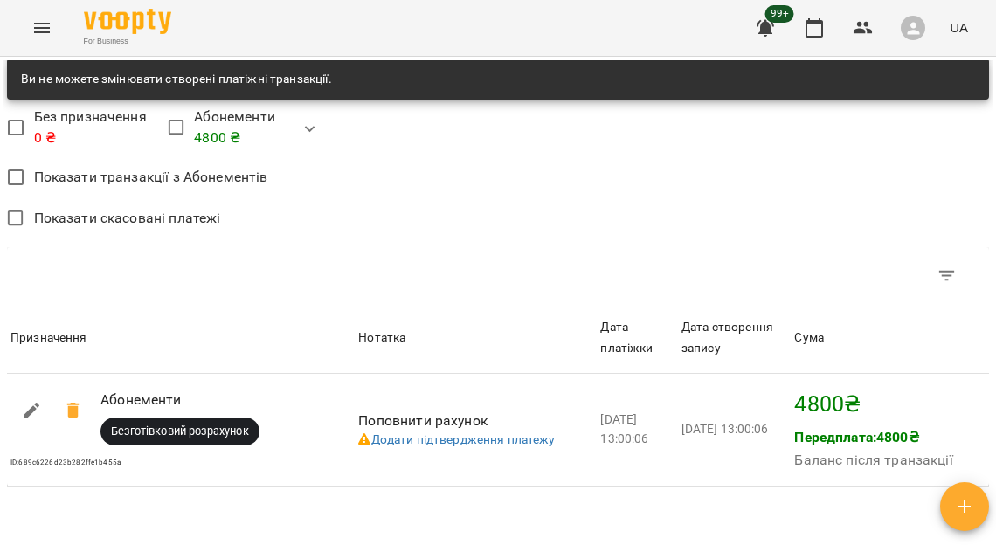
scroll to position [1278, 0]
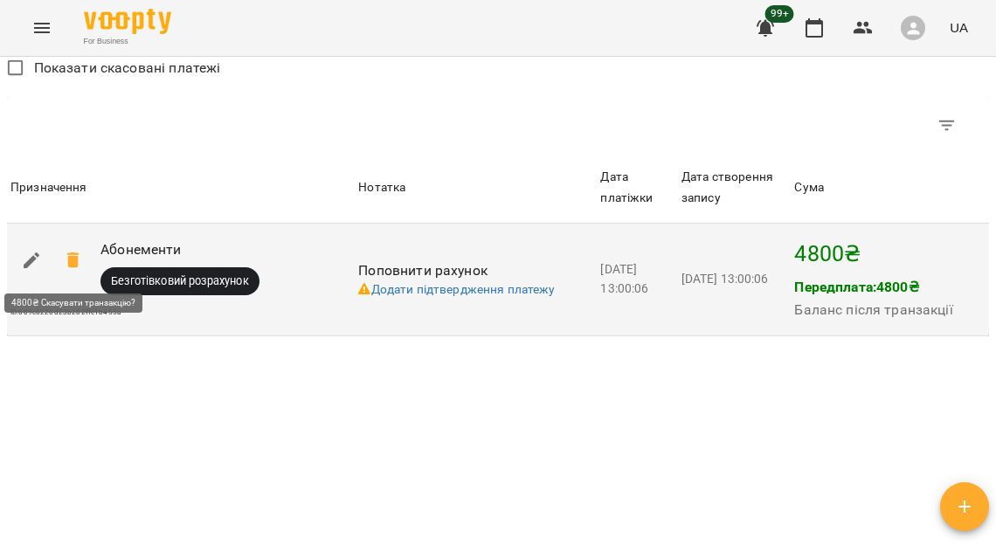
click at [75, 264] on icon at bounding box center [72, 260] width 12 height 16
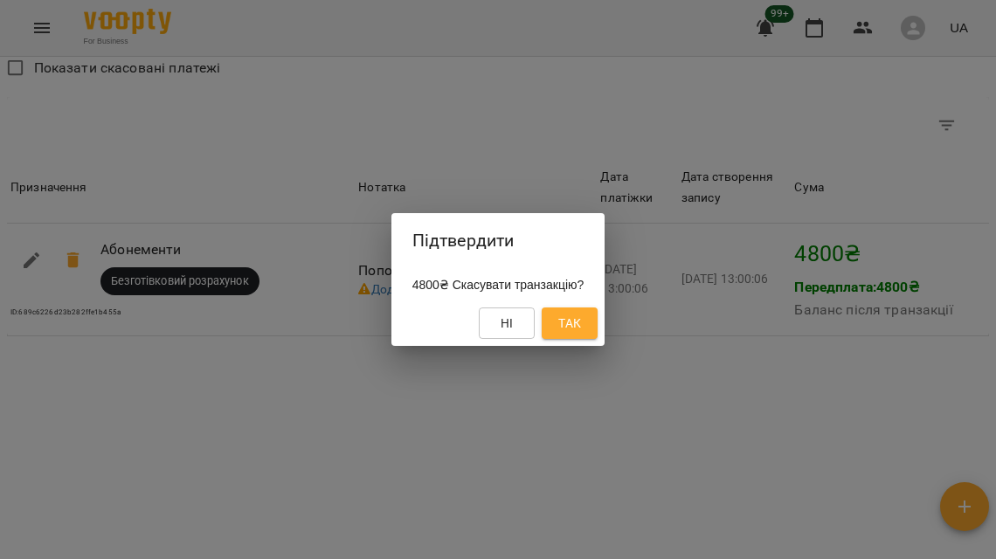
click at [565, 322] on button "Так" at bounding box center [569, 322] width 56 height 31
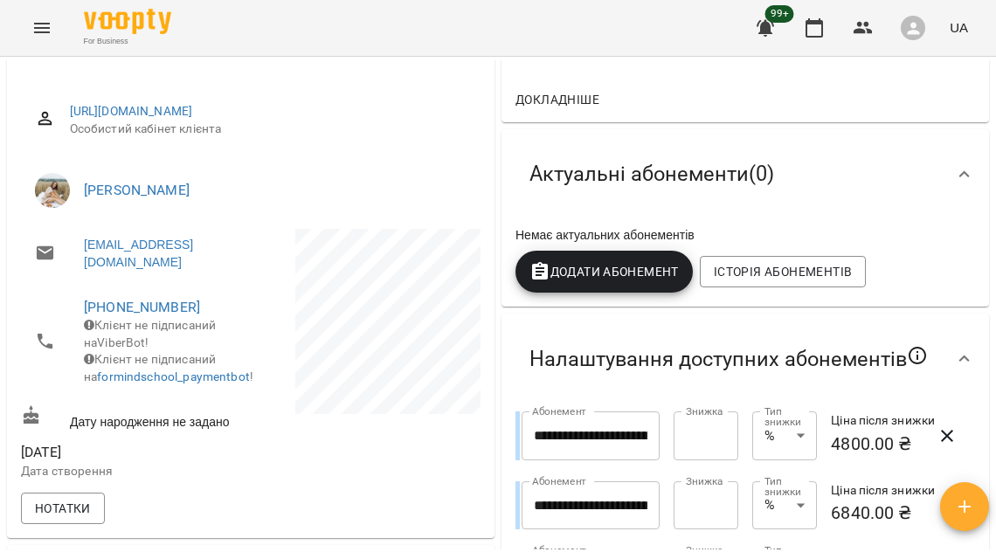
scroll to position [0, 0]
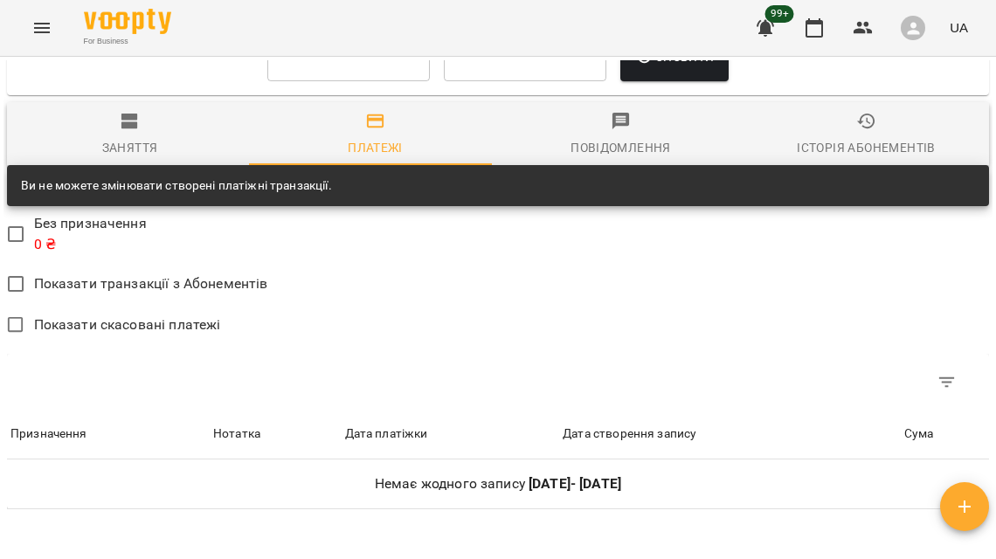
click at [148, 158] on div "Заняття" at bounding box center [130, 147] width 56 height 21
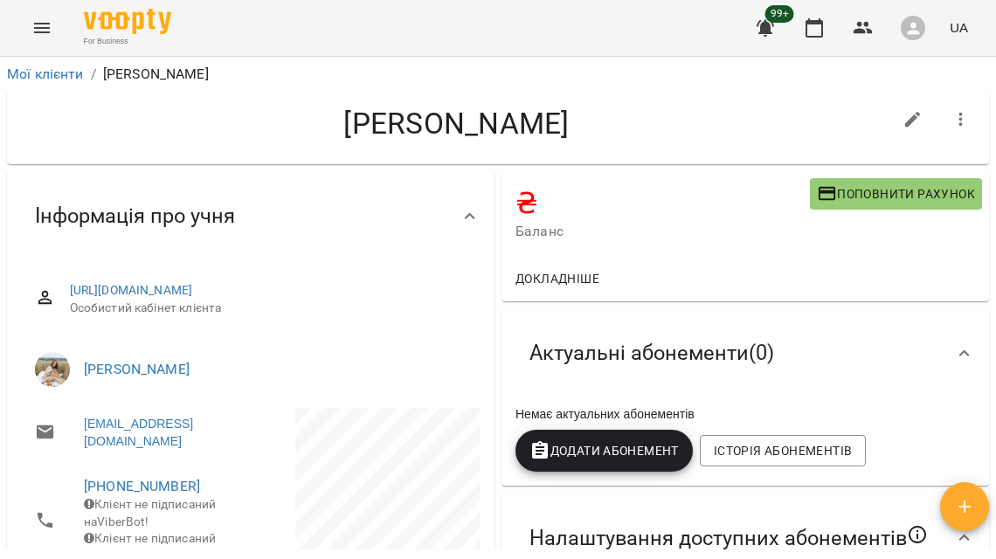
scroll to position [114, 0]
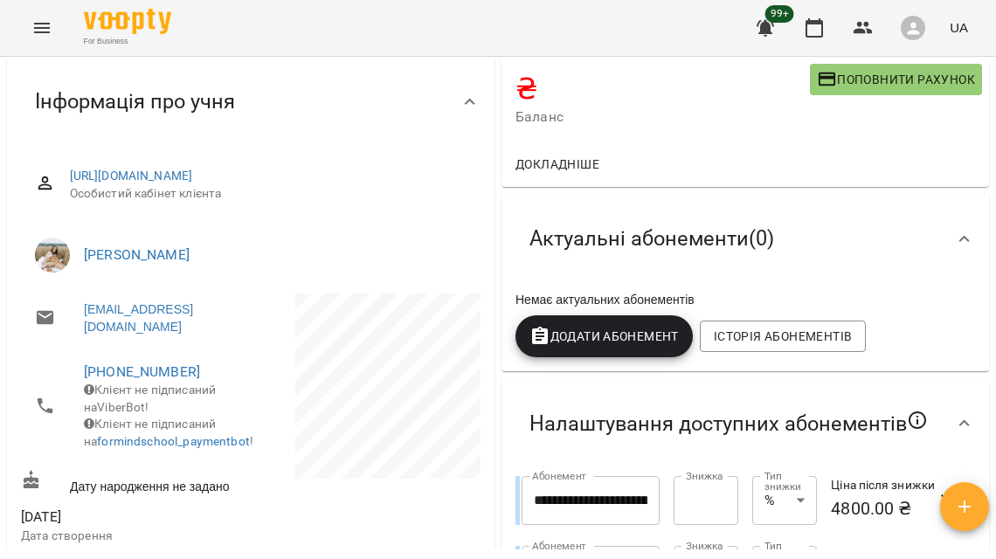
click at [914, 247] on div "Актуальні абонементи ( 0 )" at bounding box center [729, 238] width 428 height 55
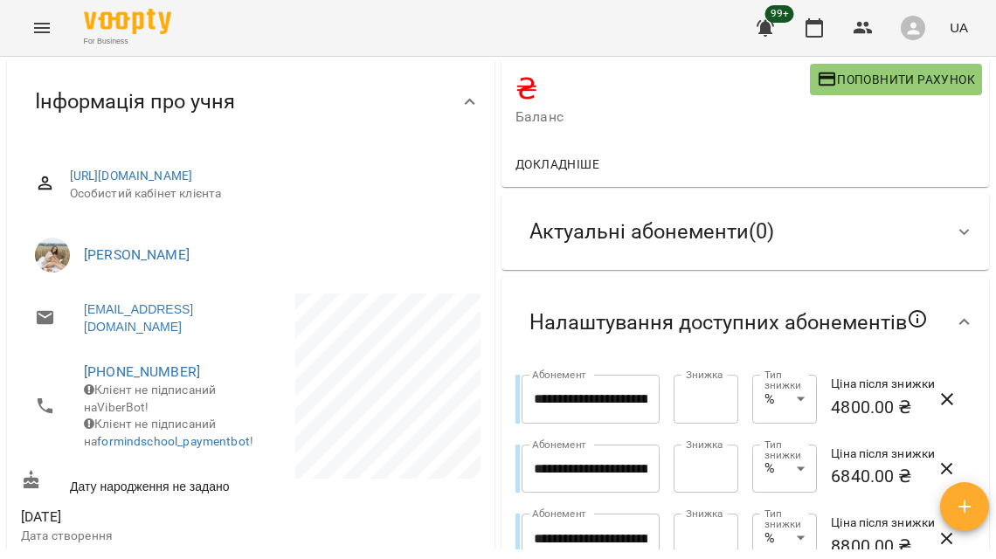
click at [695, 246] on div "Актуальні абонементи ( 0 )" at bounding box center [651, 231] width 272 height 55
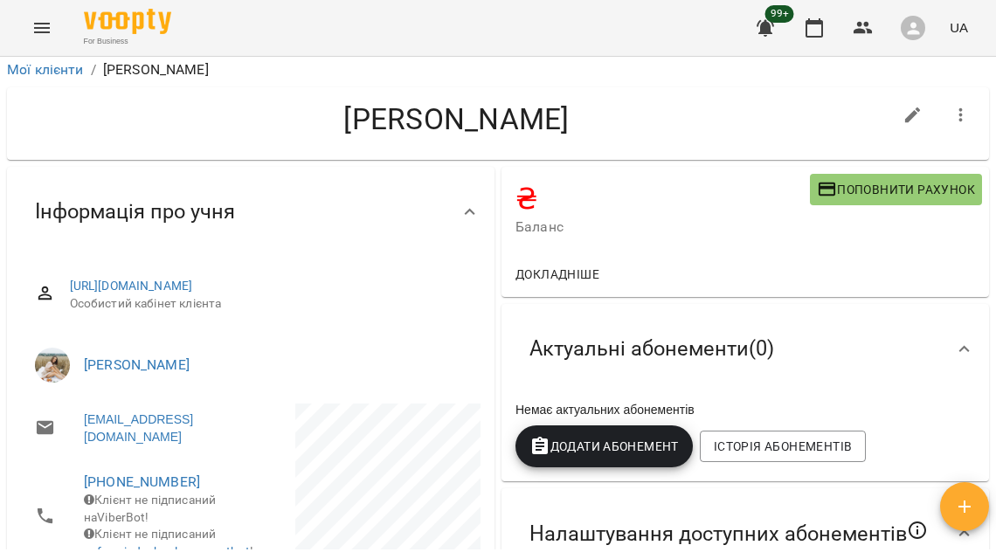
scroll to position [0, 0]
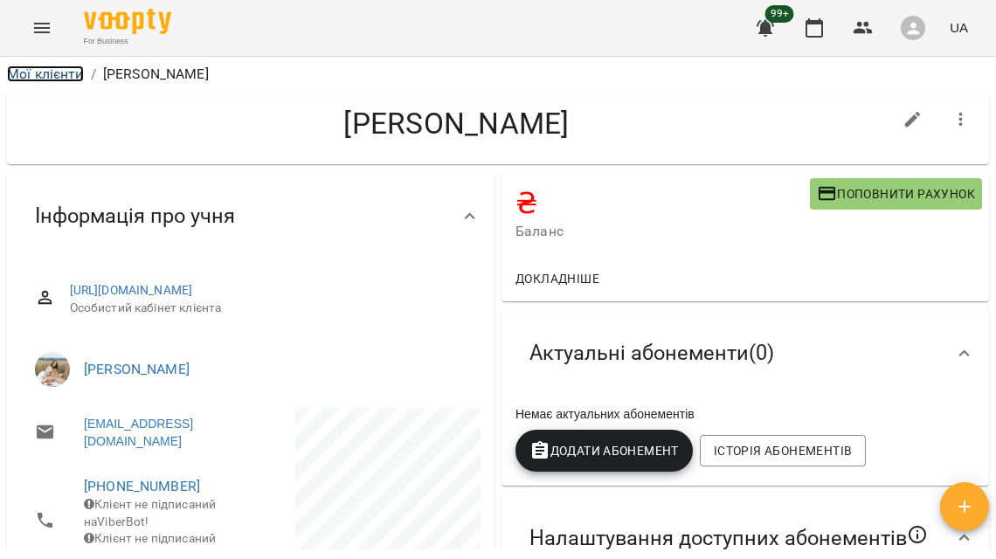
click at [59, 67] on link "Мої клієнти" at bounding box center [45, 73] width 77 height 17
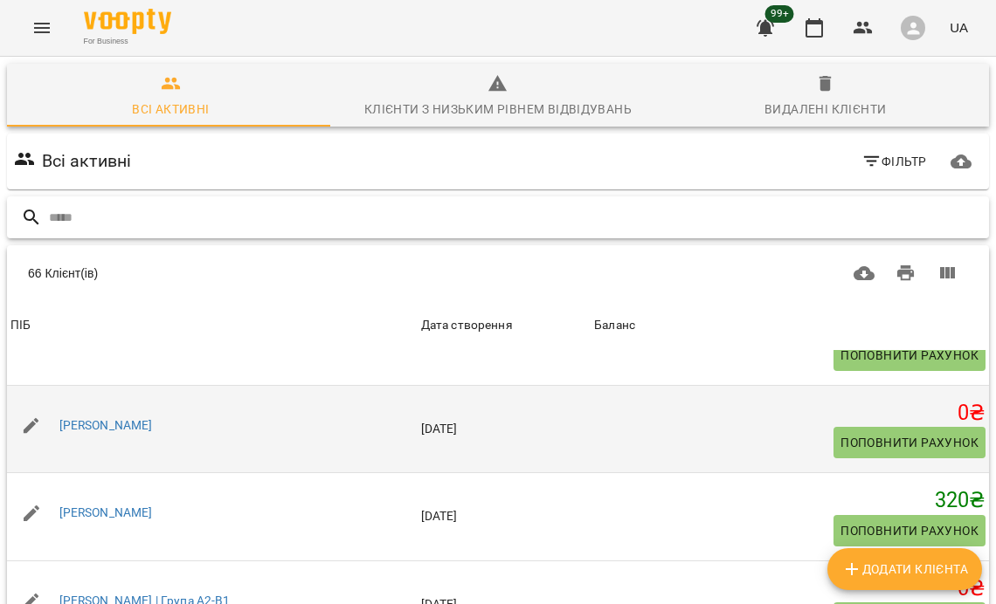
scroll to position [341, 0]
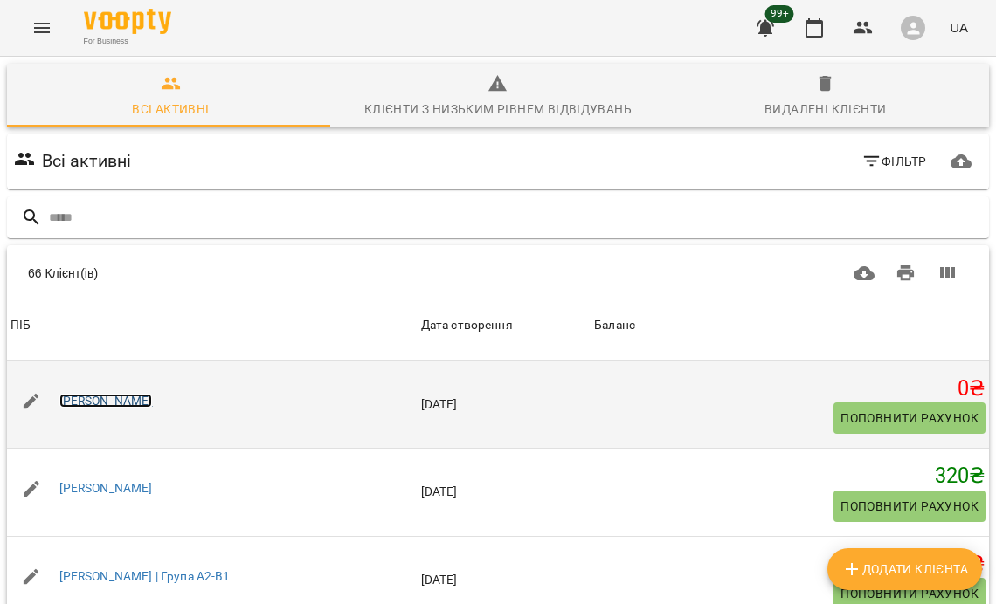
click at [86, 403] on link "[PERSON_NAME]" at bounding box center [105, 401] width 93 height 14
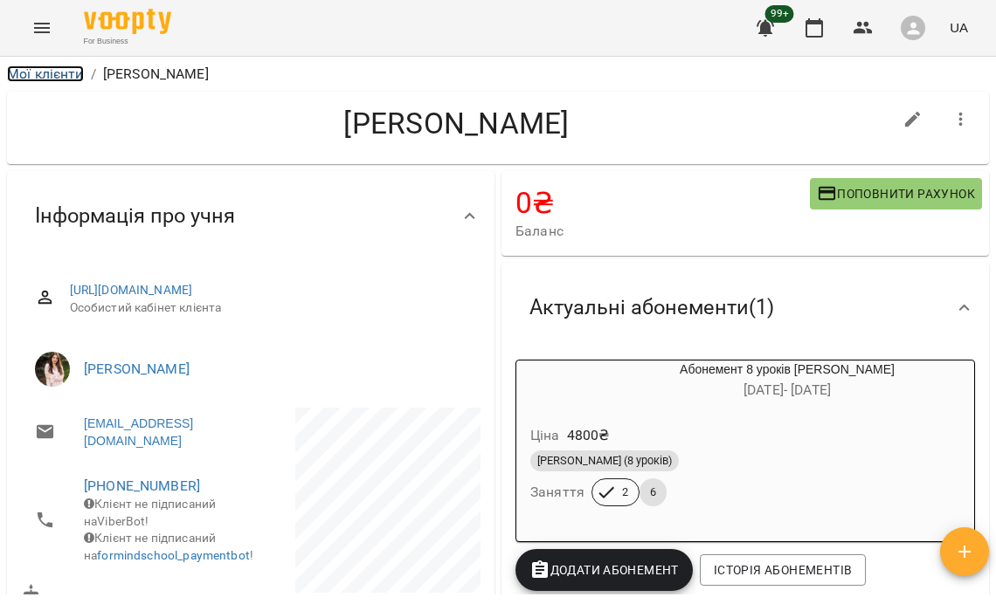
click at [58, 71] on link "Мої клієнти" at bounding box center [45, 73] width 77 height 17
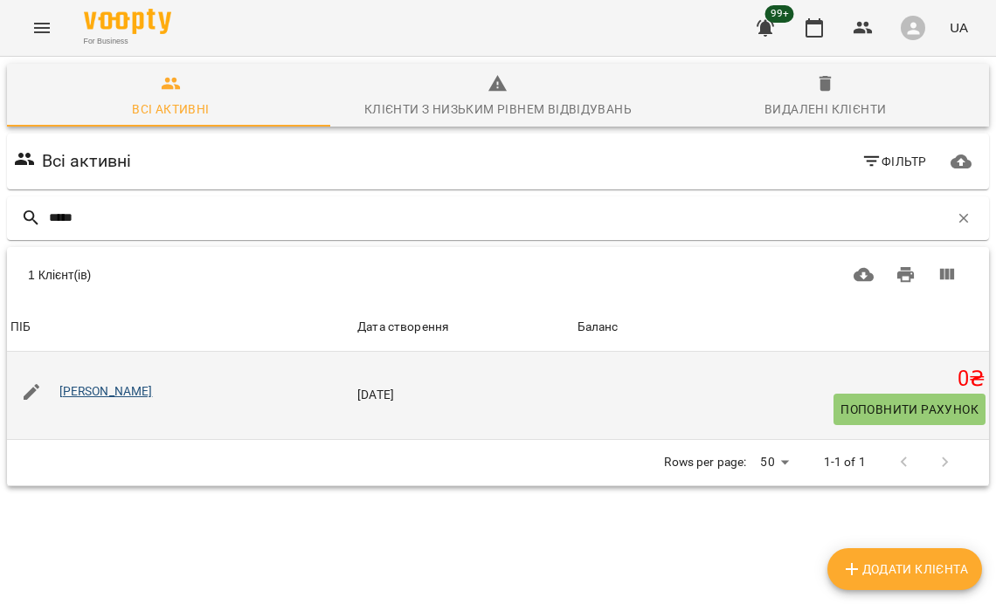
type input "*****"
click at [104, 396] on link "[PERSON_NAME]" at bounding box center [105, 391] width 93 height 14
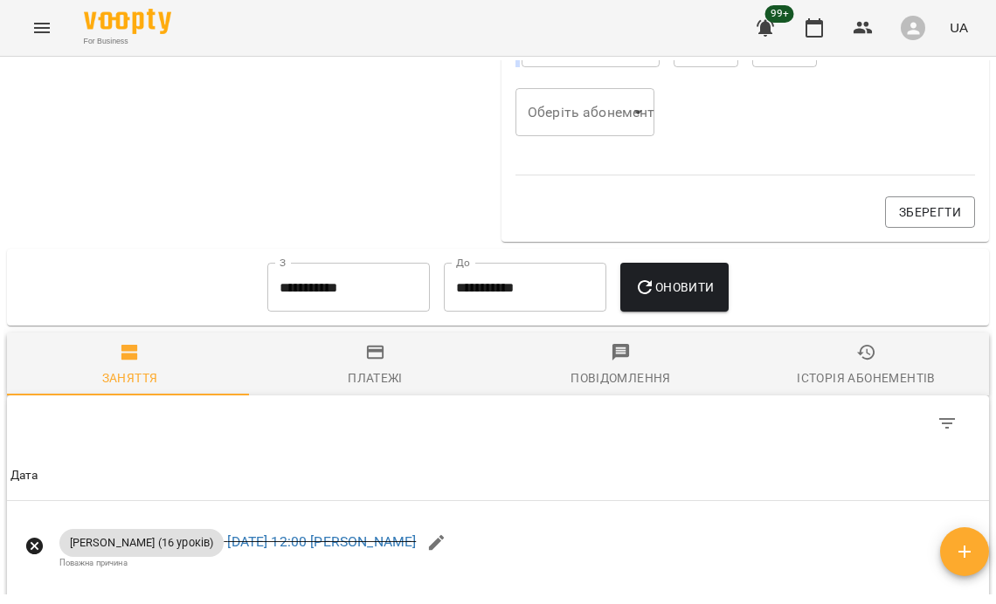
scroll to position [940, 0]
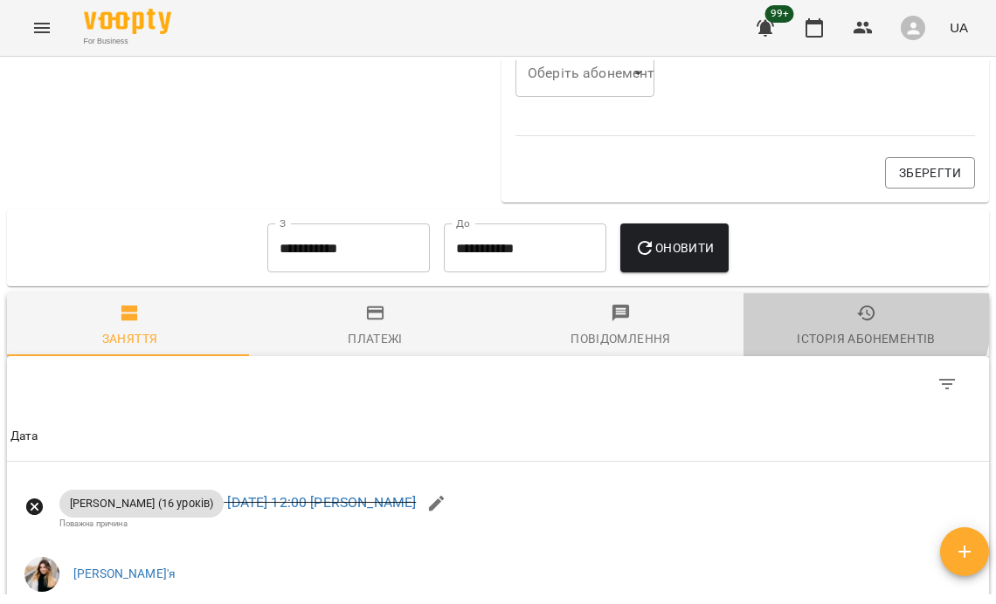
click at [807, 350] on span "Історія абонементів" at bounding box center [866, 326] width 224 height 47
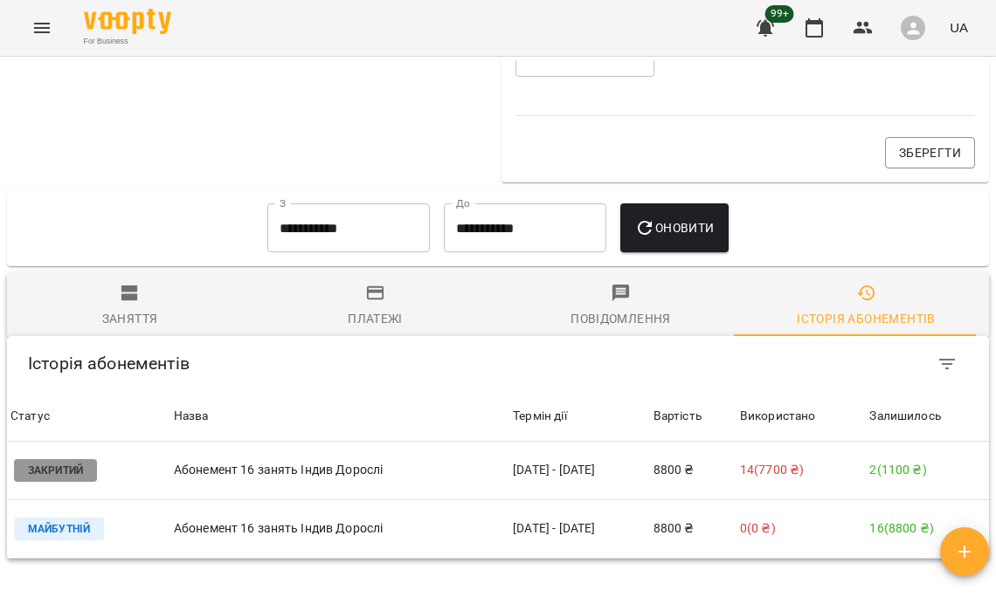
scroll to position [985, 0]
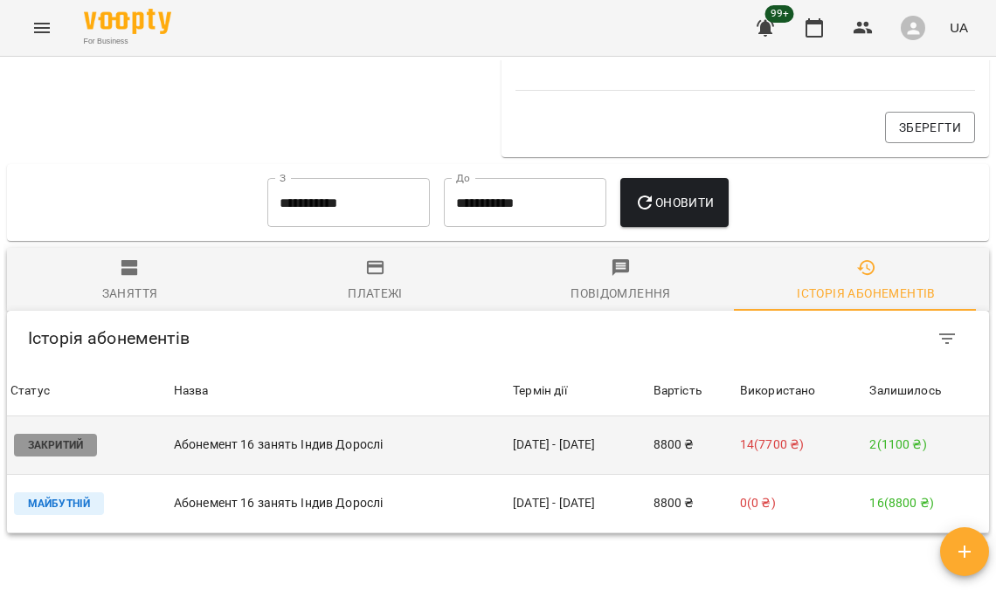
click at [600, 475] on td "[DATE] - [DATE]" at bounding box center [579, 446] width 140 height 59
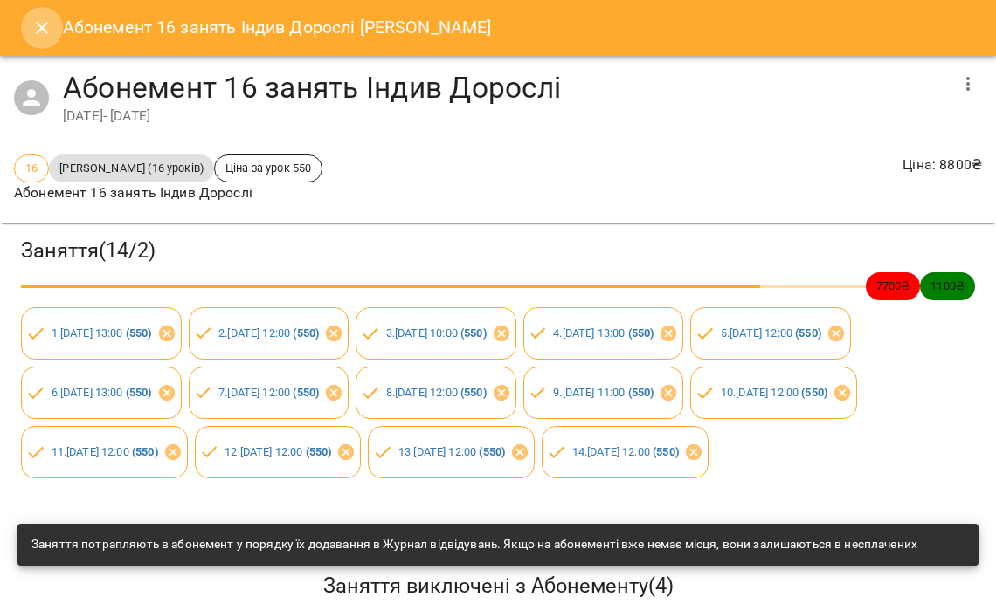
click at [38, 31] on icon "Close" at bounding box center [42, 28] width 12 height 12
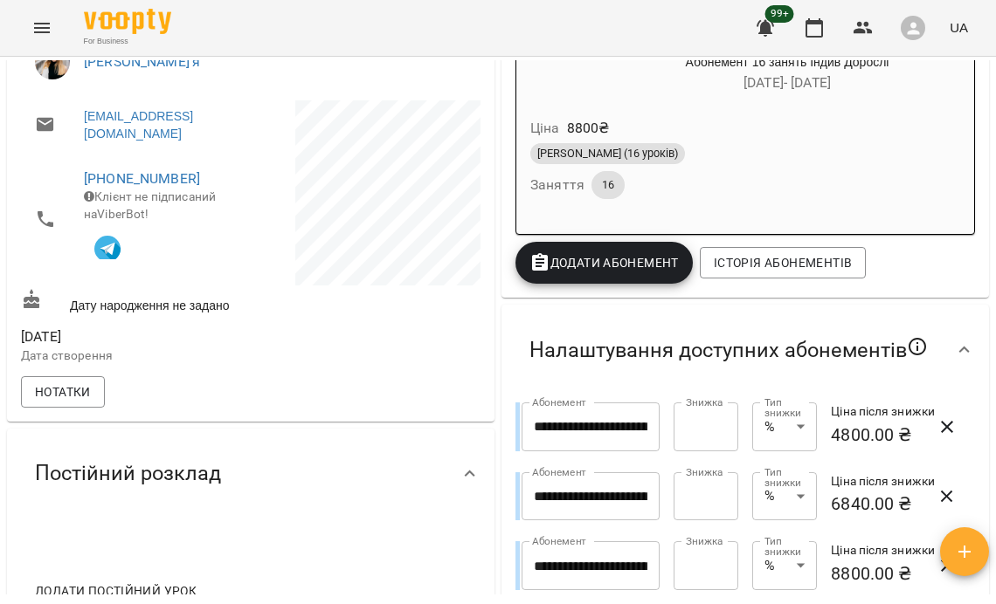
scroll to position [308, 0]
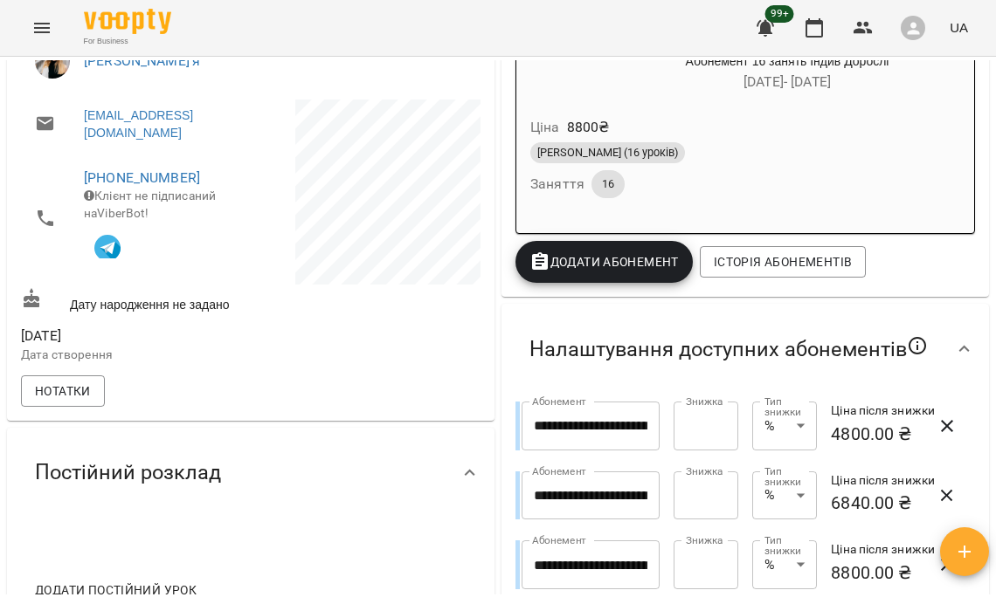
click at [683, 451] on input "*" at bounding box center [705, 426] width 65 height 49
type input "*****"
click at [746, 377] on div "Налаштування доступних абонементів" at bounding box center [728, 349] width 426 height 56
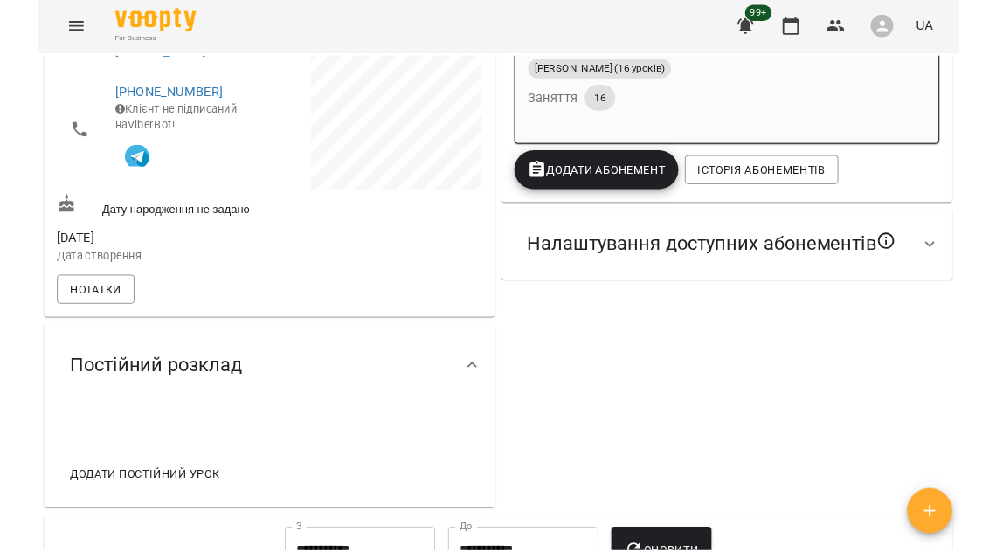
scroll to position [422, 0]
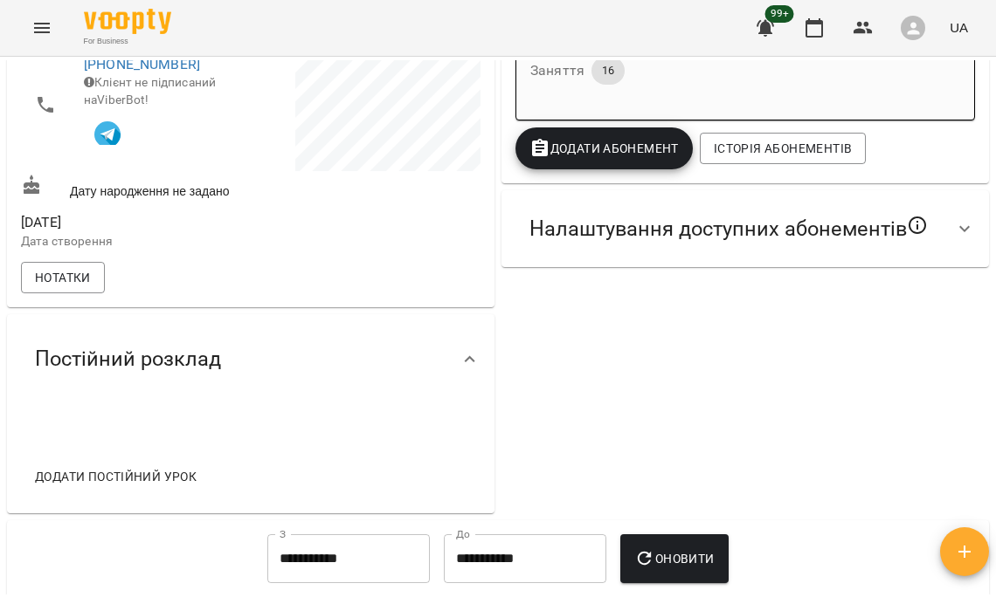
click at [778, 257] on div "Налаштування доступних абонементів" at bounding box center [728, 229] width 426 height 56
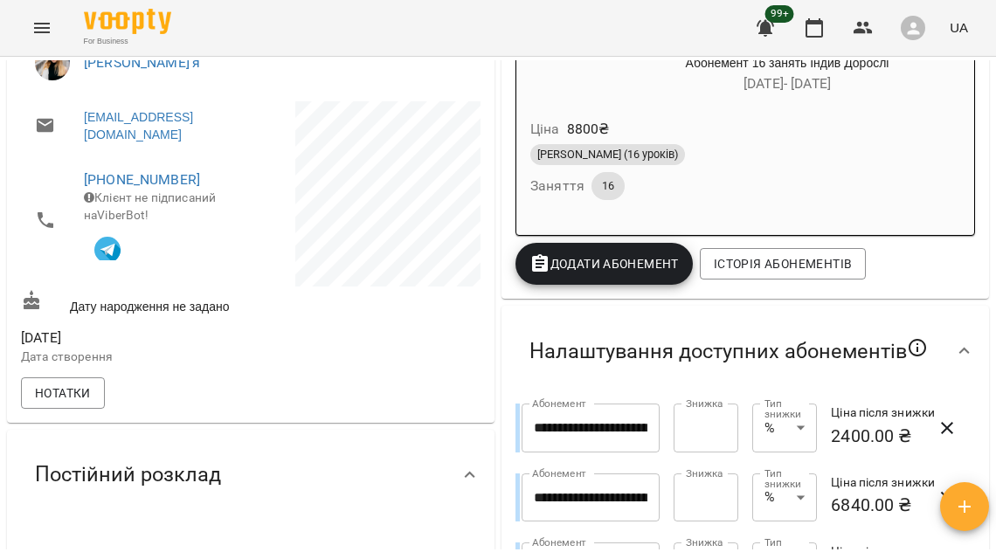
scroll to position [518, 0]
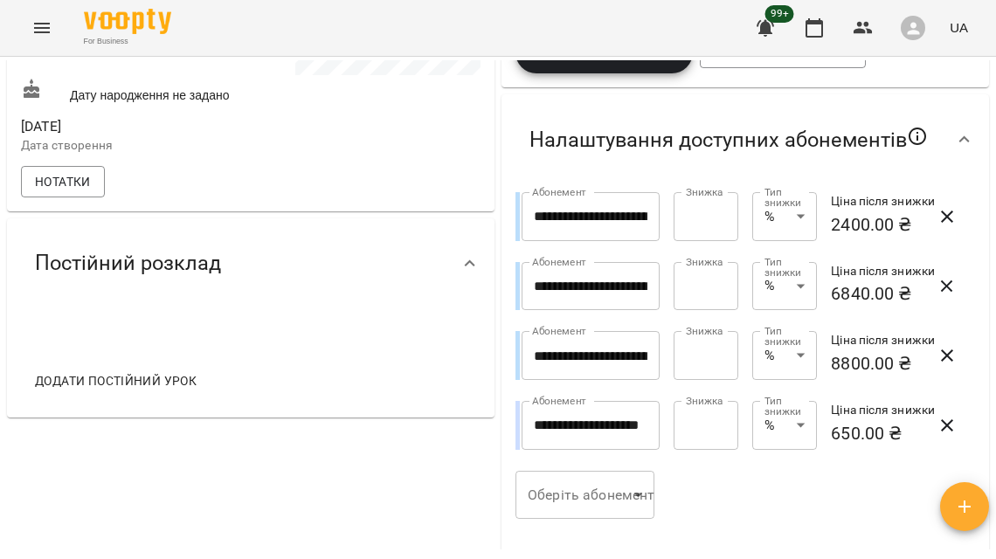
click at [681, 240] on input "*****" at bounding box center [705, 216] width 65 height 49
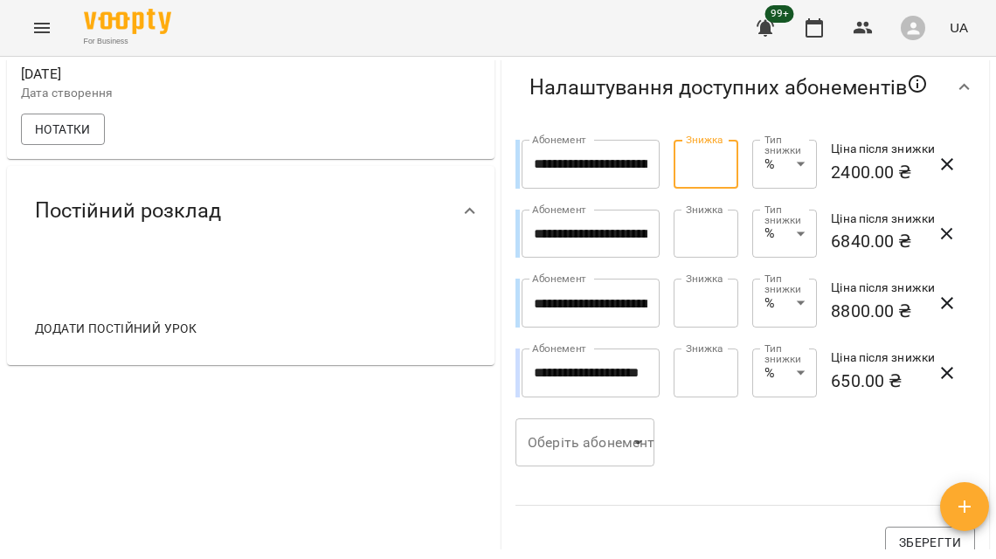
scroll to position [668, 0]
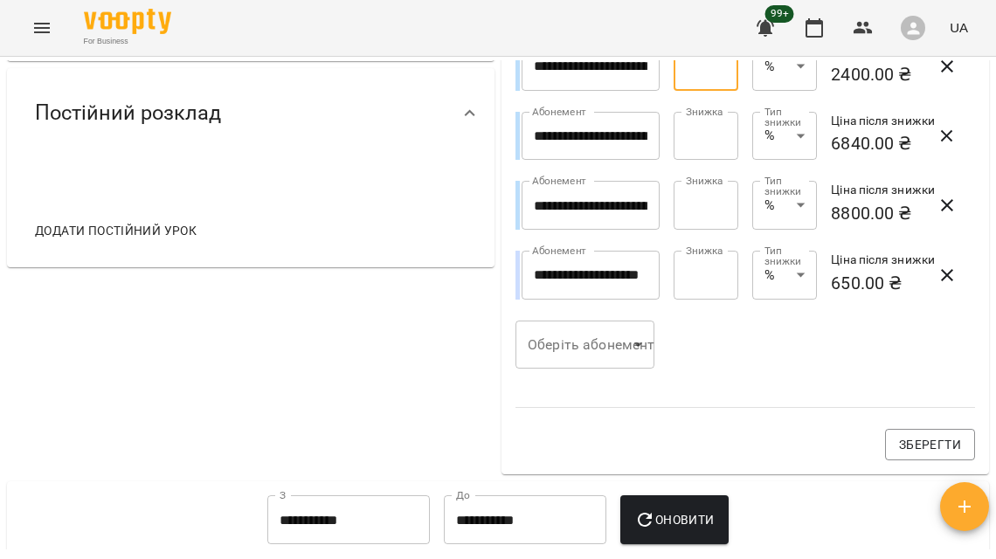
click at [689, 161] on input "*" at bounding box center [705, 136] width 65 height 49
type input "*****"
click at [687, 230] on input "*" at bounding box center [705, 205] width 65 height 49
click at [757, 416] on div "**********" at bounding box center [745, 250] width 480 height 439
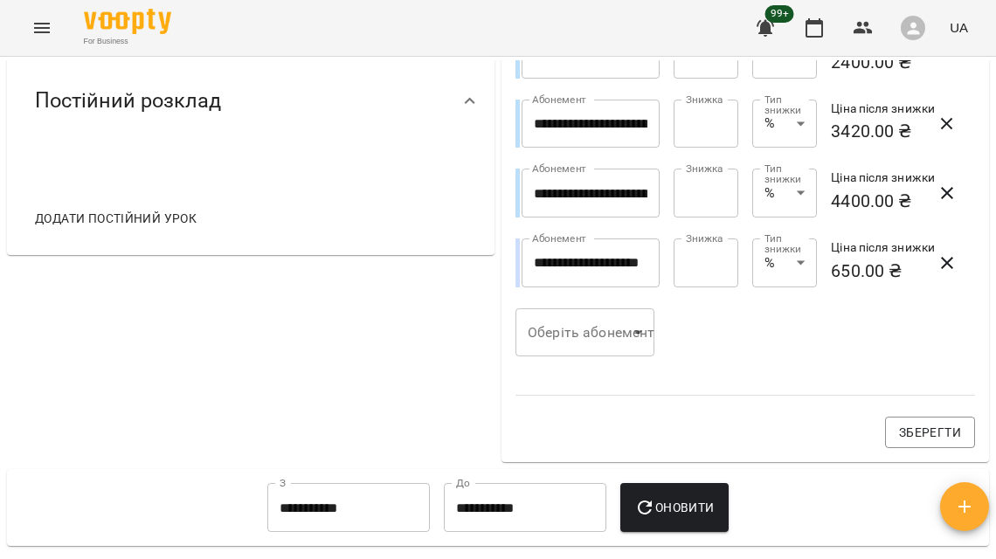
scroll to position [691, 0]
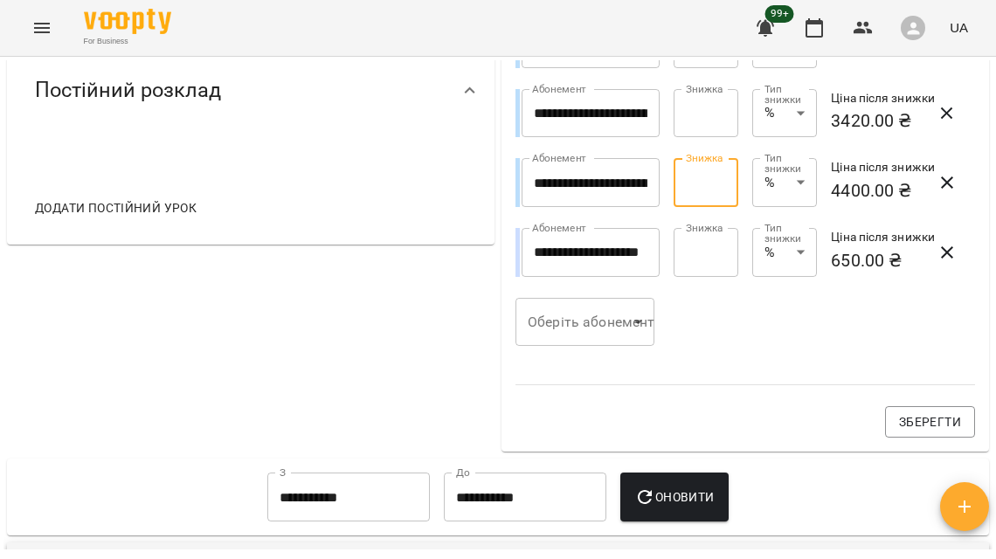
click at [681, 207] on input "*****" at bounding box center [705, 182] width 65 height 49
type input "****"
click at [681, 138] on input "*****" at bounding box center [705, 113] width 65 height 49
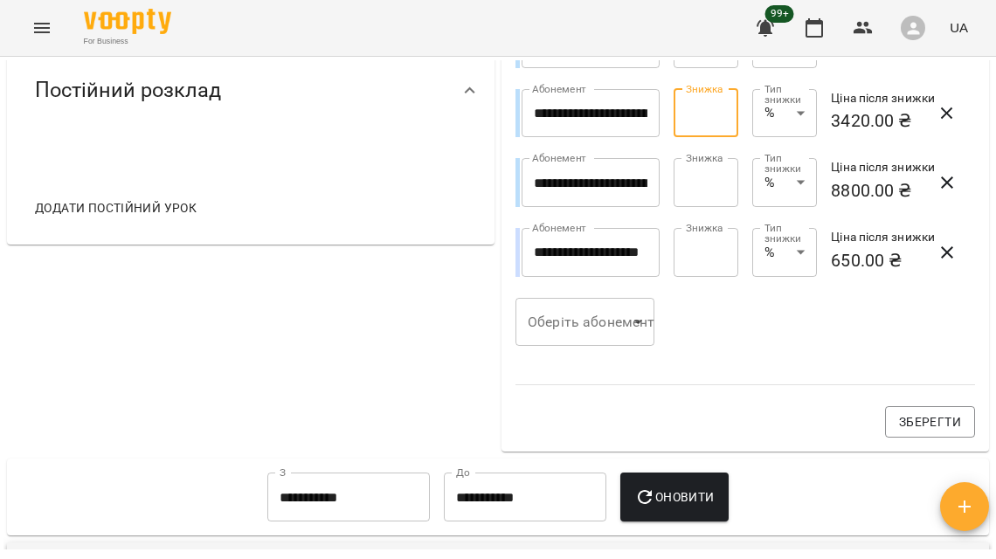
click at [681, 138] on input "*****" at bounding box center [705, 113] width 65 height 49
type input "****"
click at [677, 68] on input "*****" at bounding box center [705, 43] width 65 height 49
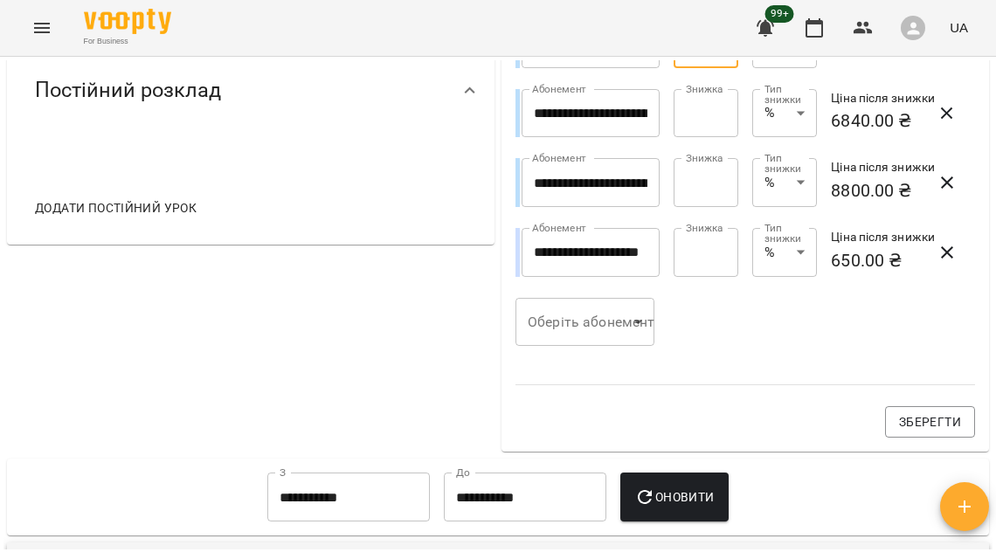
type input "****"
click at [683, 437] on div "**********" at bounding box center [745, 228] width 480 height 439
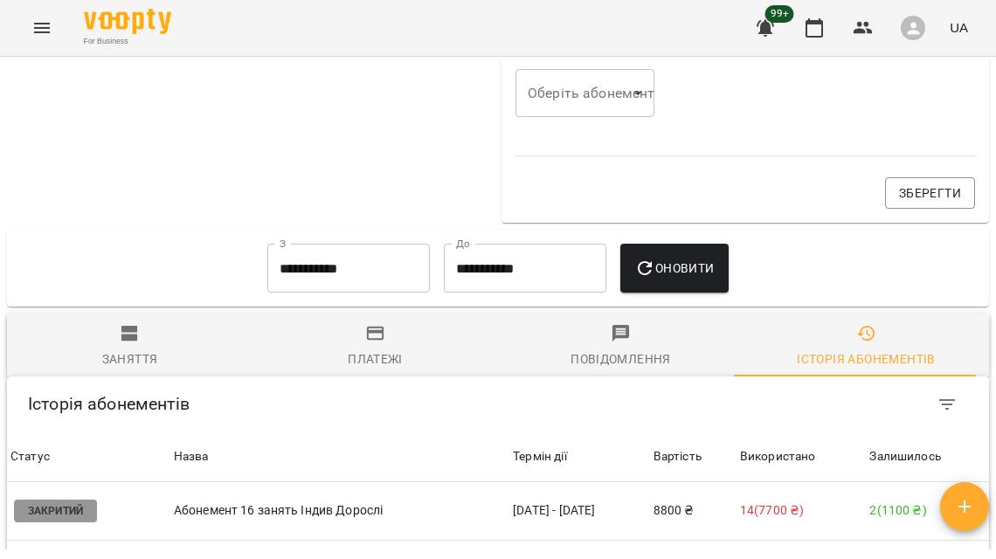
scroll to position [1043, 0]
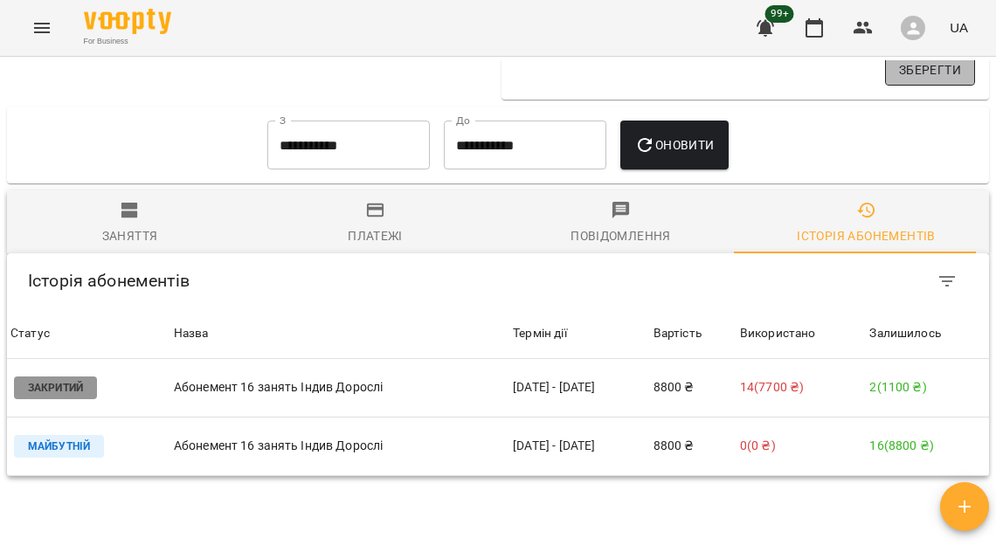
click at [908, 86] on button "Зберегти" at bounding box center [930, 69] width 90 height 31
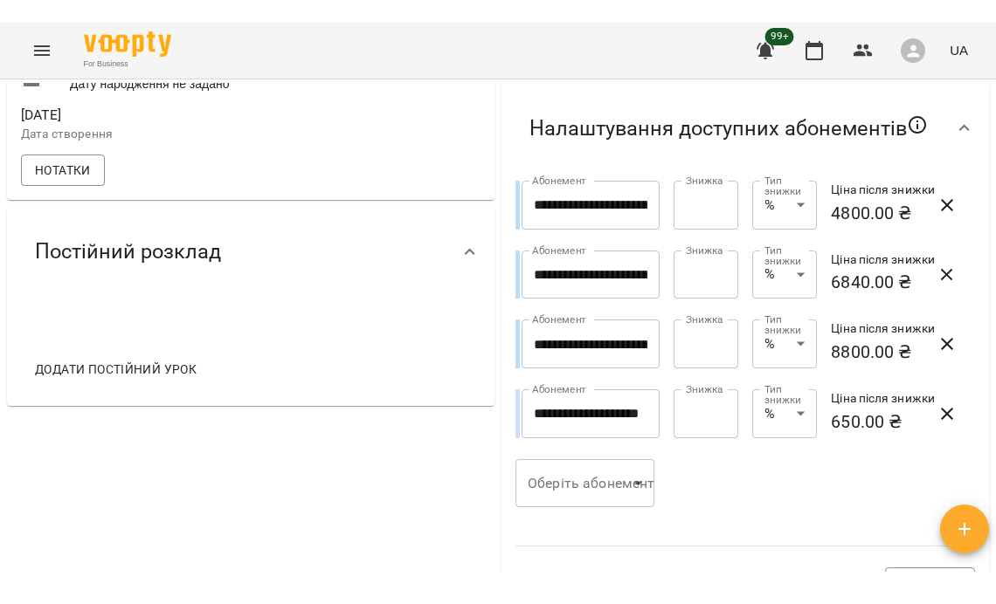
scroll to position [258, 0]
